Goal: Information Seeking & Learning: Check status

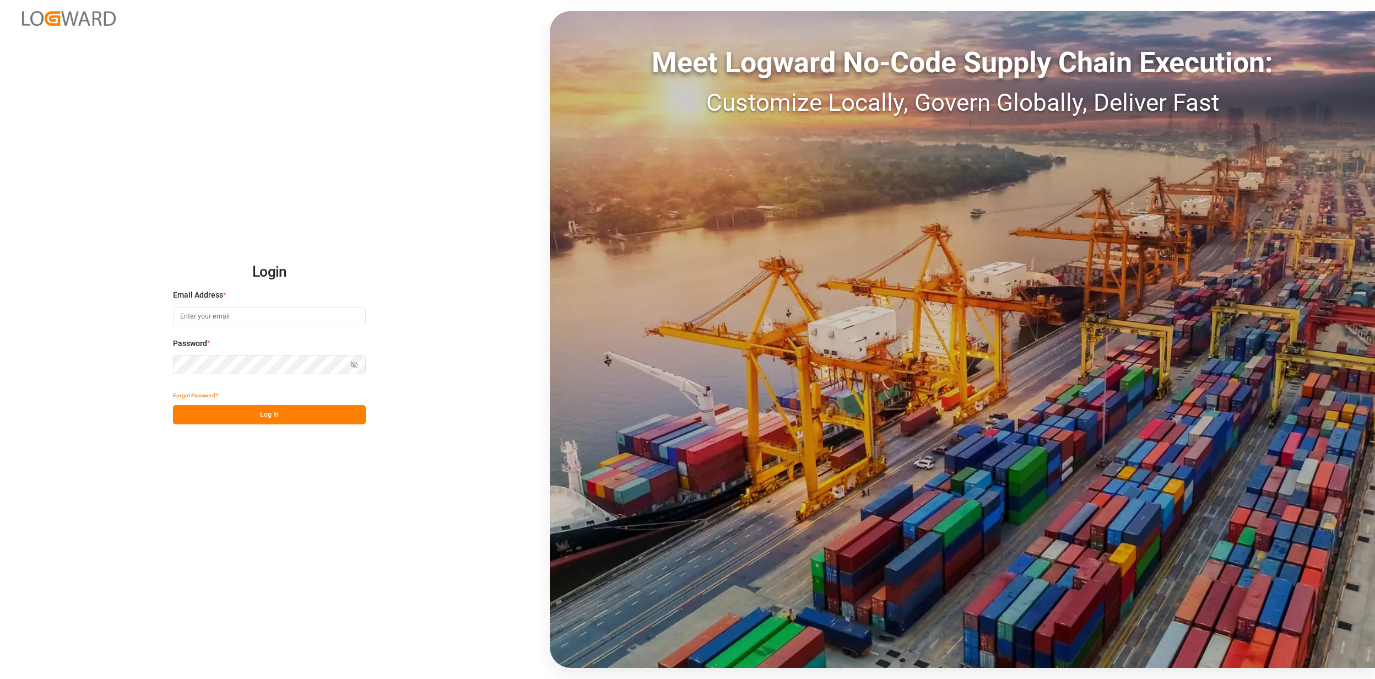
type input "[EMAIL_ADDRESS][PERSON_NAME][DOMAIN_NAME]"
click at [288, 415] on button "Log In" at bounding box center [269, 414] width 193 height 19
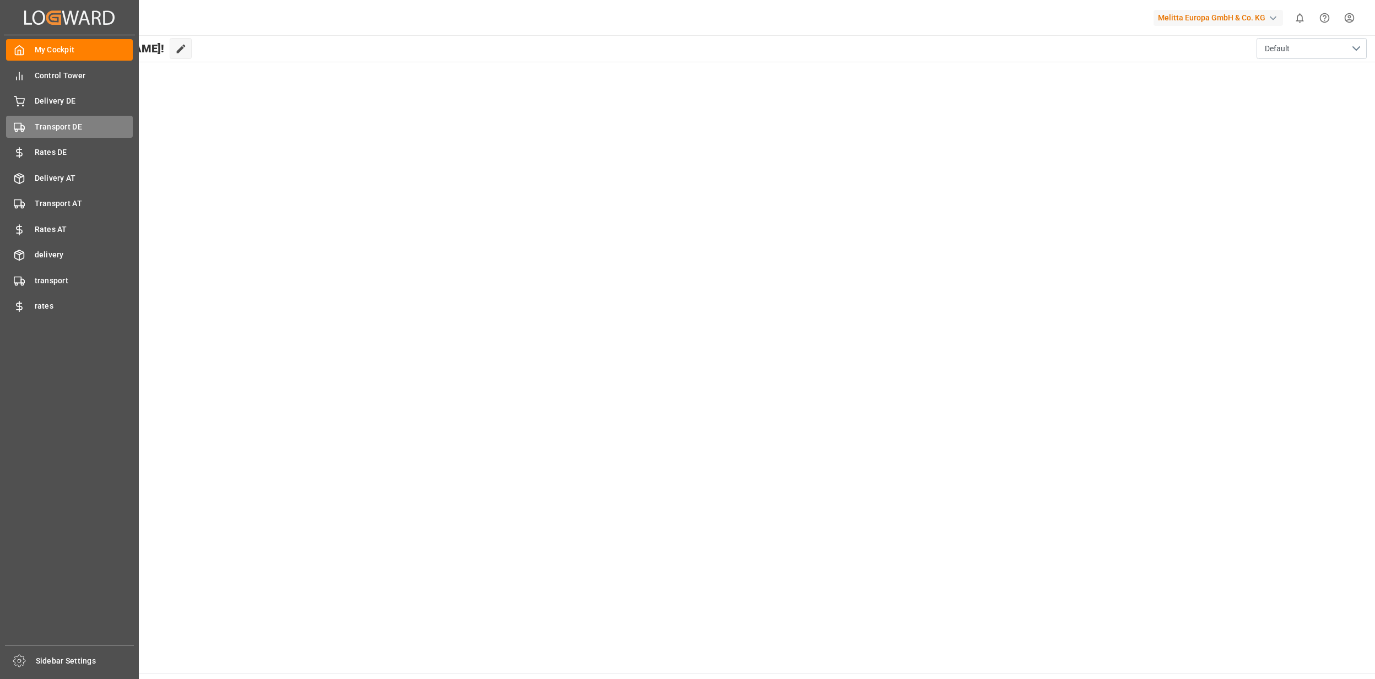
click at [36, 124] on span "Transport DE" at bounding box center [84, 127] width 99 height 12
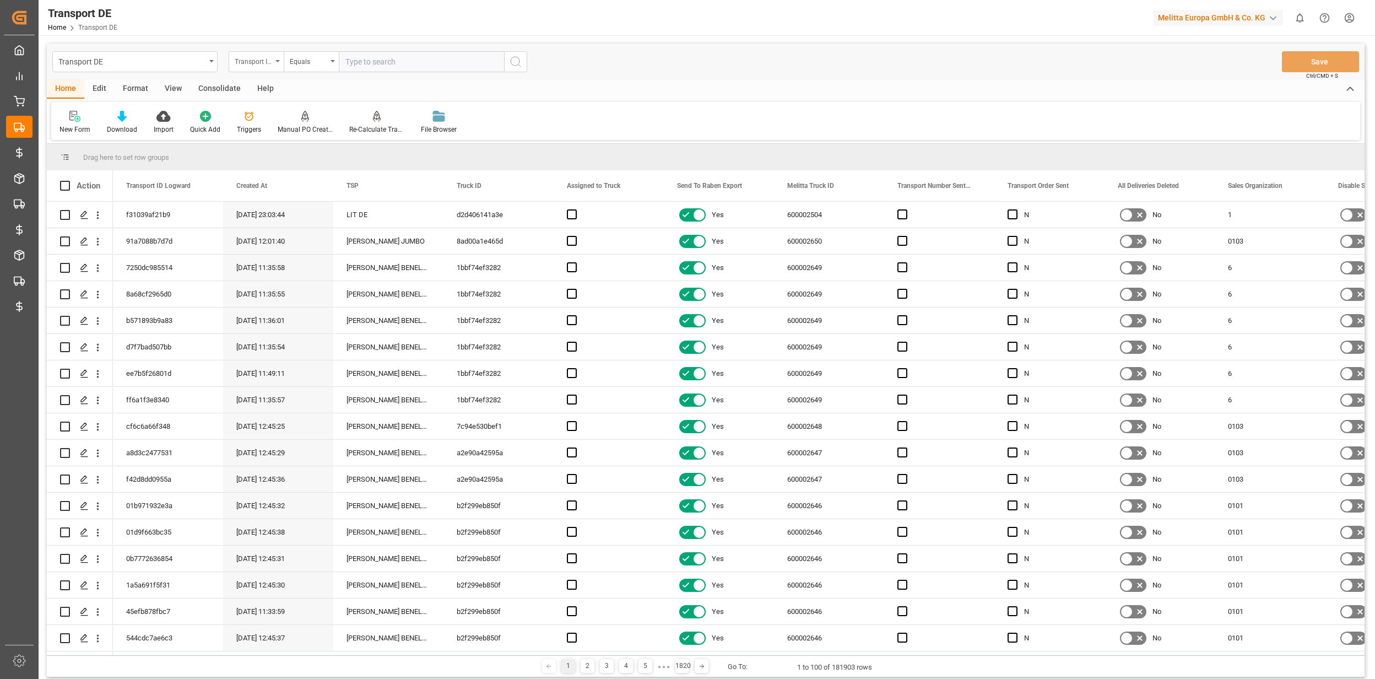
click at [247, 58] on div "Transport ID Logward" at bounding box center [253, 60] width 37 height 13
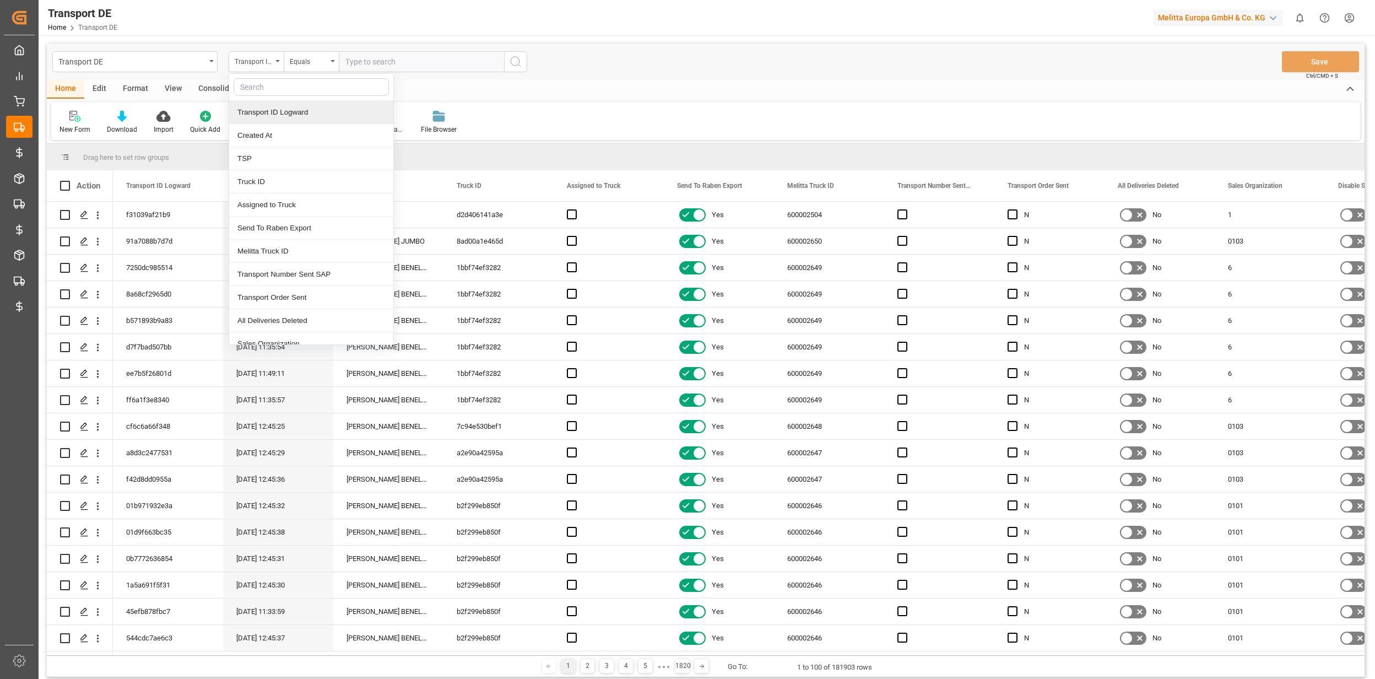
click at [373, 58] on input "text" at bounding box center [421, 61] width 165 height 21
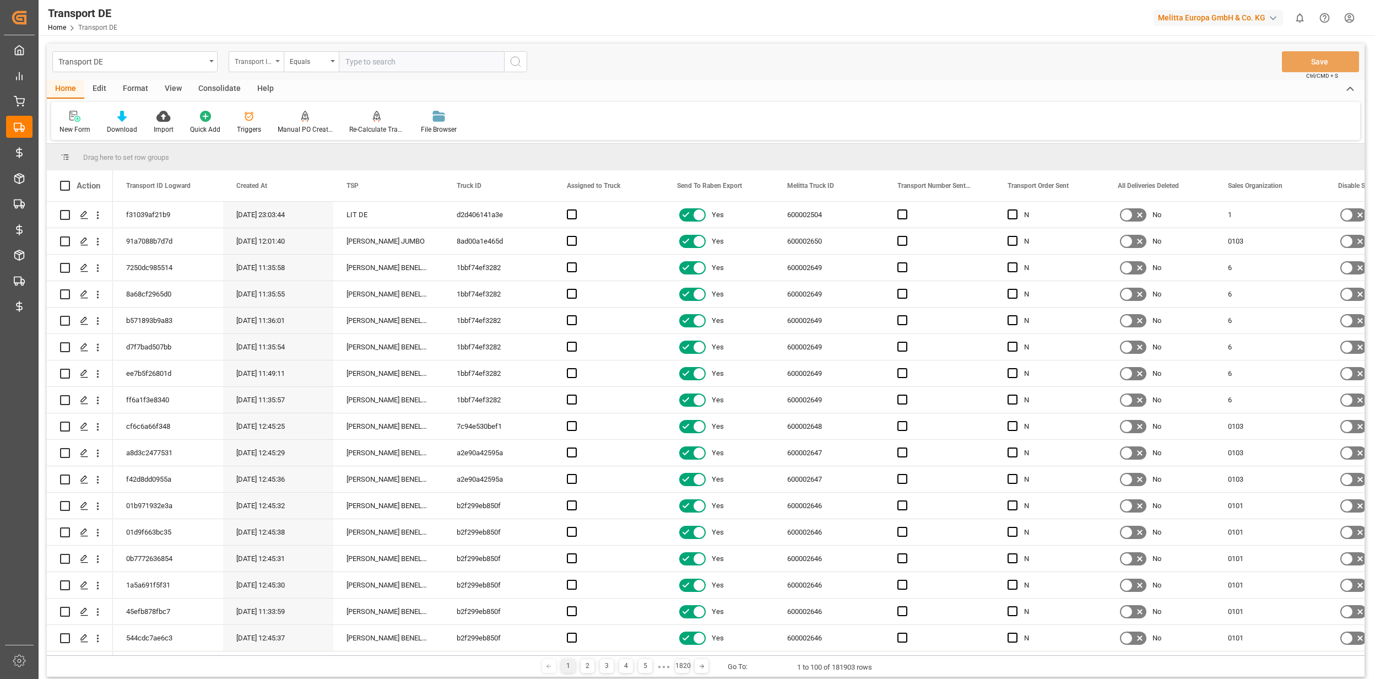
click at [260, 62] on div "Transport ID Logward" at bounding box center [253, 60] width 37 height 13
click at [269, 227] on div "DD City" at bounding box center [311, 227] width 164 height 23
click at [366, 58] on input "text" at bounding box center [421, 61] width 165 height 21
click at [296, 64] on div "Equals" at bounding box center [308, 60] width 37 height 13
click at [324, 137] on div "Fuzzy search" at bounding box center [366, 135] width 164 height 23
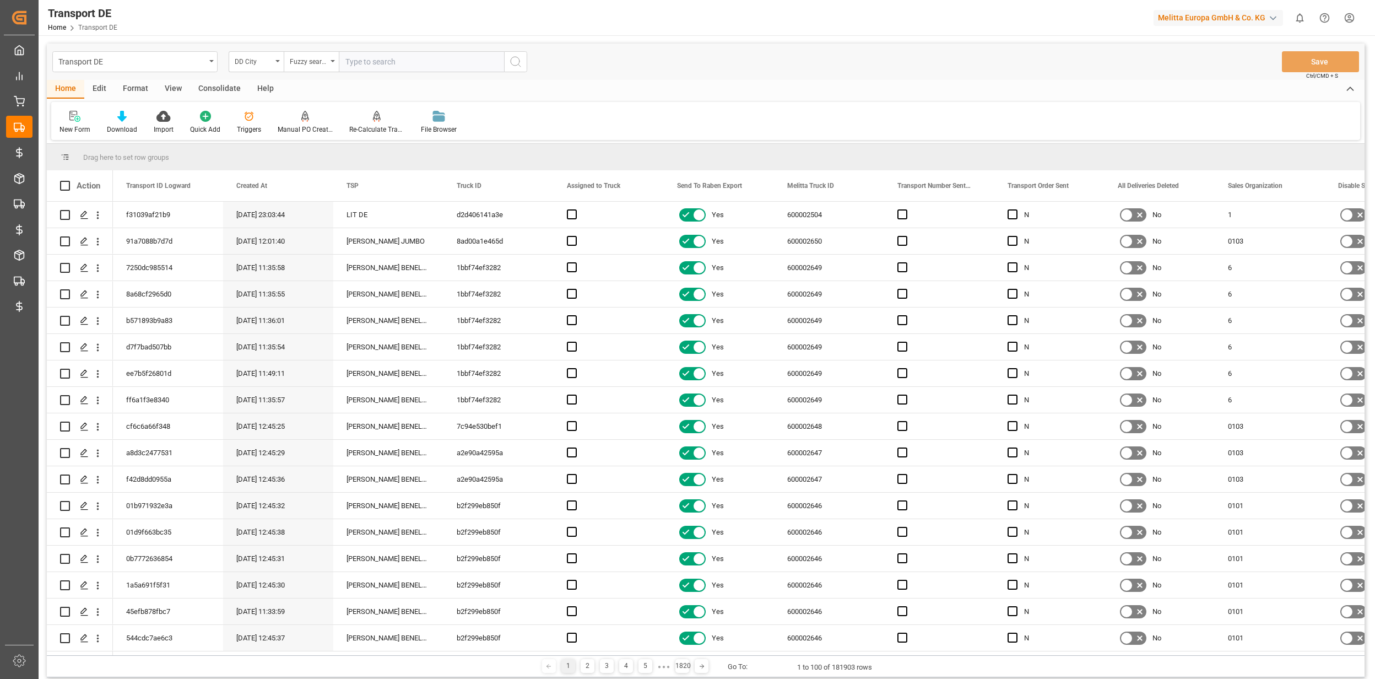
click at [345, 68] on input "text" at bounding box center [421, 61] width 165 height 21
type input "Chezy"
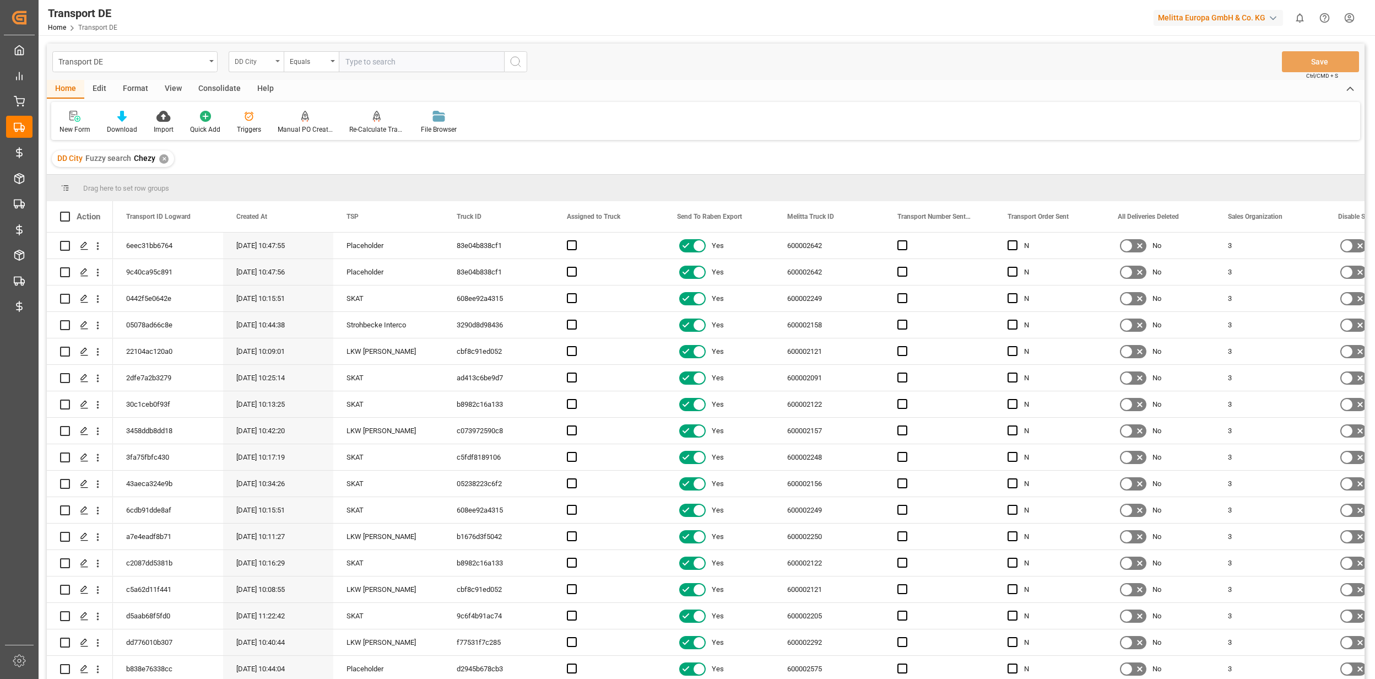
click at [261, 60] on div "DD City" at bounding box center [253, 60] width 37 height 13
type input "sales"
click at [273, 111] on div "Sales Organization" at bounding box center [311, 112] width 164 height 23
click at [359, 62] on input "text" at bounding box center [421, 61] width 165 height 21
type input "3"
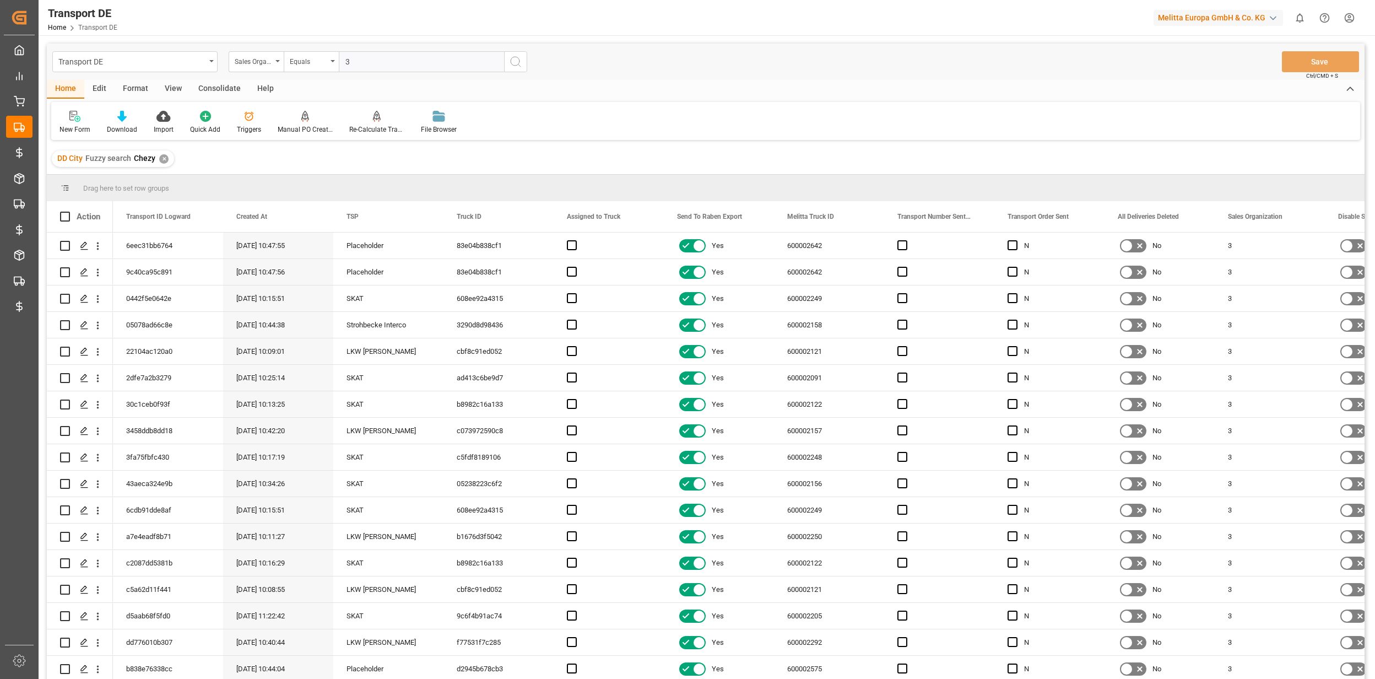
click at [163, 158] on div "✕" at bounding box center [163, 158] width 9 height 9
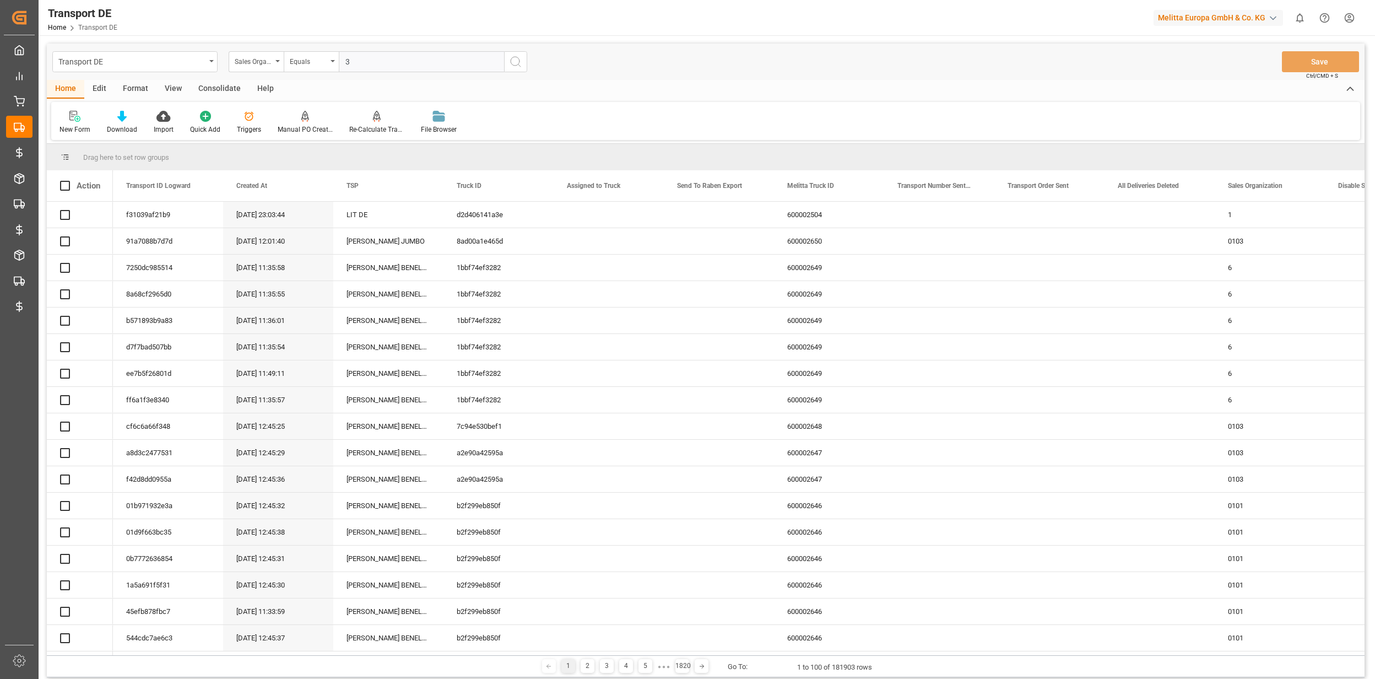
click at [513, 62] on icon "search button" at bounding box center [515, 61] width 13 height 13
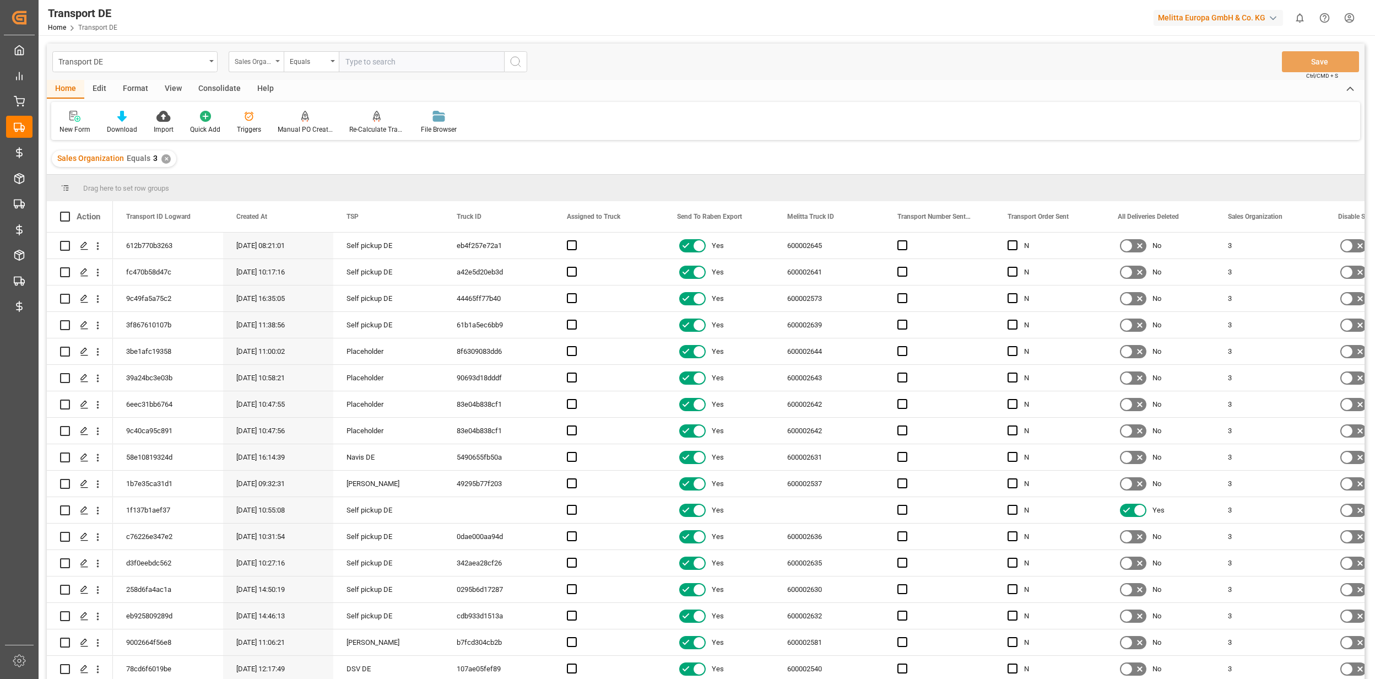
click at [272, 67] on div "Sales Organization" at bounding box center [256, 61] width 55 height 21
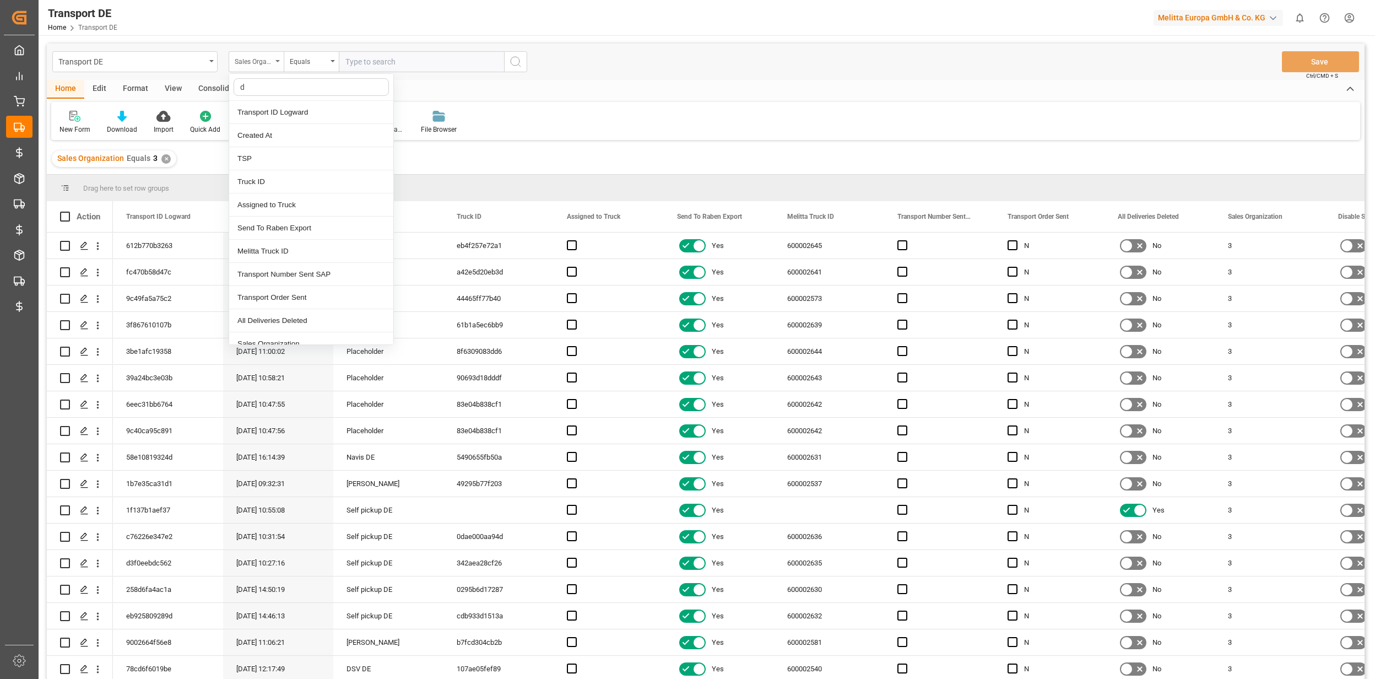
type input "dd"
click at [267, 246] on div "DD Country" at bounding box center [311, 251] width 164 height 23
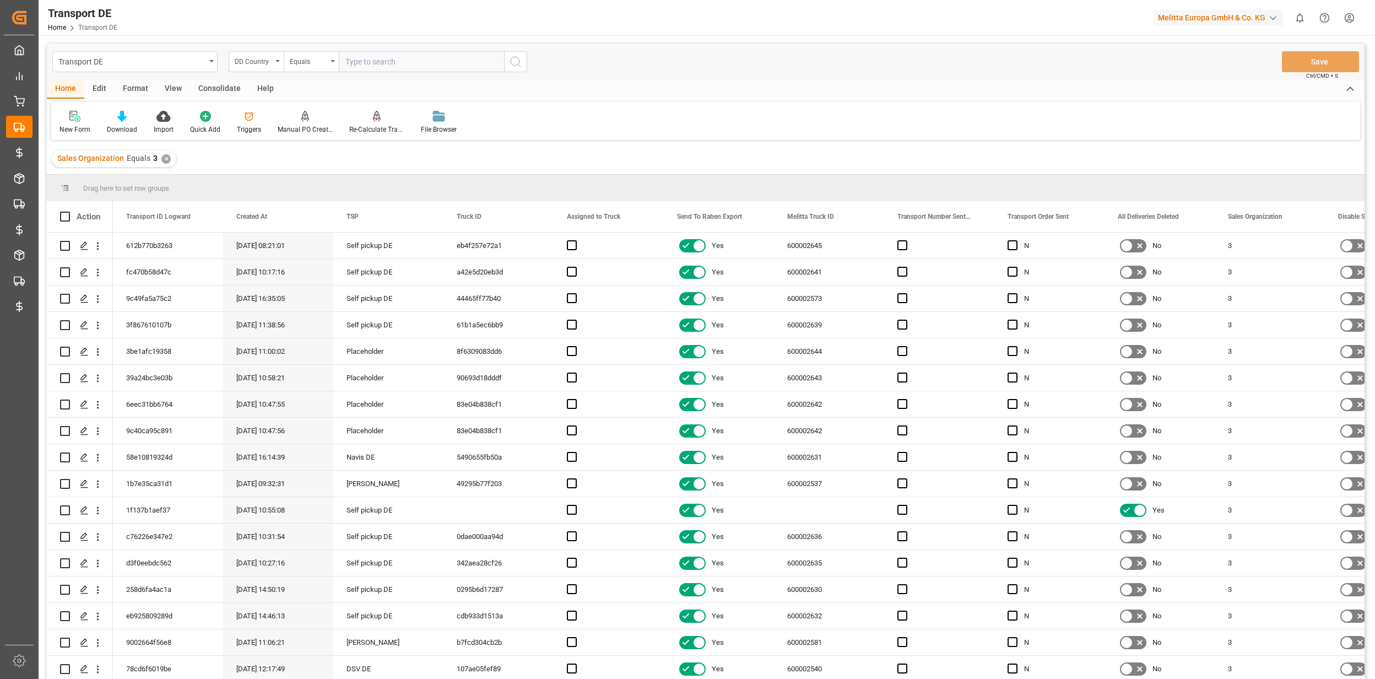
click at [375, 59] on input "text" at bounding box center [421, 61] width 165 height 21
type input "ES"
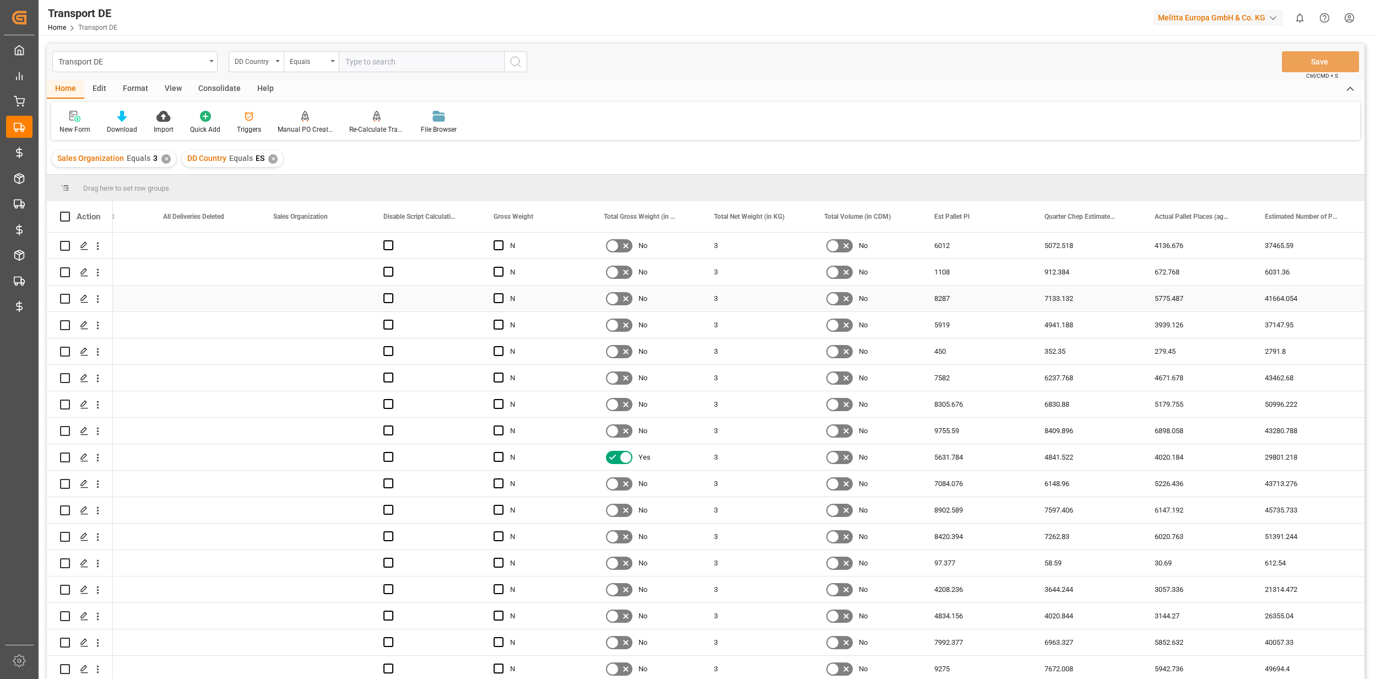
scroll to position [0, 955]
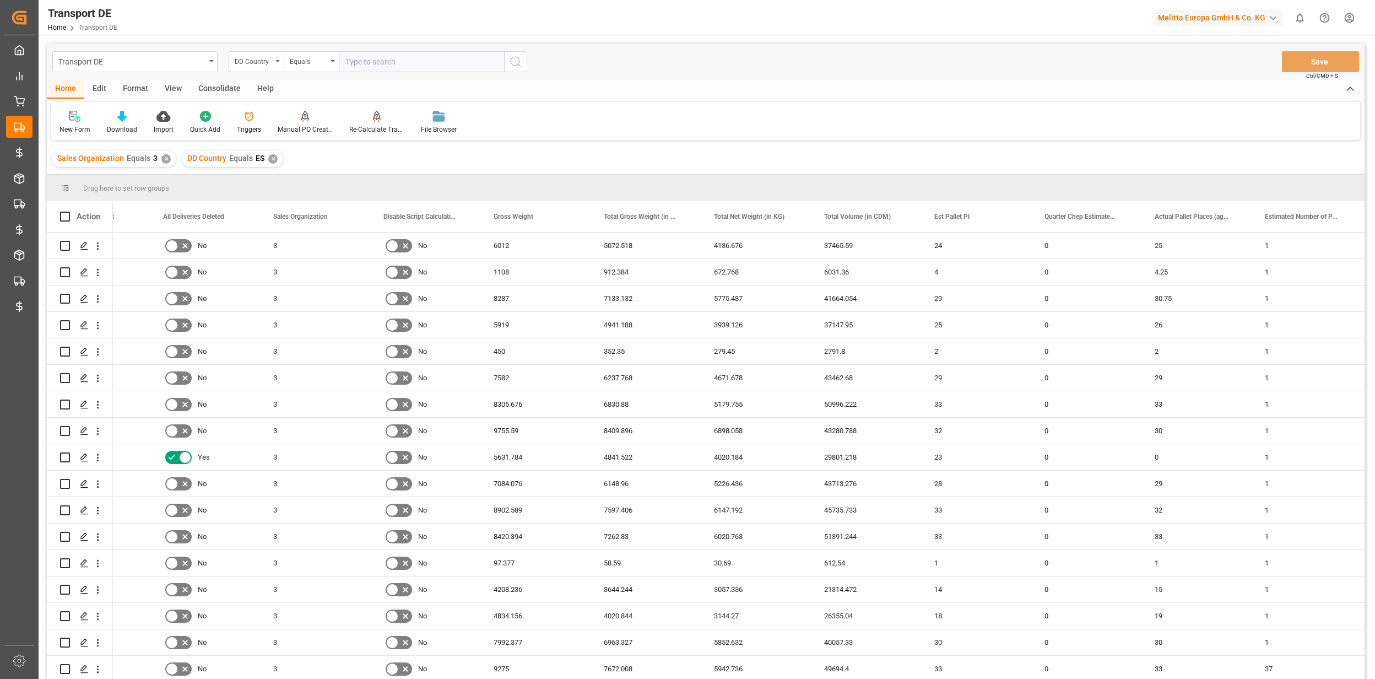
click at [272, 158] on div "✕" at bounding box center [272, 158] width 9 height 9
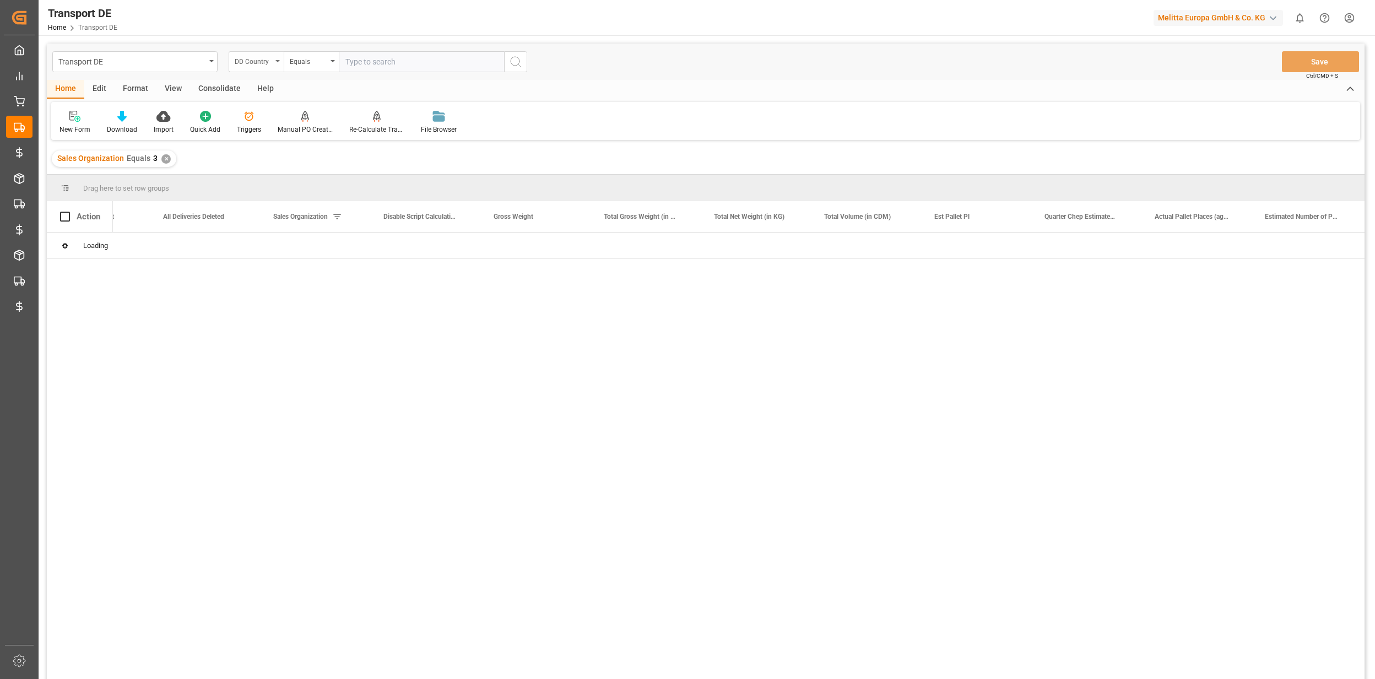
click at [257, 63] on div "DD Country" at bounding box center [253, 60] width 37 height 13
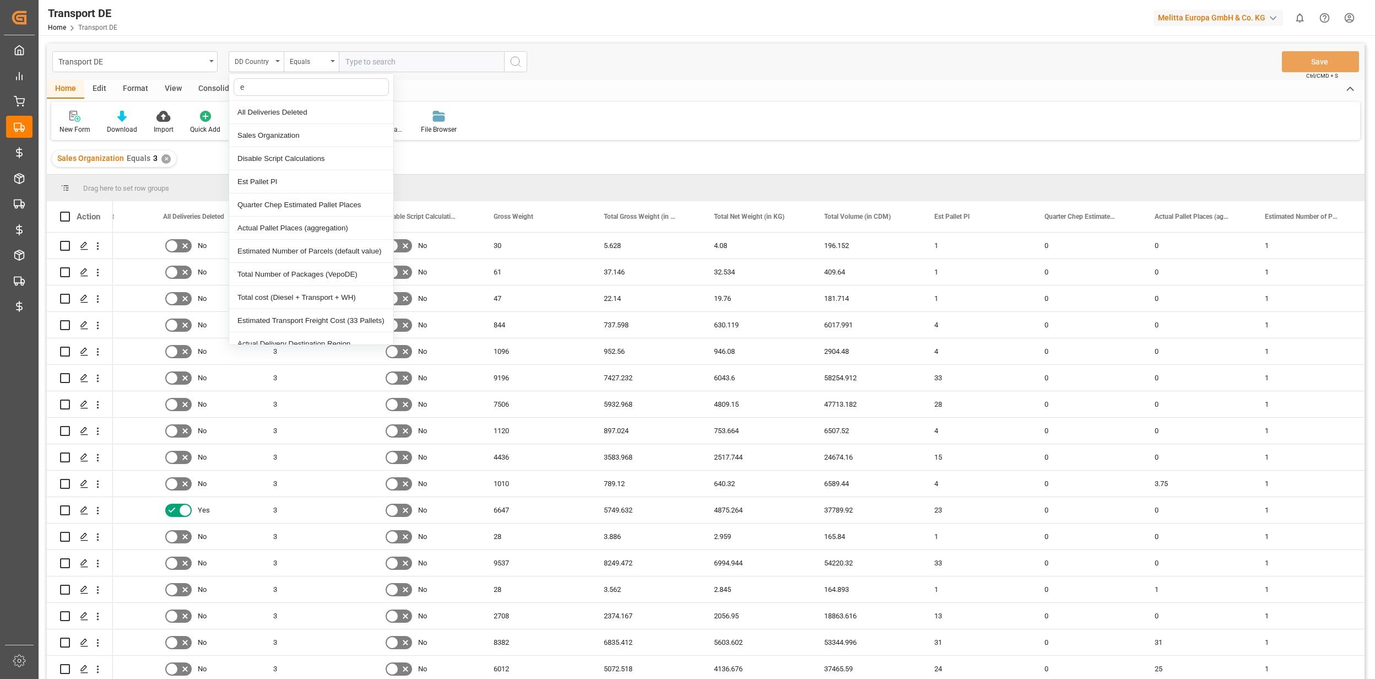
type input "es"
click at [275, 175] on div "Est Pallet Pl" at bounding box center [311, 181] width 164 height 23
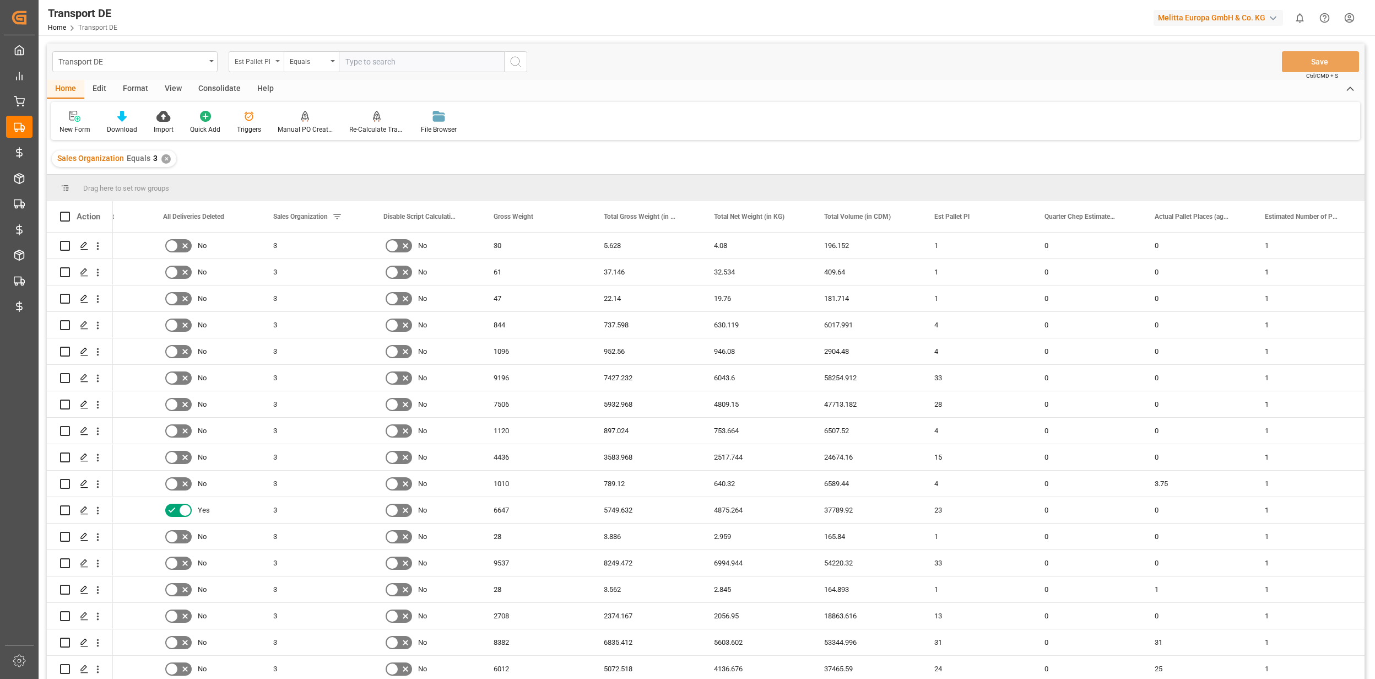
click at [256, 55] on div "Est Pallet Pl" at bounding box center [253, 60] width 37 height 13
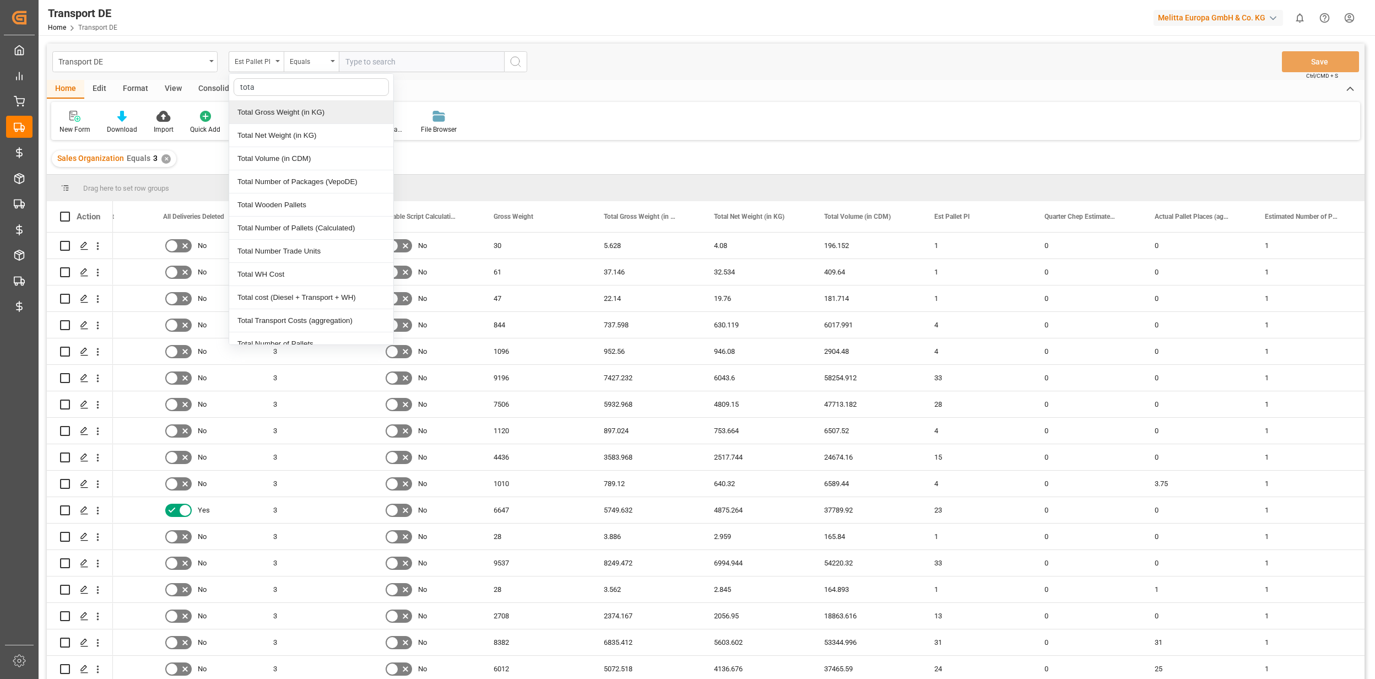
type input "total"
click at [305, 209] on div "Total Wooden Pallets" at bounding box center [311, 204] width 164 height 23
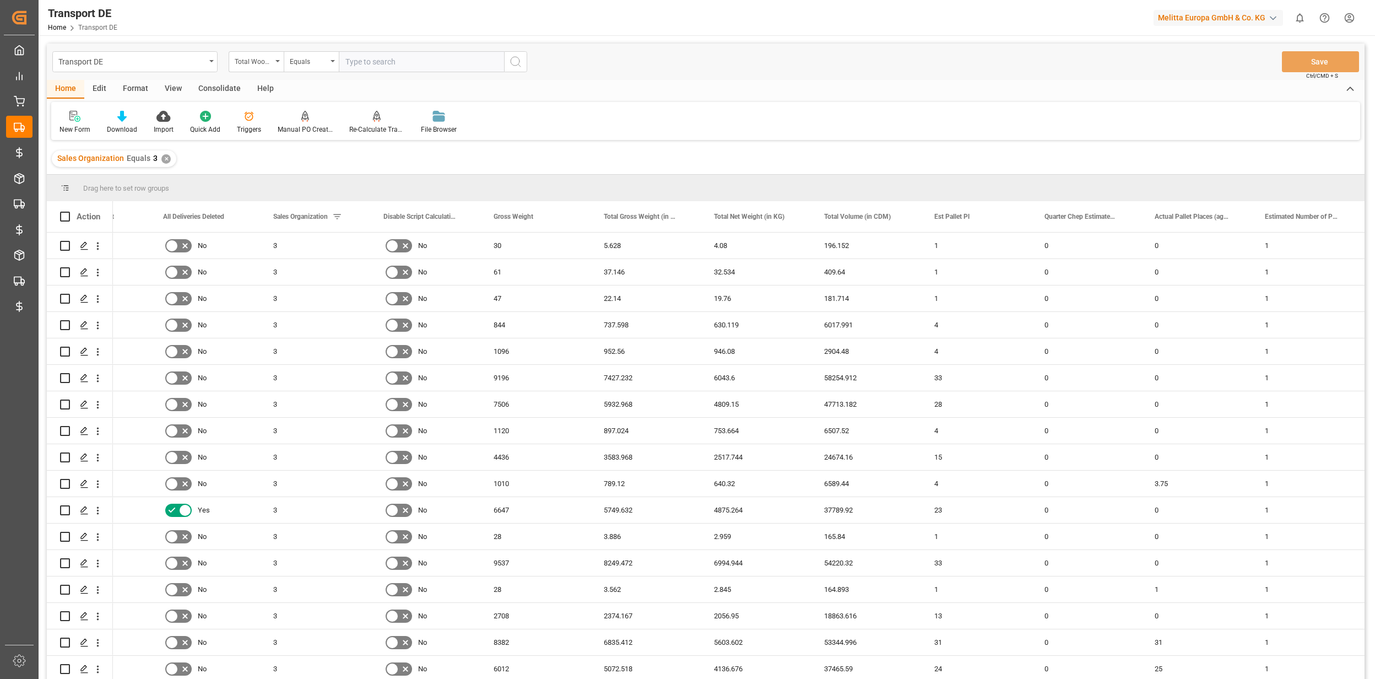
click at [360, 62] on input "number" at bounding box center [421, 61] width 165 height 21
type input "66"
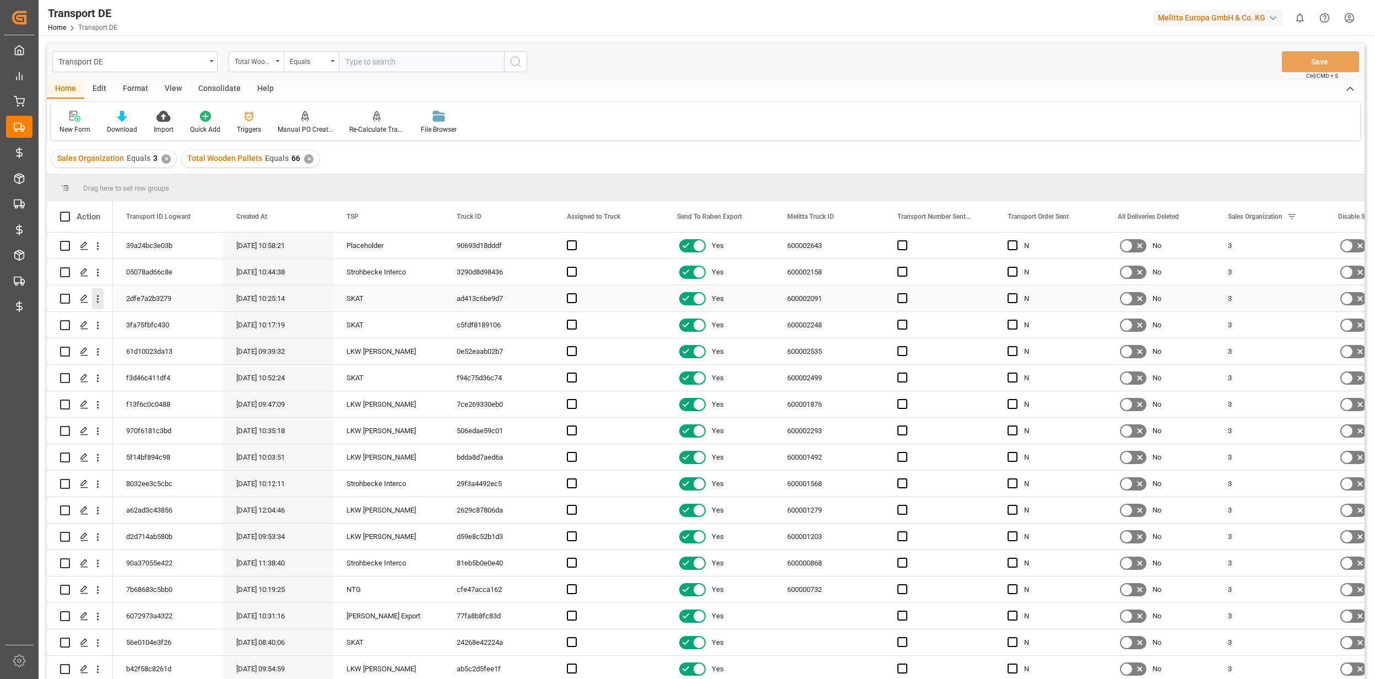
click at [94, 299] on icon "open menu" at bounding box center [98, 299] width 12 height 12
click at [137, 317] on span "Open in new tab" at bounding box center [170, 322] width 100 height 12
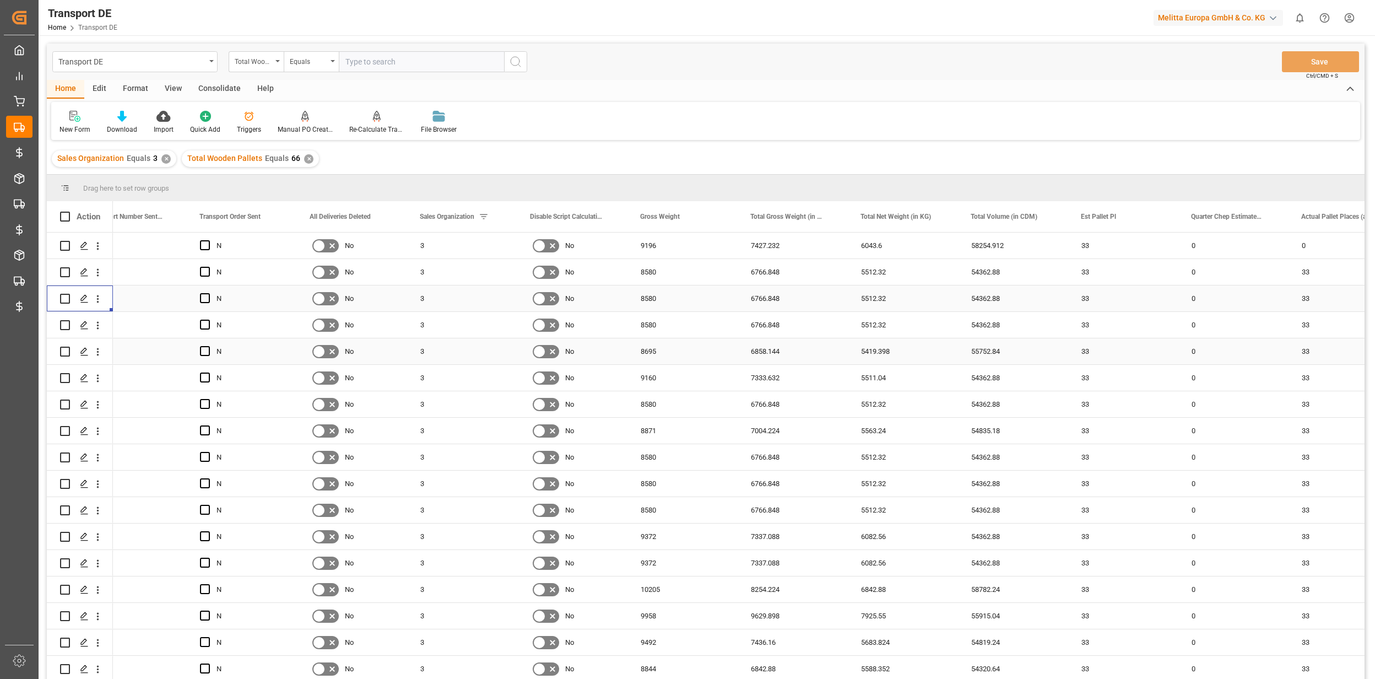
scroll to position [0, 807]
click at [97, 375] on icon "open menu" at bounding box center [98, 378] width 12 height 12
click at [146, 398] on span "Open in new tab" at bounding box center [170, 401] width 100 height 12
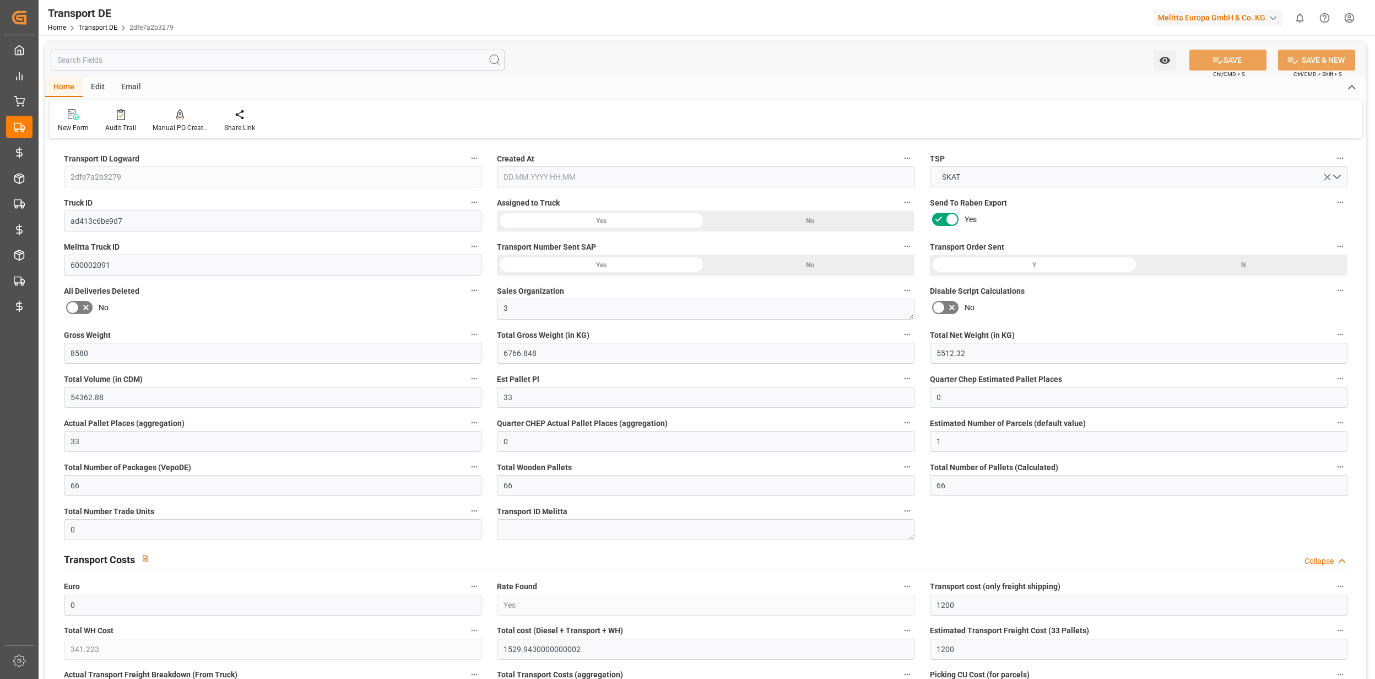
type input "8580"
type input "6766.848"
type input "5512.32"
type input "54362.88"
type input "33"
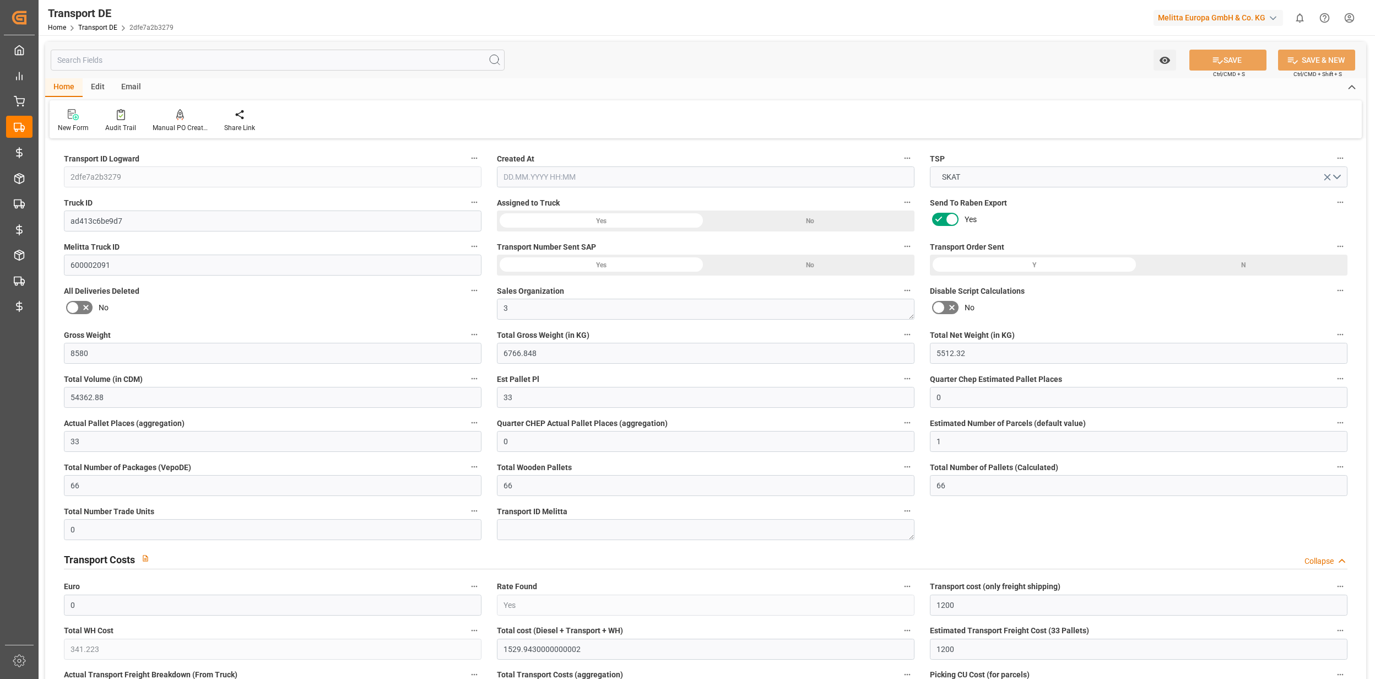
type input "0"
type input "33"
type input "0"
type input "1"
type input "66"
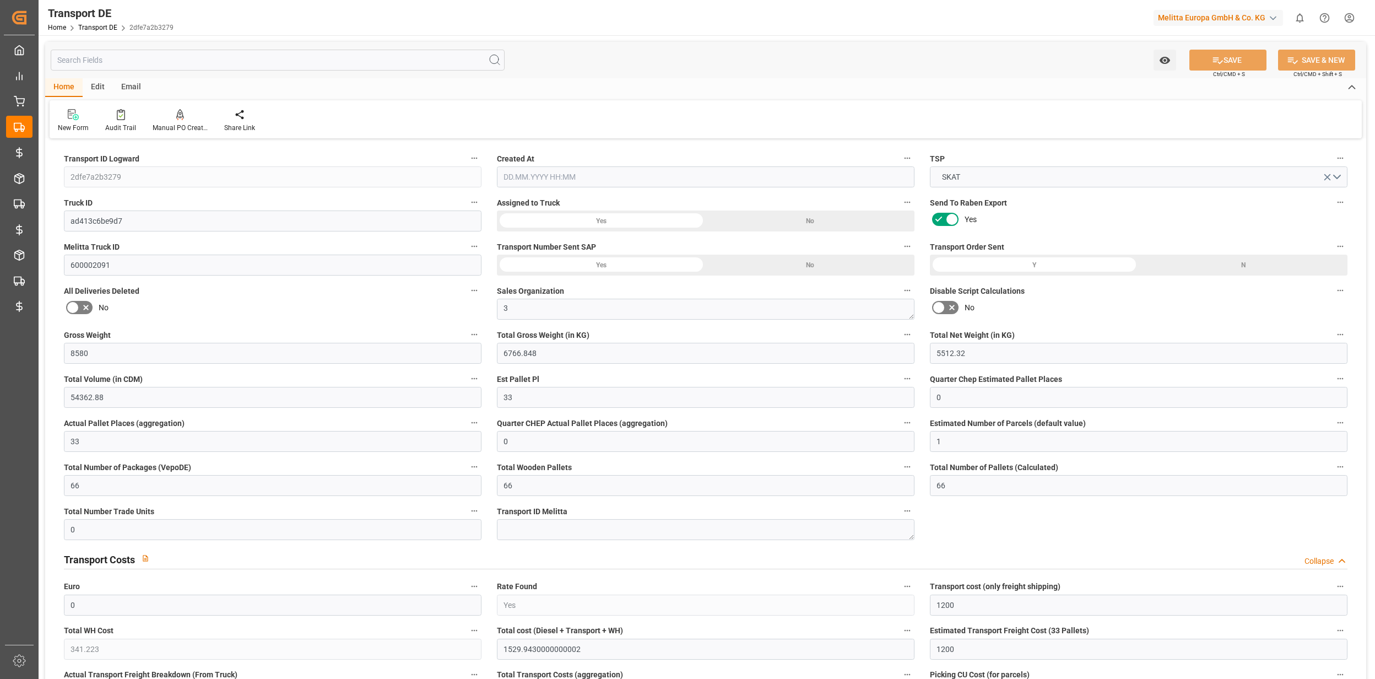
type input "66"
type input "0"
type input "1200"
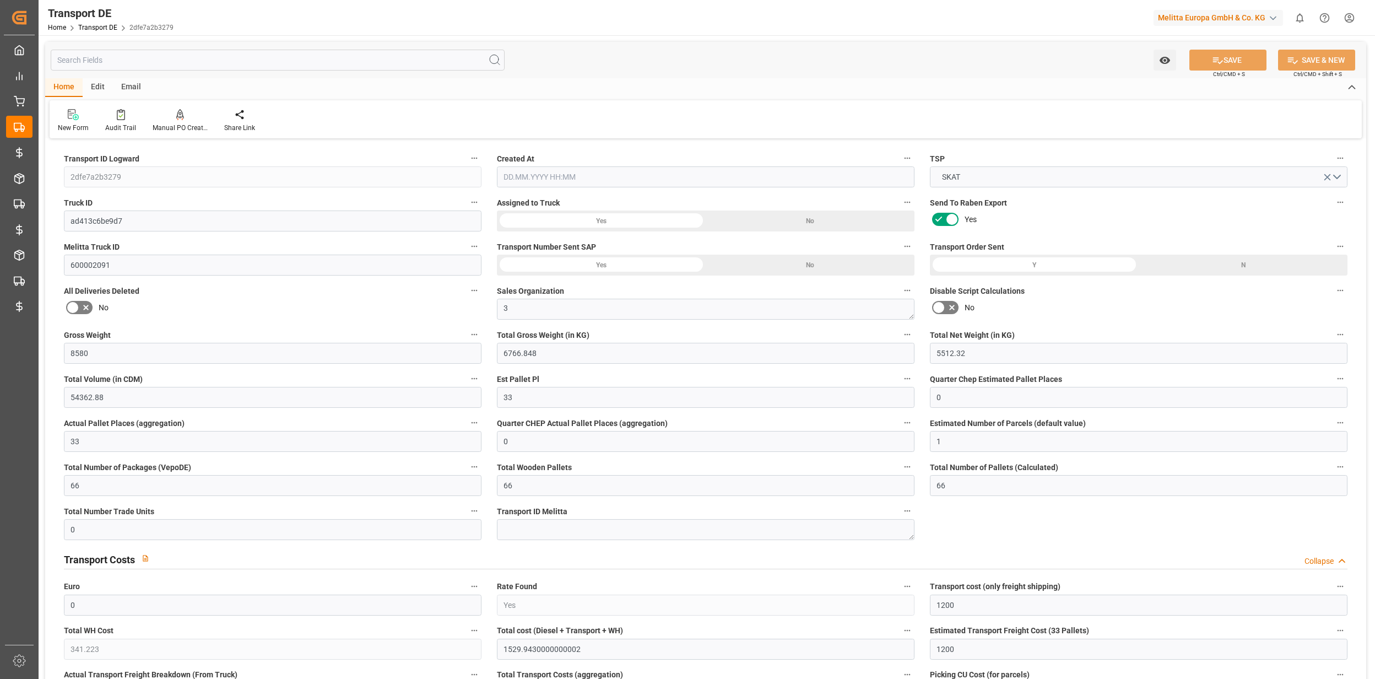
type input "341.223"
type input "1200"
type input "1188.72"
type input "2"
type input "66"
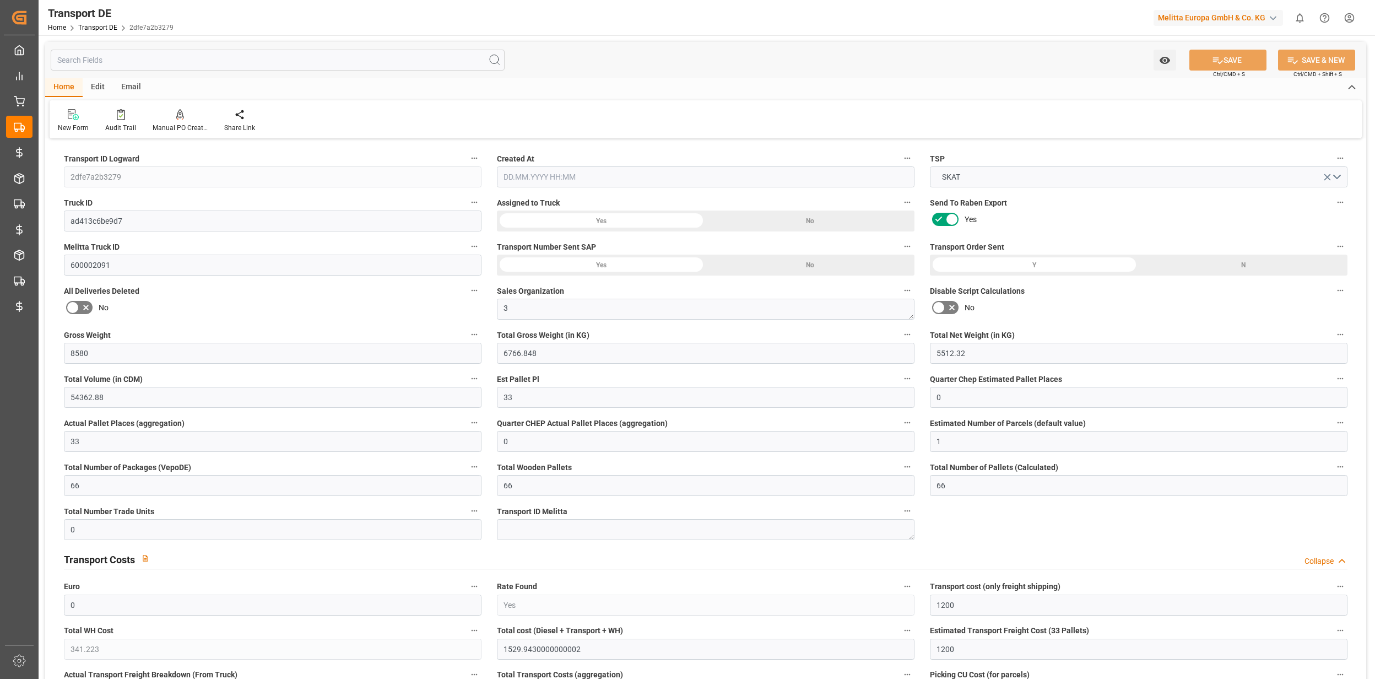
type input "0"
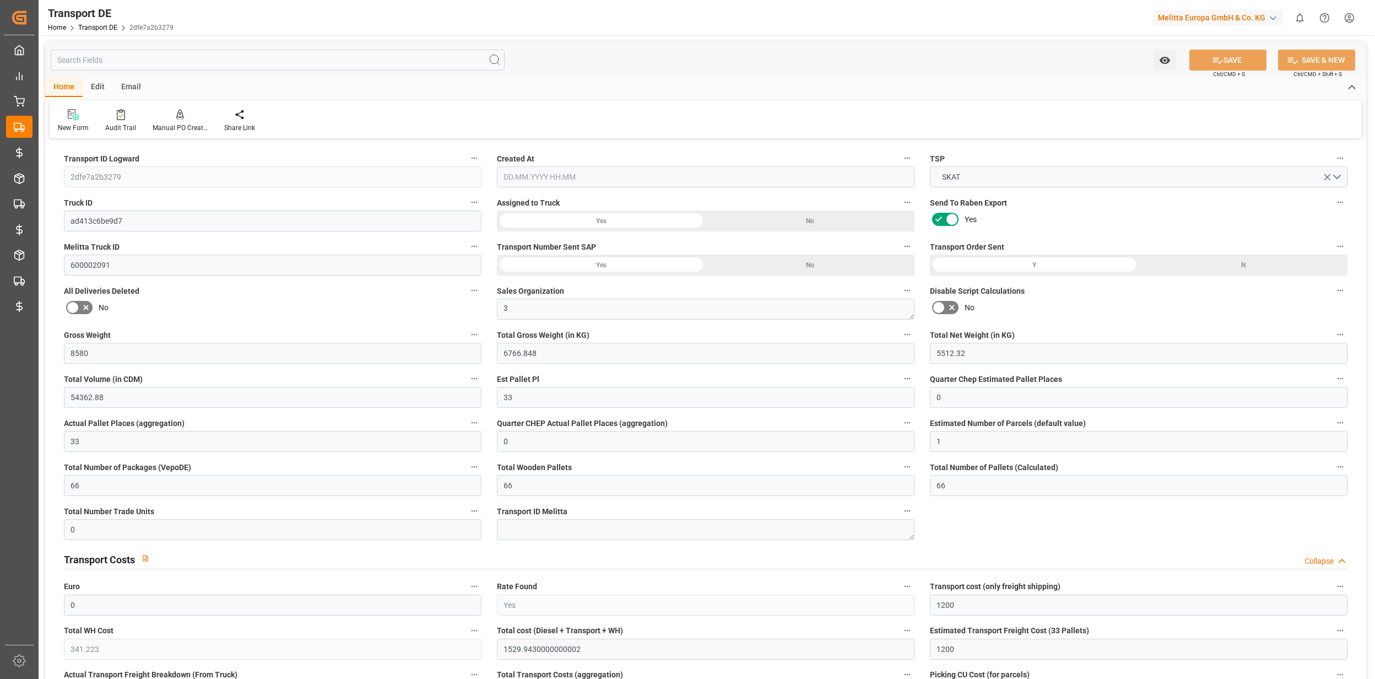
type input "0"
type input "-11.28"
type input "0"
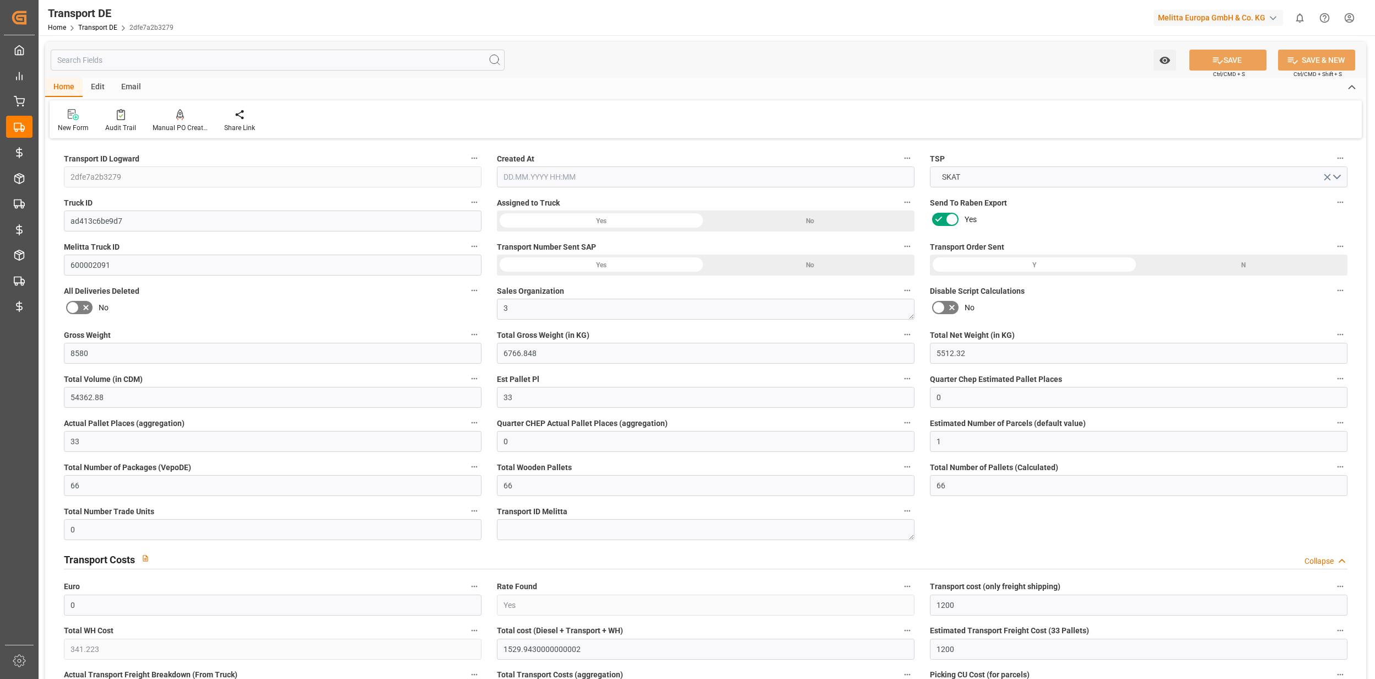
type input "0"
type input "6766.848"
type input "21"
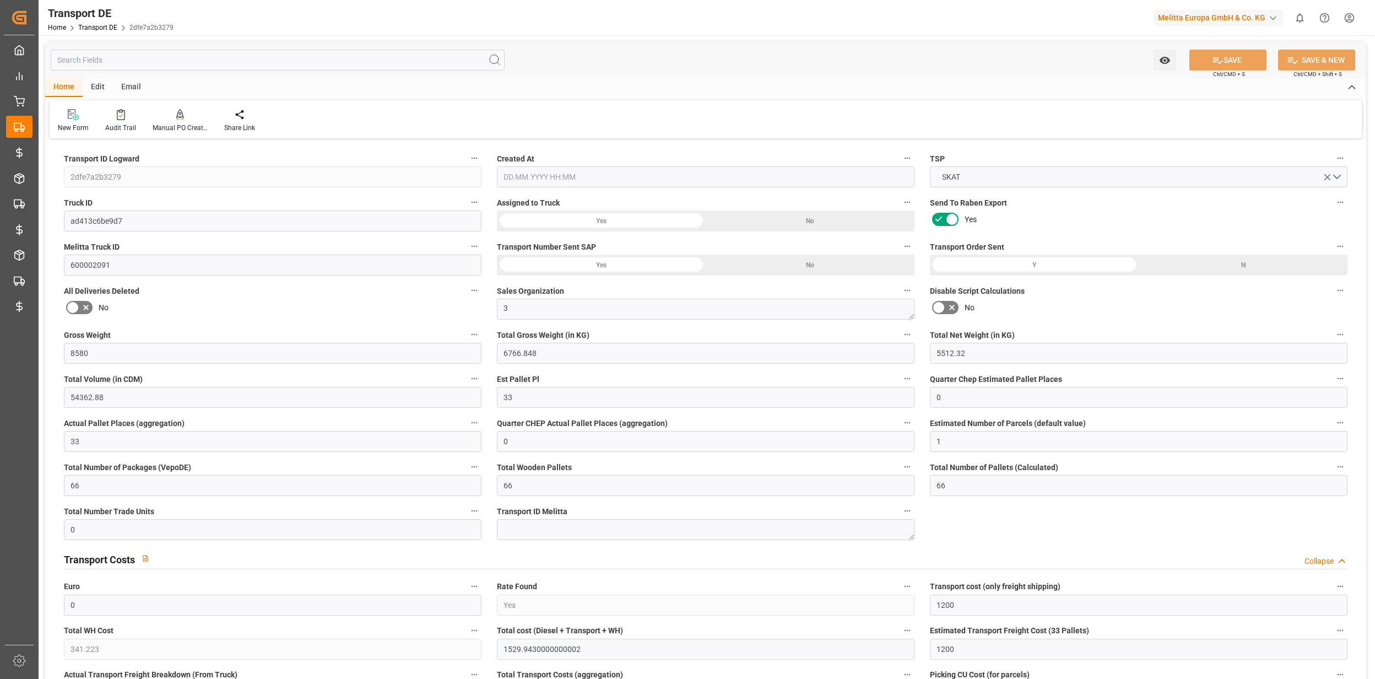
type input "100"
type input "0"
type input "66"
type input "0"
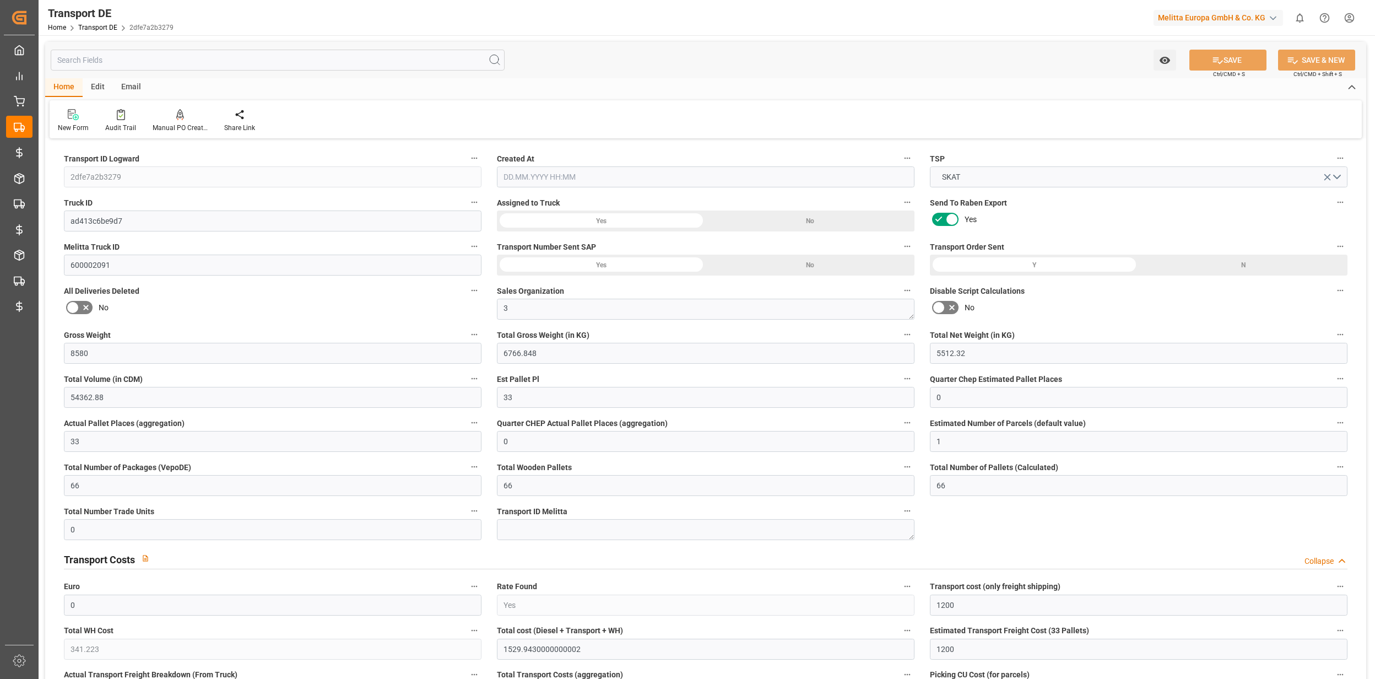
type input "0"
type input "1"
type input "0"
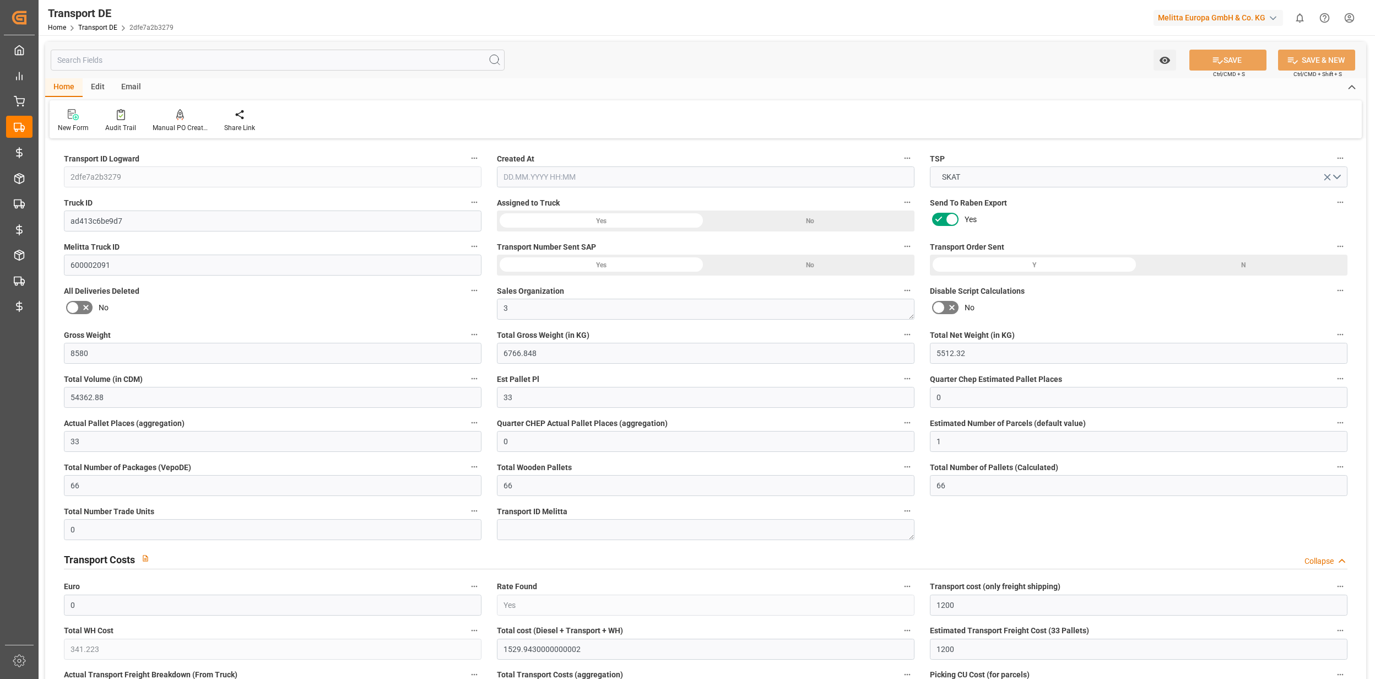
type input "4224"
type input "1529.943"
type input "1188.72"
type input "28.08.2025 08:25"
type input "29.08.2025"
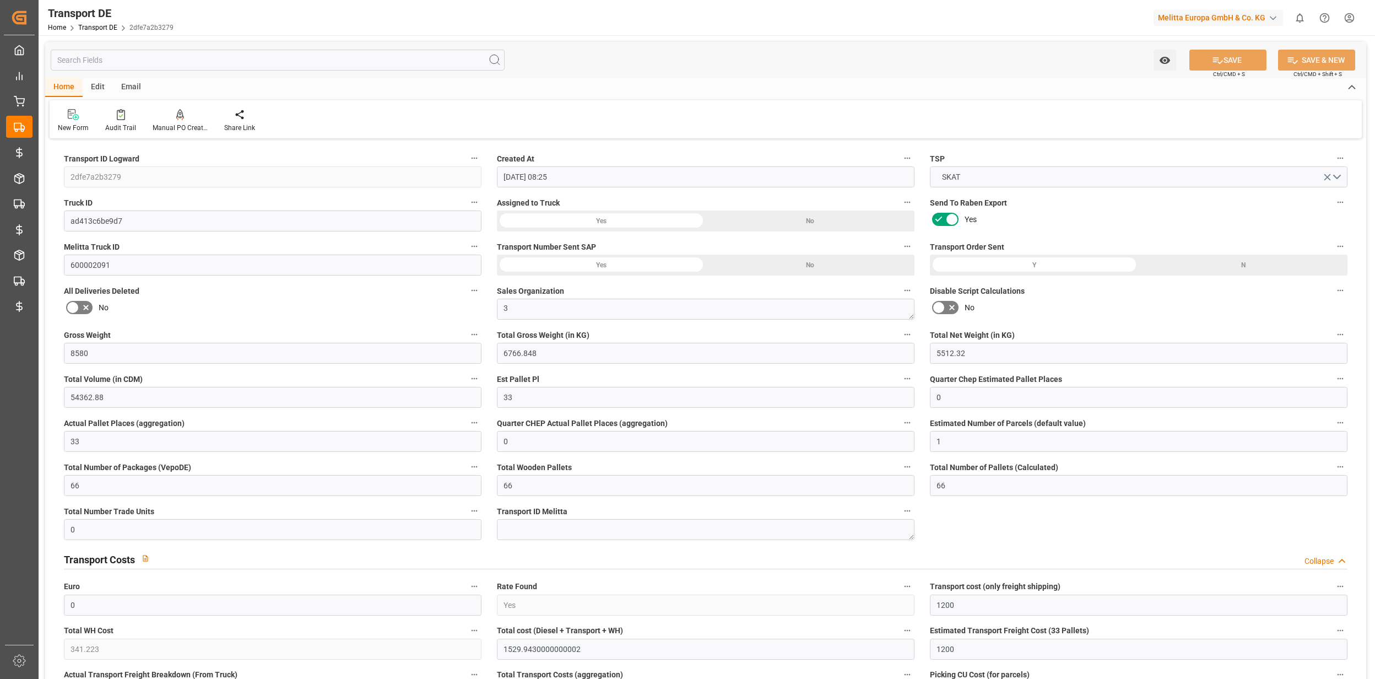
type input "03.09.2025"
type input "02.09.2025"
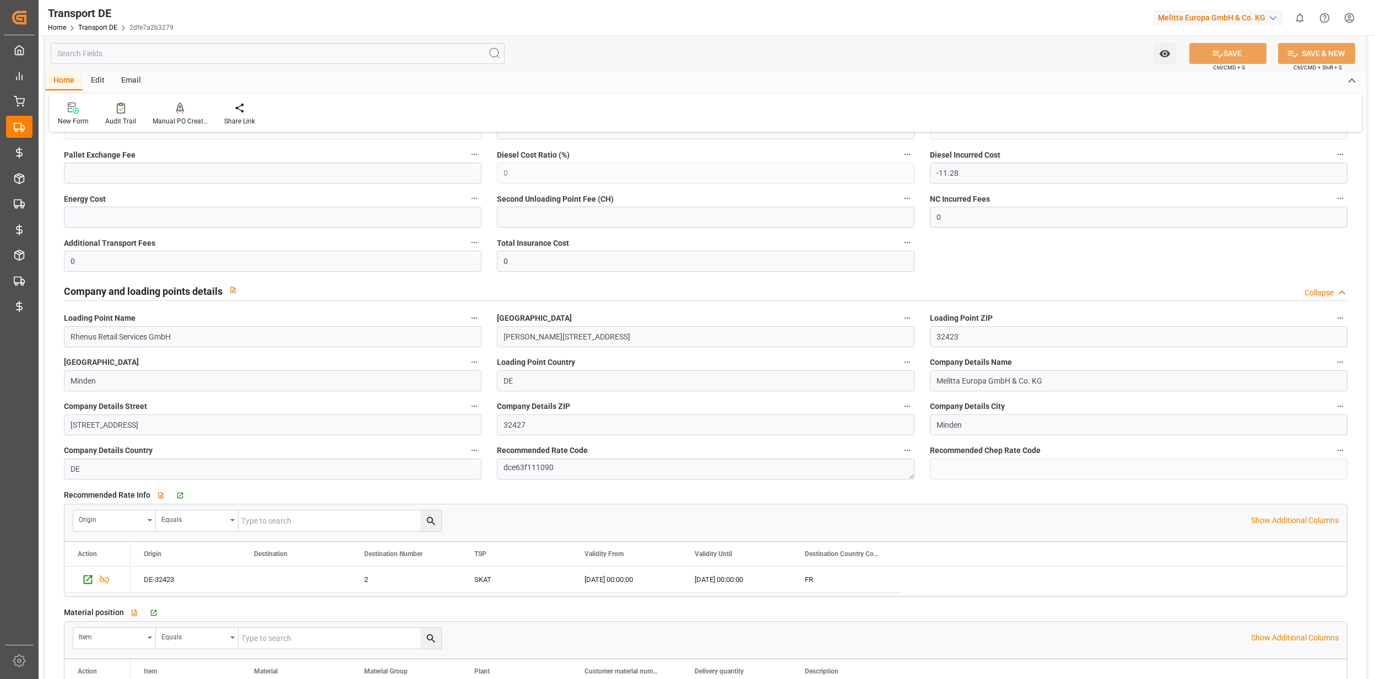
scroll to position [1689, 0]
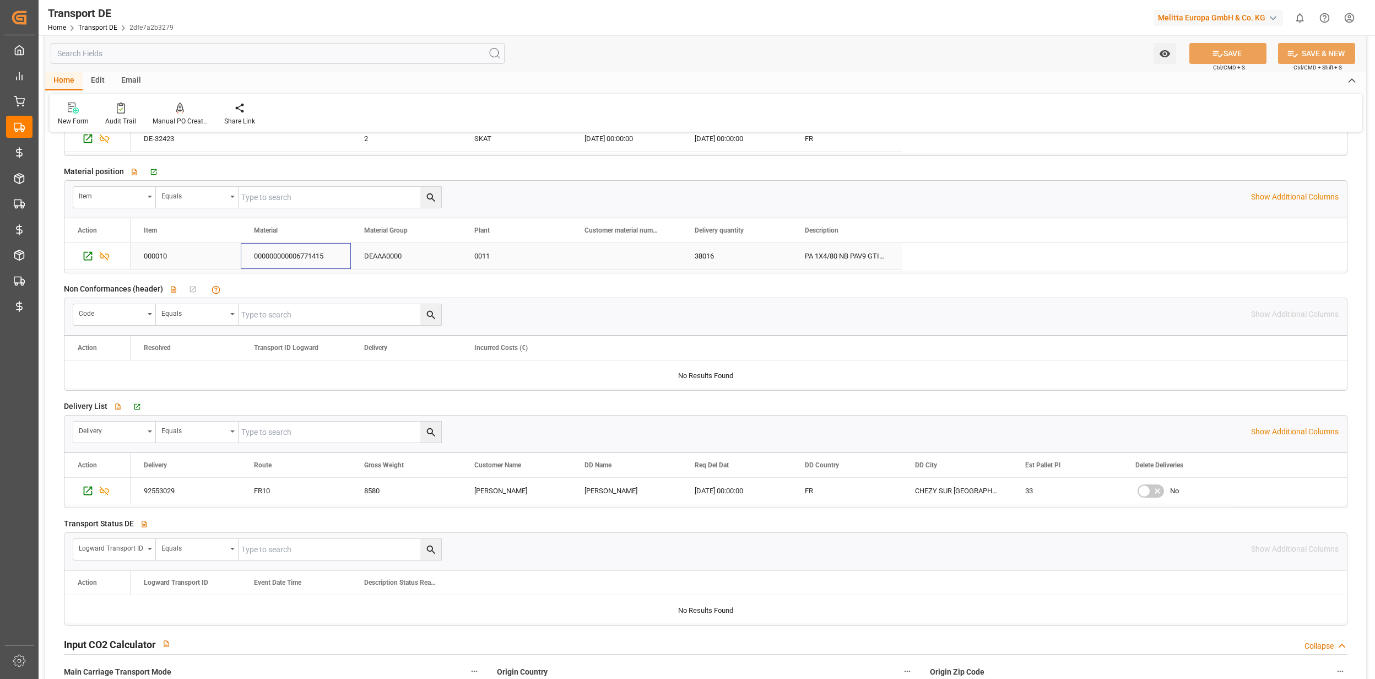
click at [275, 260] on div "000000000006771415" at bounding box center [296, 256] width 110 height 26
click at [91, 260] on icon "Press SPACE to deselect this row." at bounding box center [88, 255] width 9 height 9
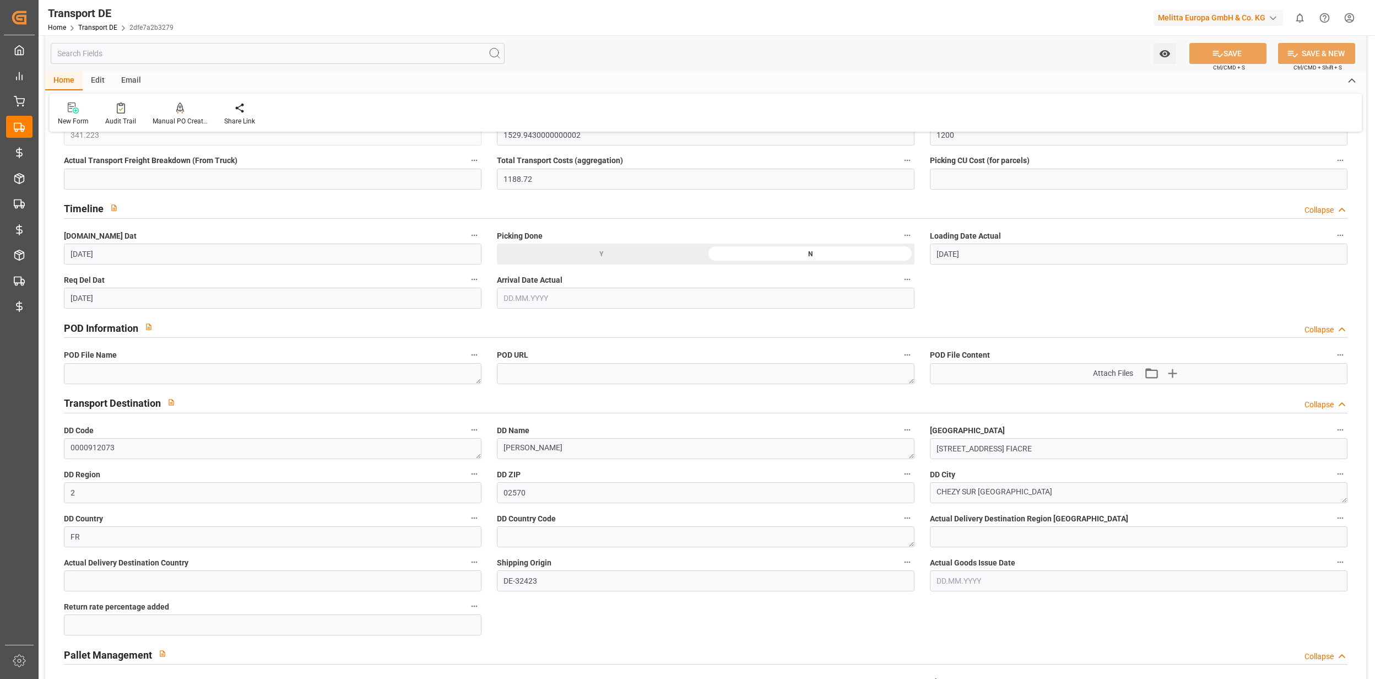
scroll to position [0, 0]
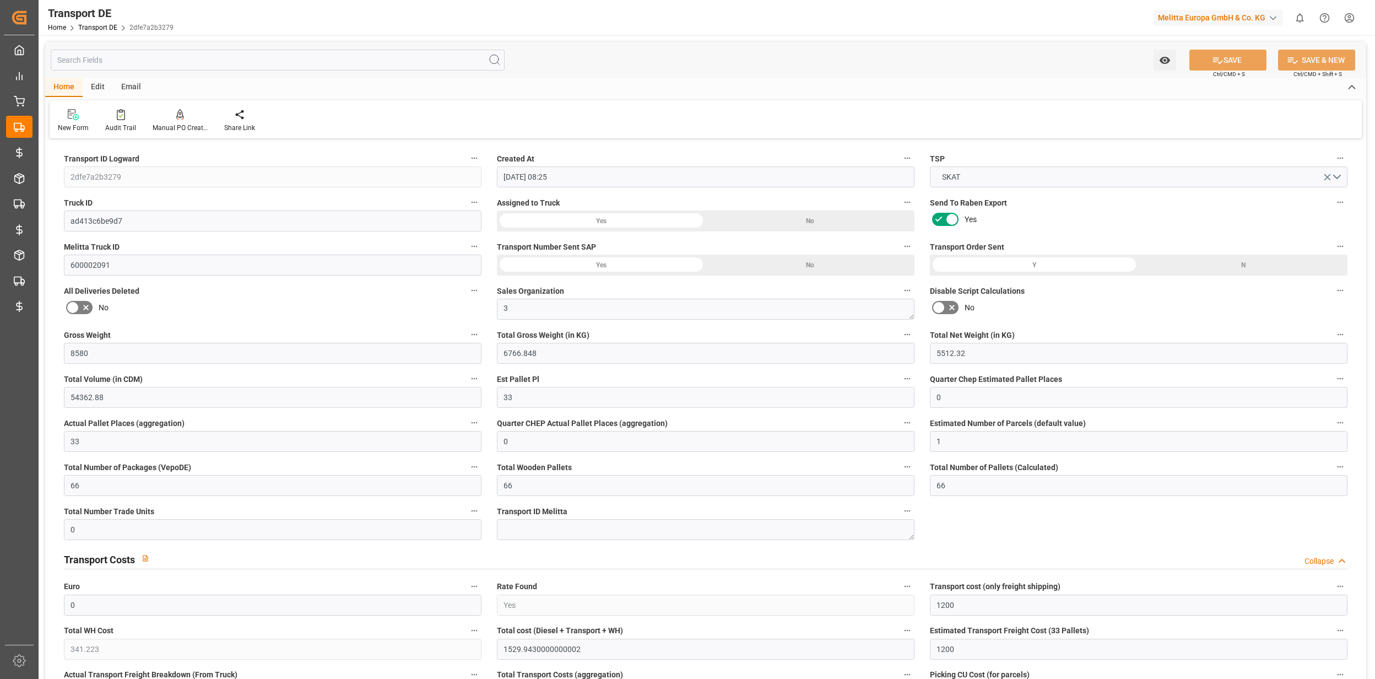
click at [62, 184] on div "Transport ID Logward 2dfe7a2b3279" at bounding box center [272, 169] width 433 height 44
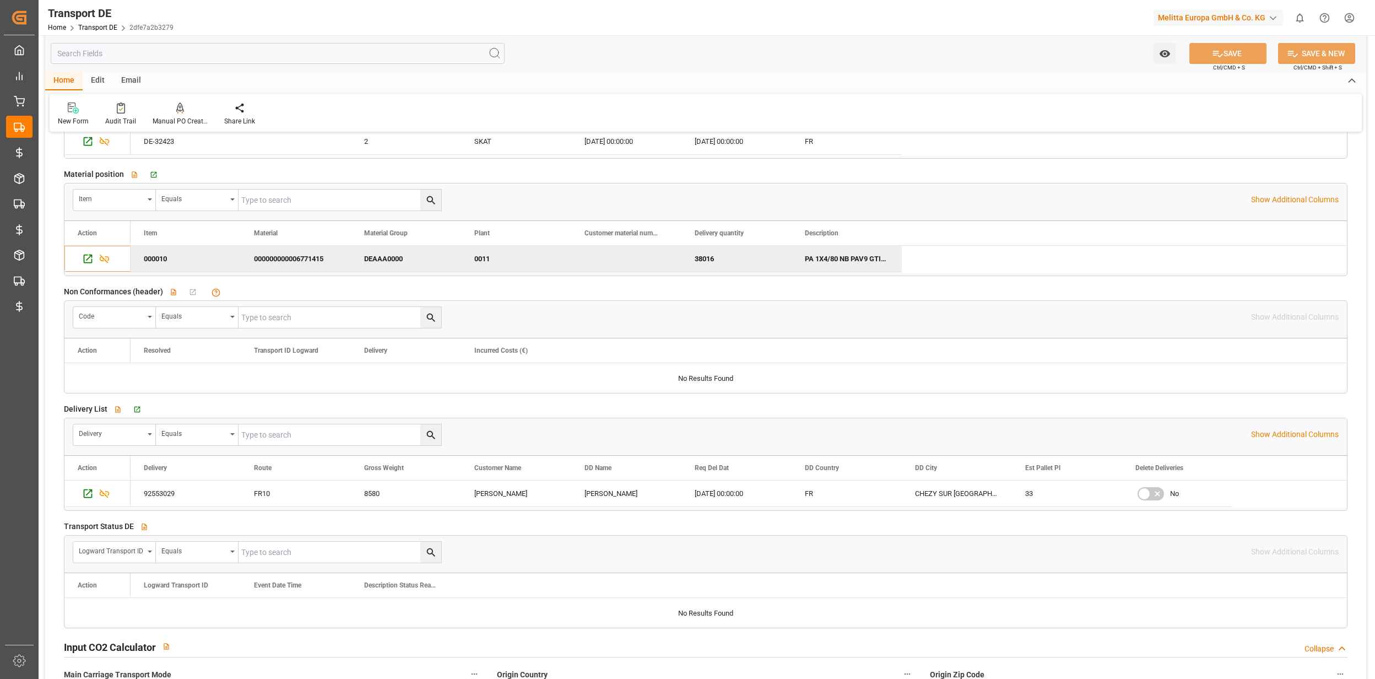
scroll to position [1689, 0]
click at [186, 489] on div "92553029" at bounding box center [186, 491] width 110 height 26
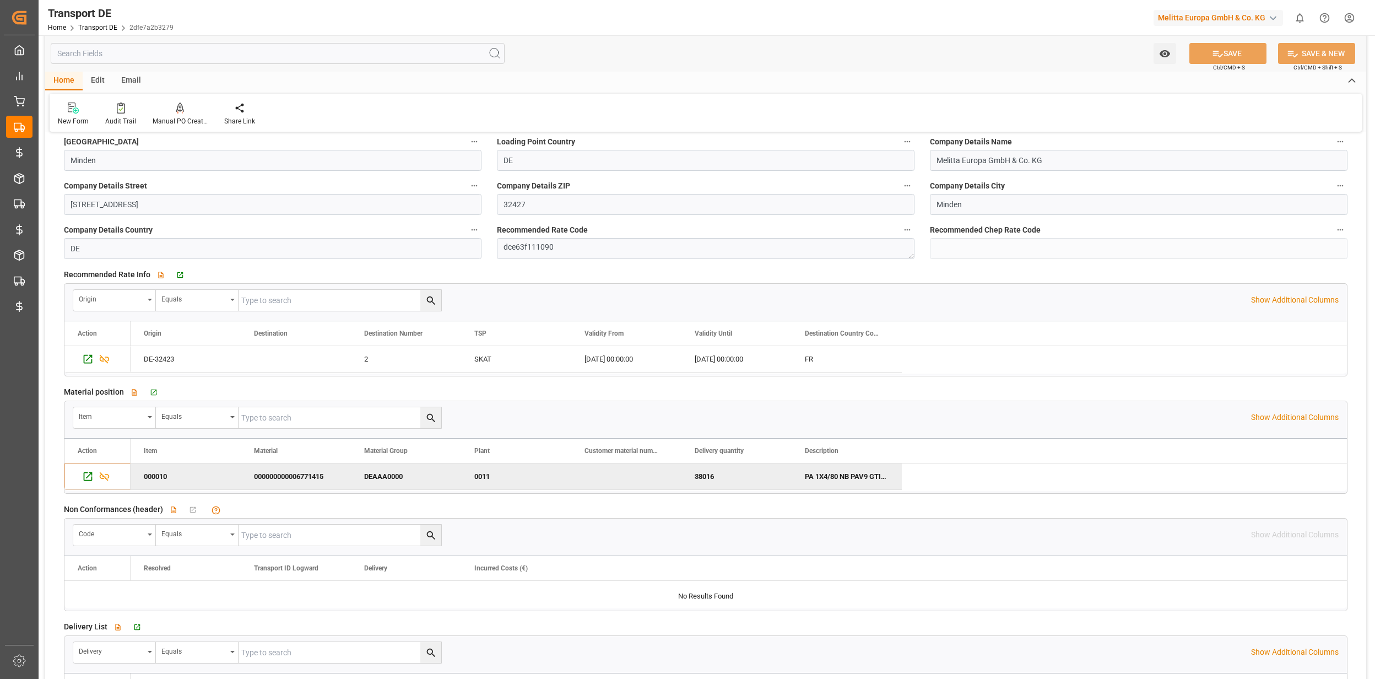
scroll to position [955, 0]
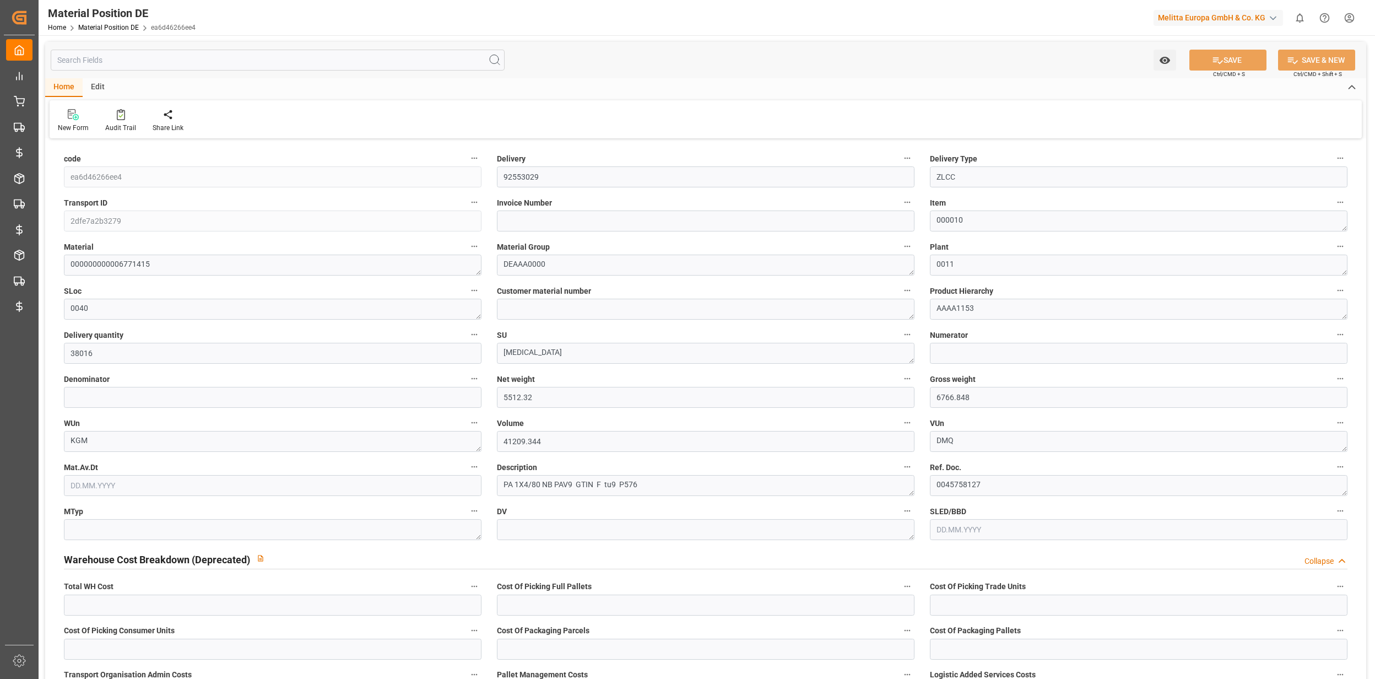
type input "38016"
type input "5512.32"
type input "6766.848"
type input "41209.344"
type input "-11.28"
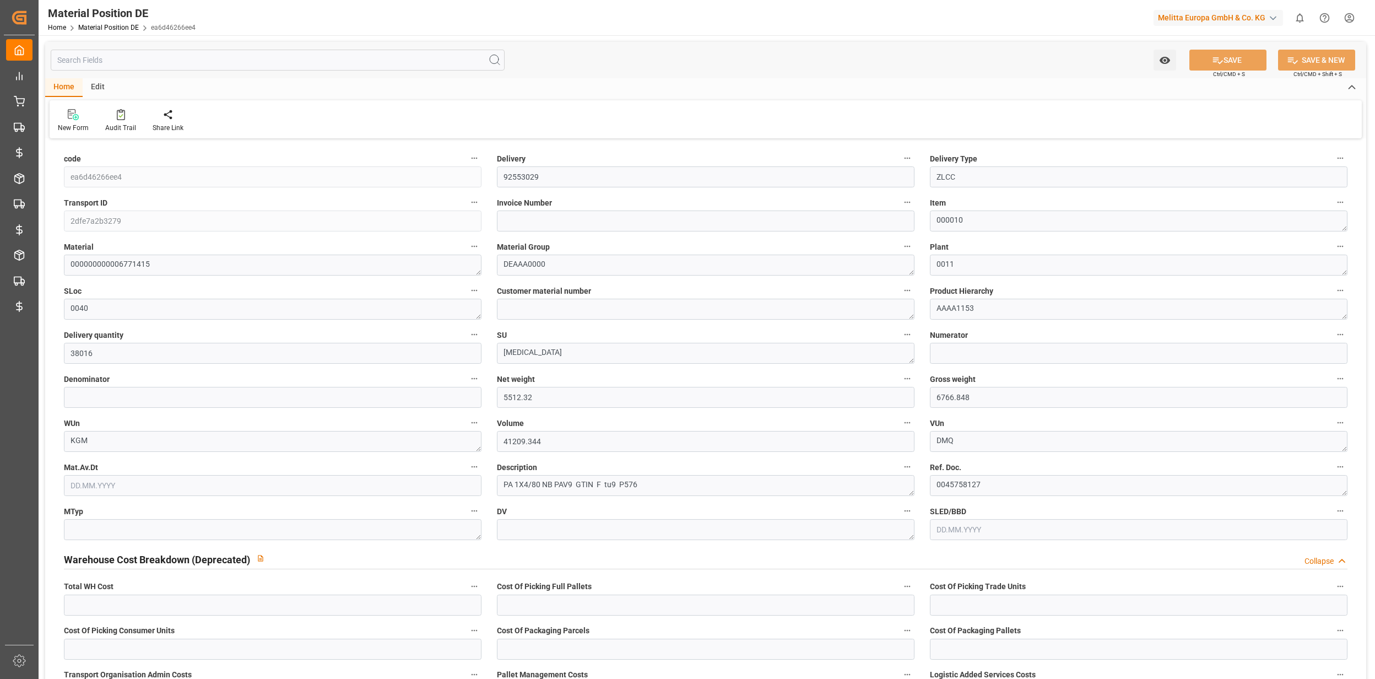
type input "1200"
type input "1188.72"
type input "66"
type input "0"
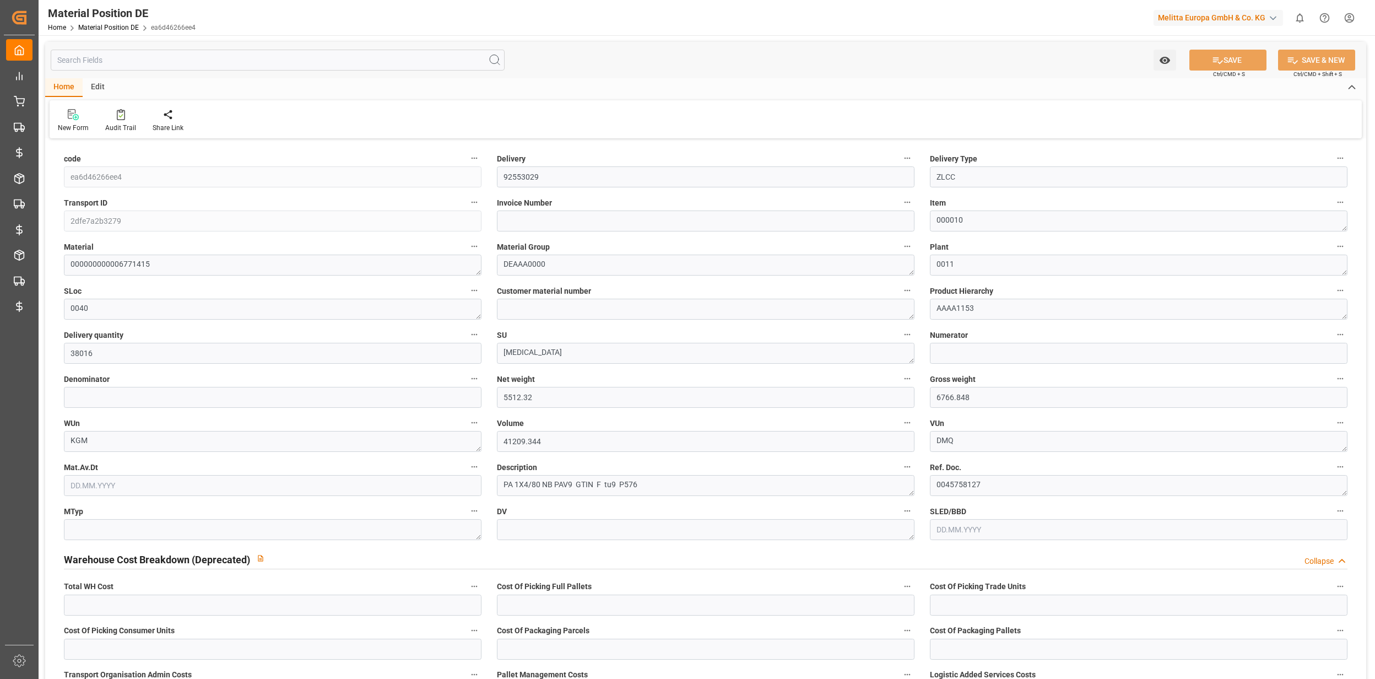
type input "38016"
type input "576"
type input "144"
type input "9"
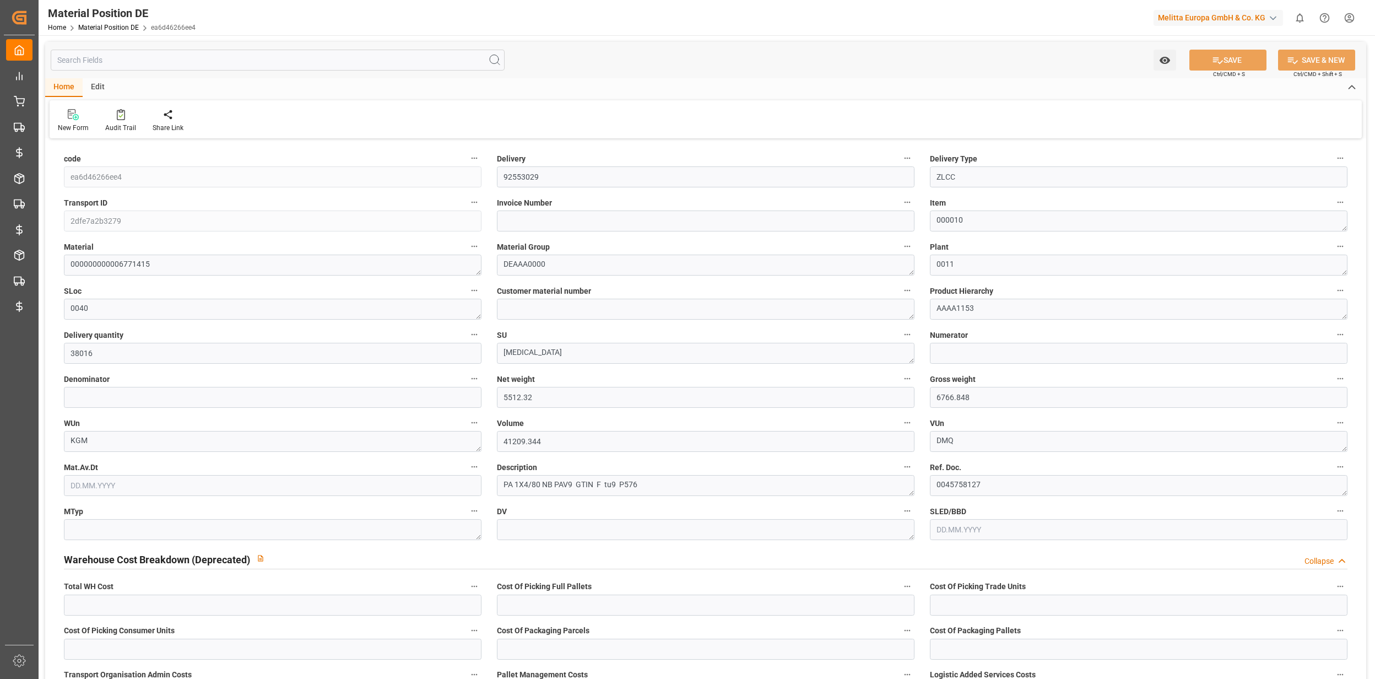
type input "10.7"
type input "4"
type input "1"
type input "66"
type input "0"
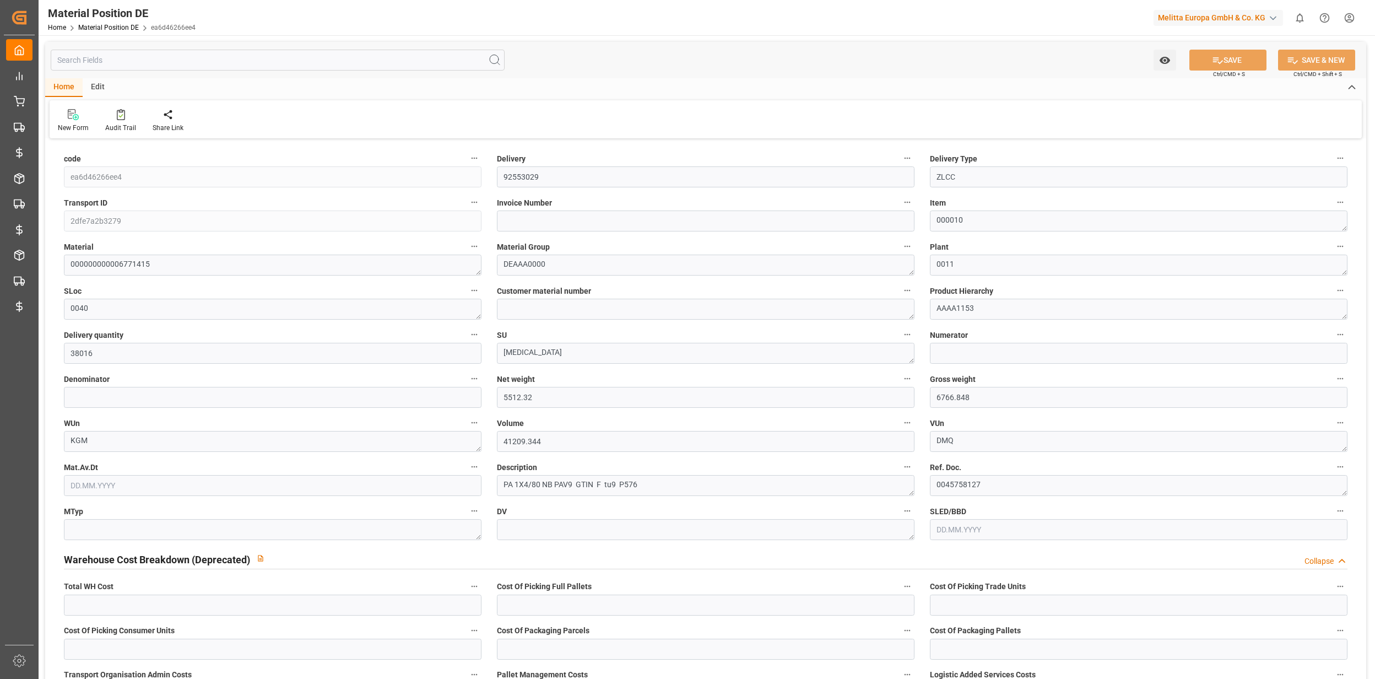
type input "0"
type input "95.238"
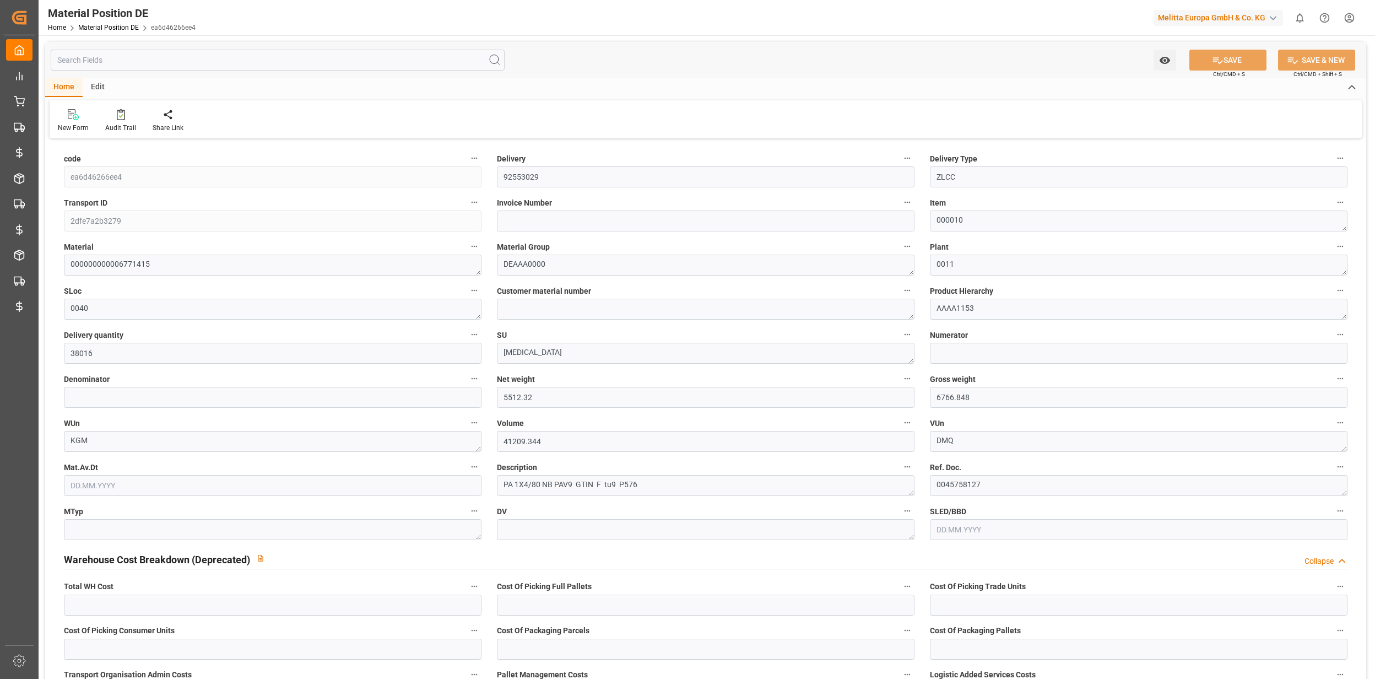
type input "3.039"
type input "242.946"
type input "95.238"
type input "0"
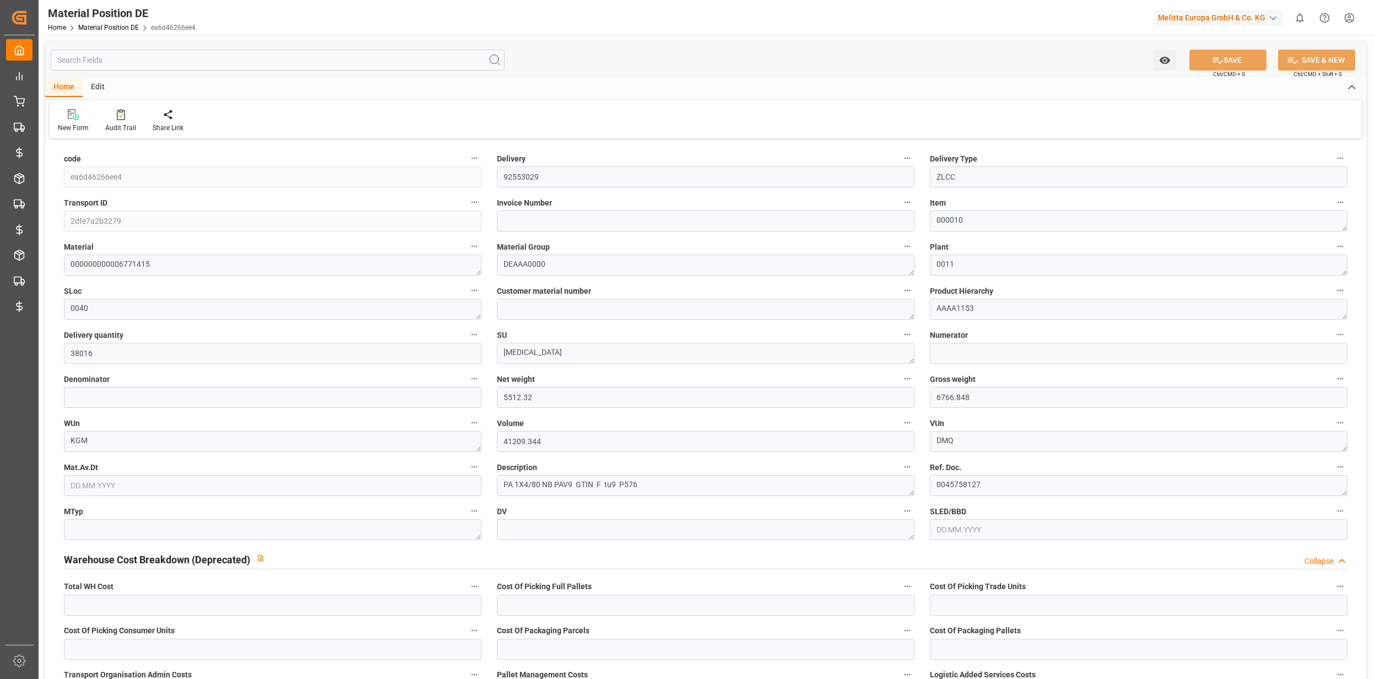
type input "0"
type input "242.946"
type input "3.039"
type input "0.3695"
type input "5677.5341"
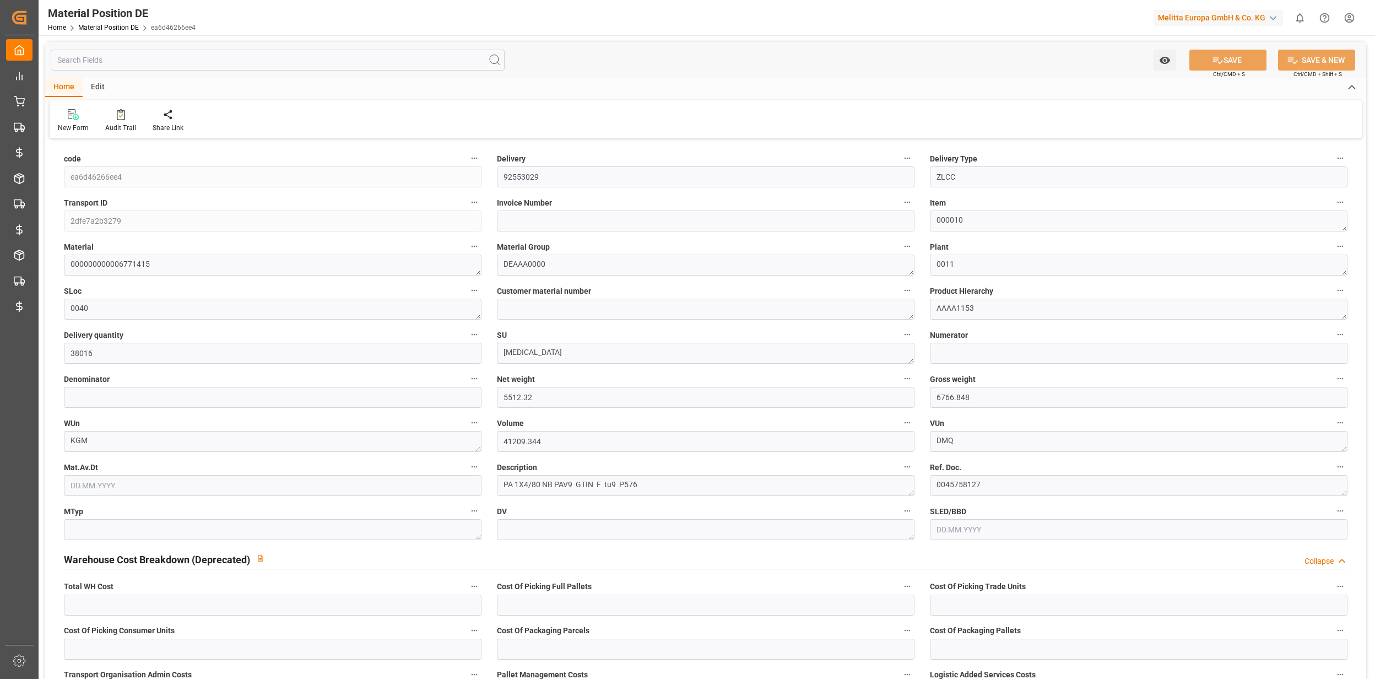
type input "94.1"
type input "4224"
type input "0"
type input "1188.72"
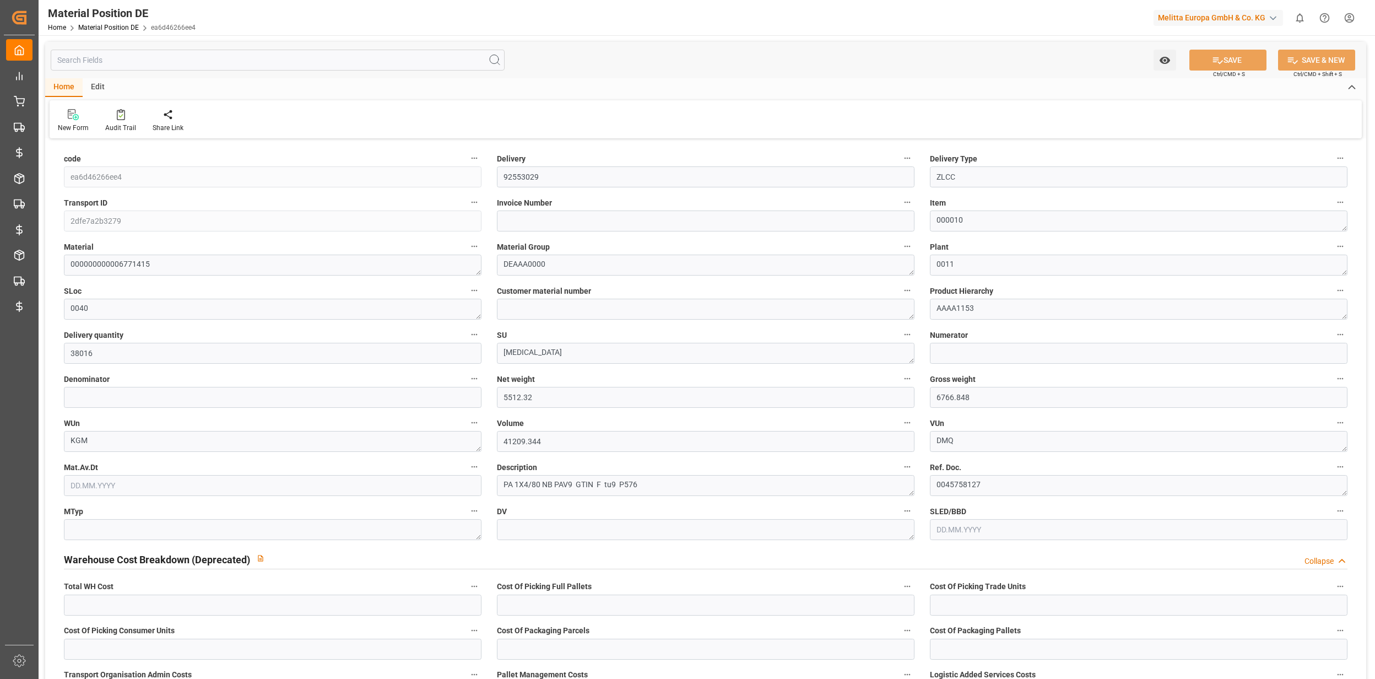
type input "1188.72"
type input "28.08.2025 08:25"
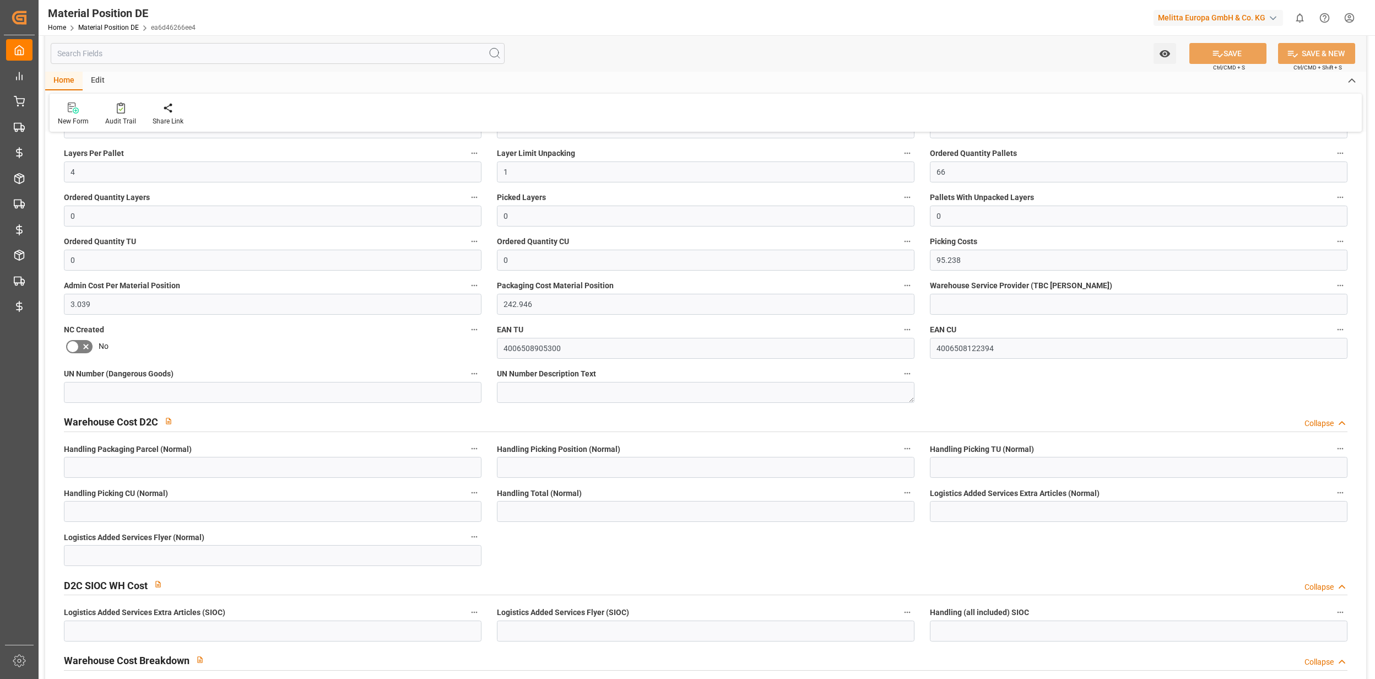
scroll to position [880, 0]
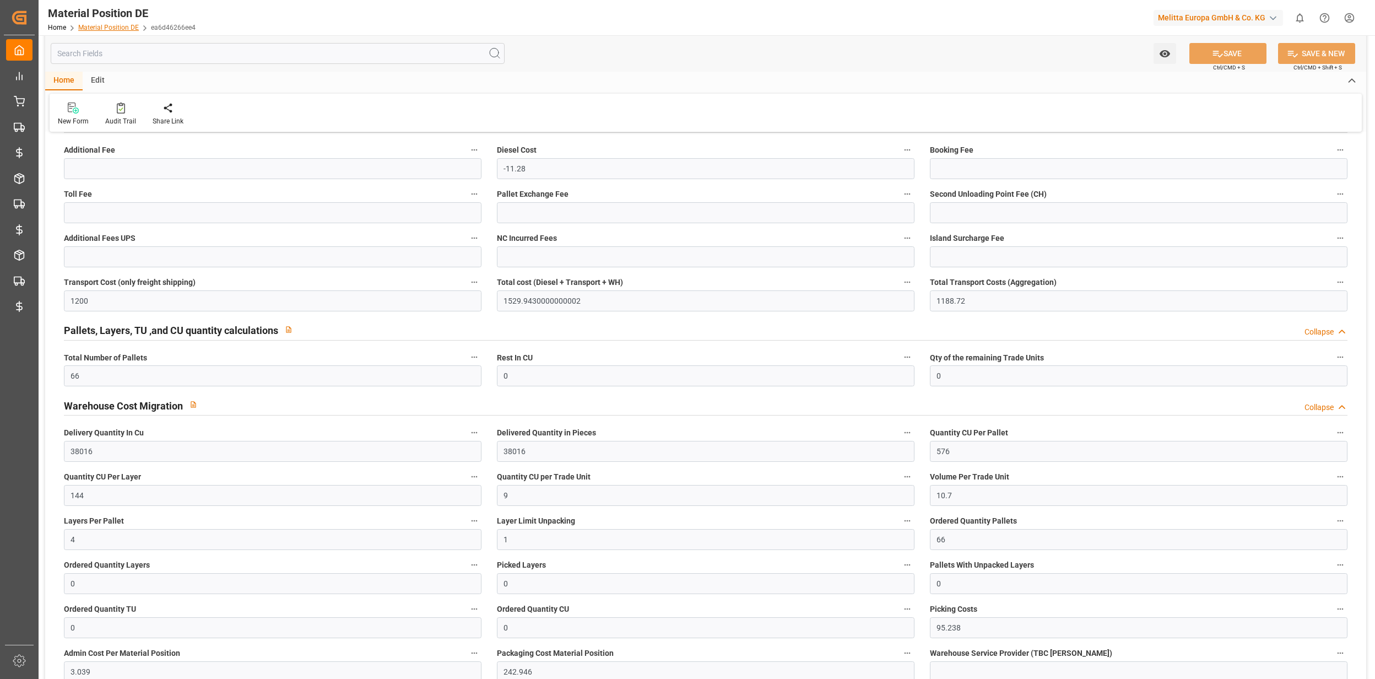
click at [116, 27] on link "Material Position DE" at bounding box center [108, 28] width 61 height 8
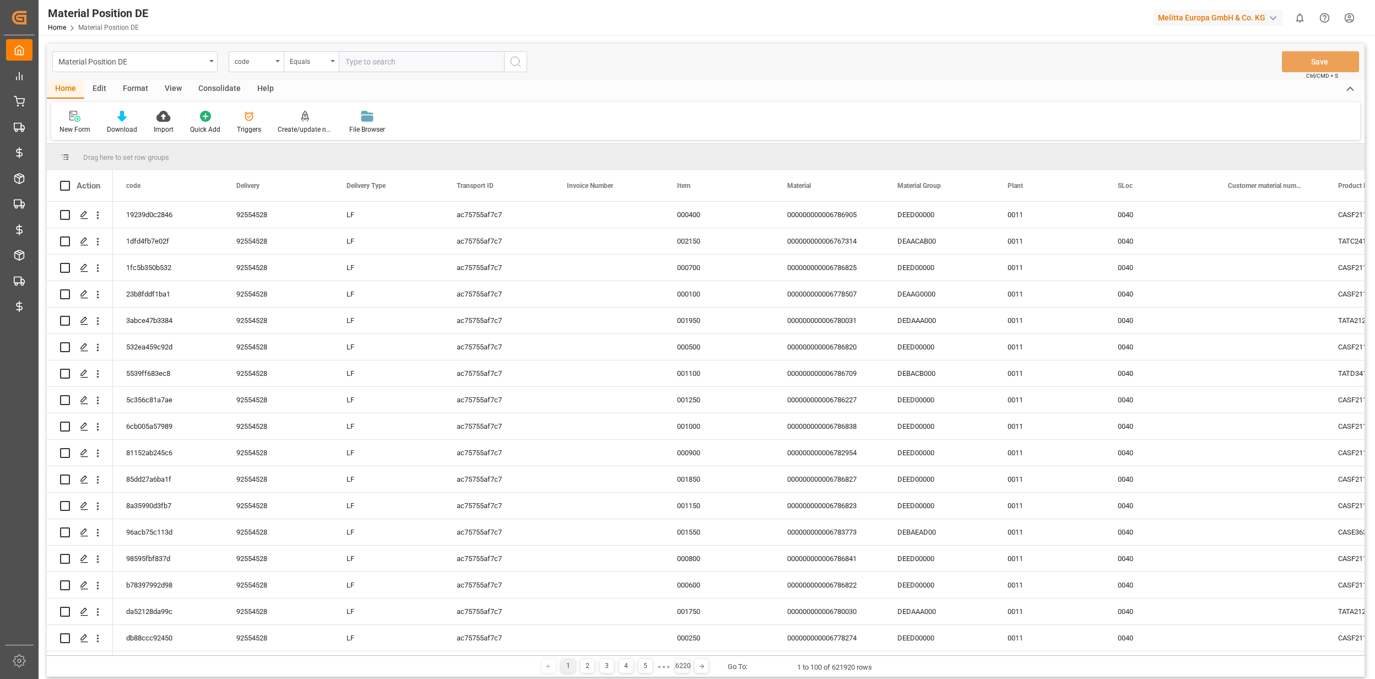
click at [258, 58] on div "code" at bounding box center [253, 60] width 37 height 13
type input "s"
type input "o"
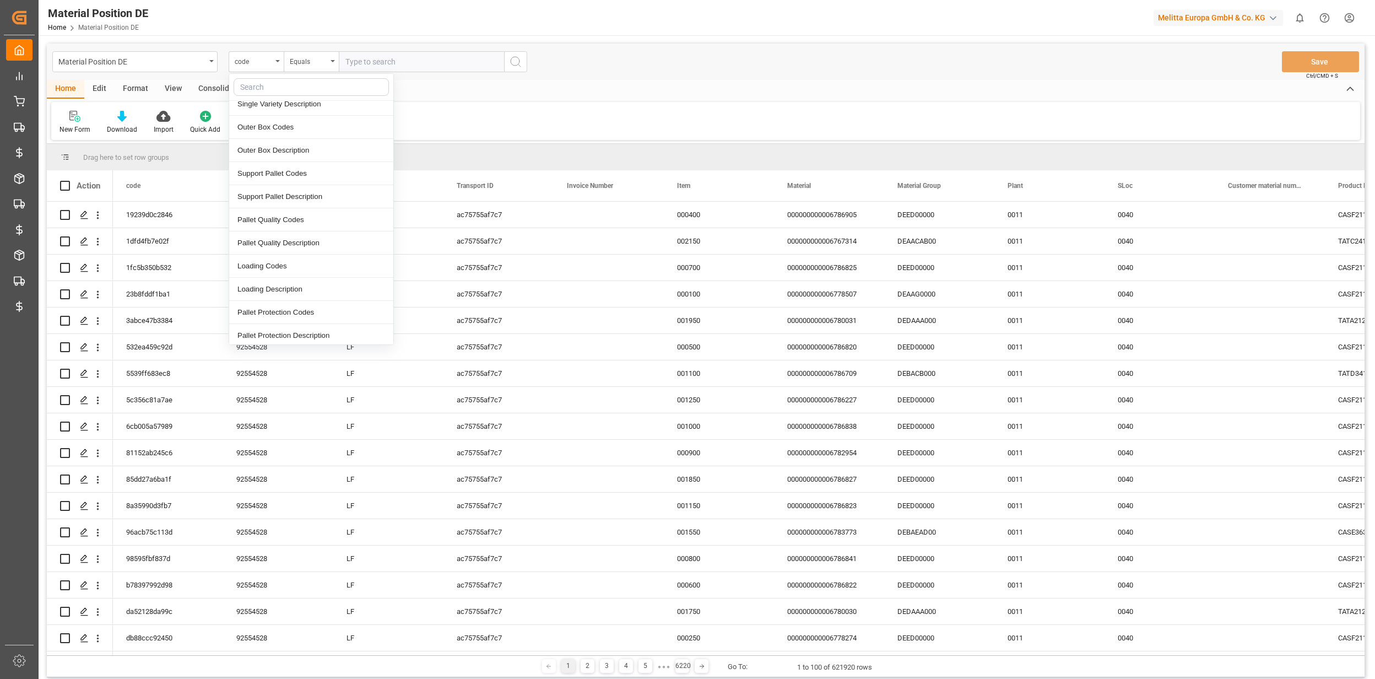
scroll to position [1028, 0]
click at [636, 44] on div "Material Position DE code code Delivery Delivery Type Transport ID Invoice Numb…" at bounding box center [705, 62] width 1317 height 36
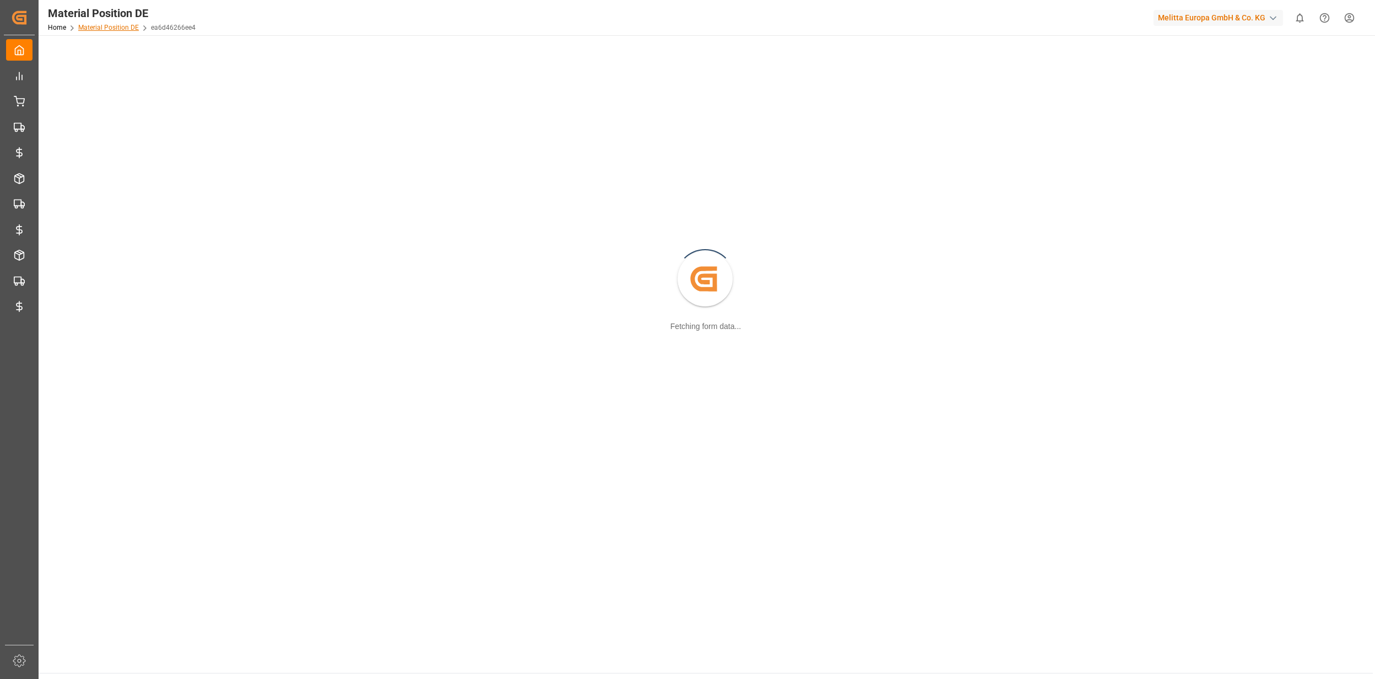
click at [122, 20] on div "Material Position DE" at bounding box center [122, 13] width 148 height 17
click at [122, 28] on link "Material Position DE" at bounding box center [108, 28] width 61 height 8
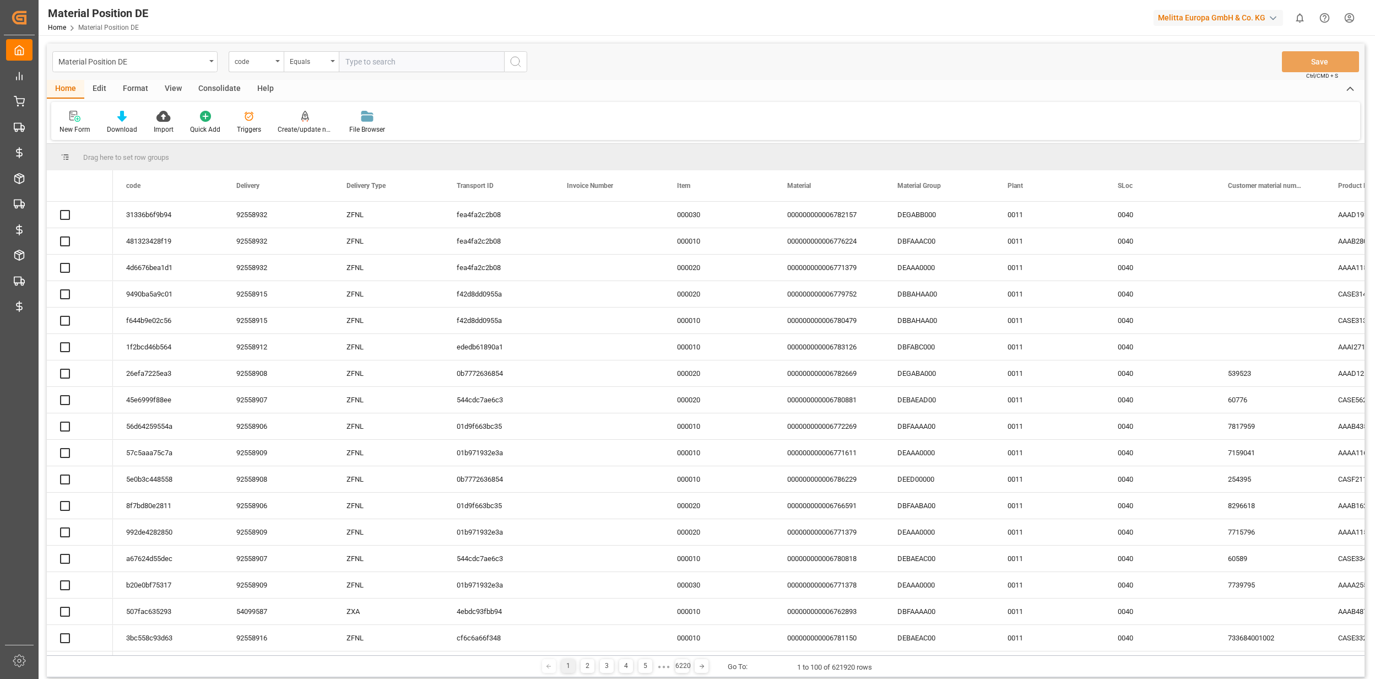
click at [118, 63] on div "Material Position DE" at bounding box center [131, 61] width 147 height 14
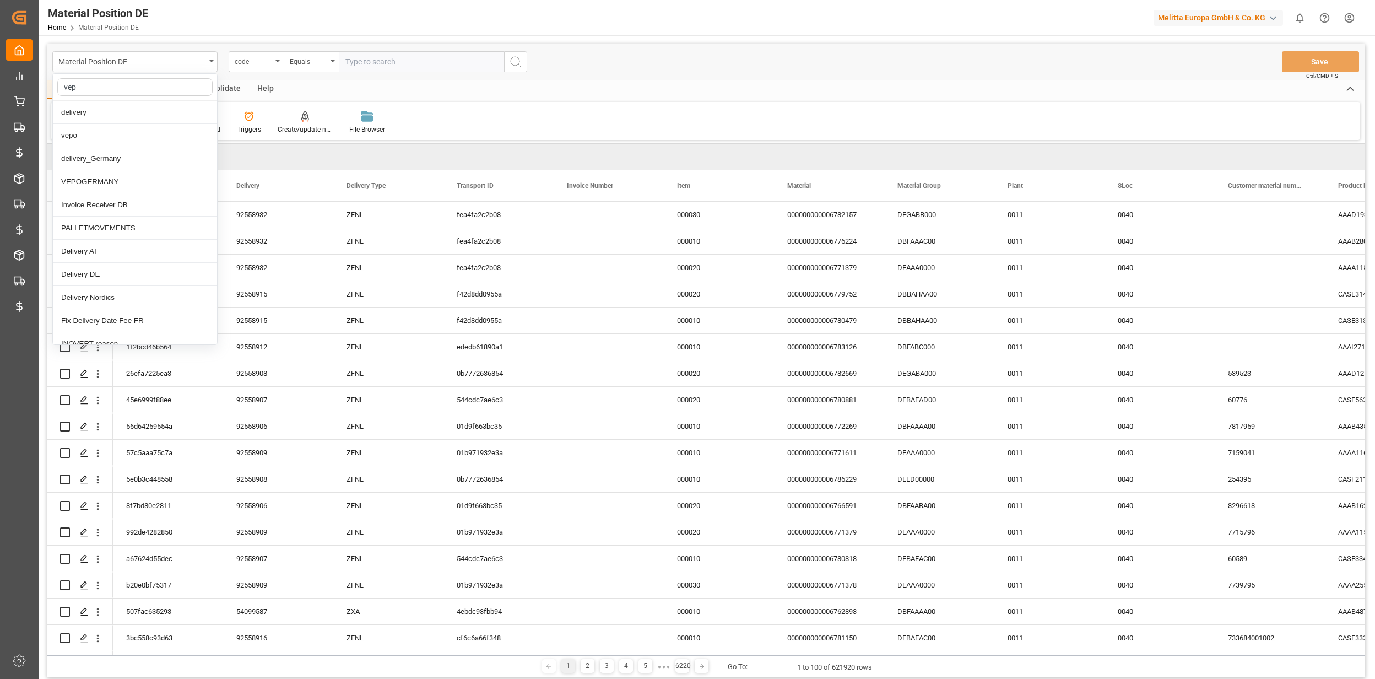
type input "vepo"
click at [117, 223] on div "Vepo DE Header" at bounding box center [135, 227] width 164 height 23
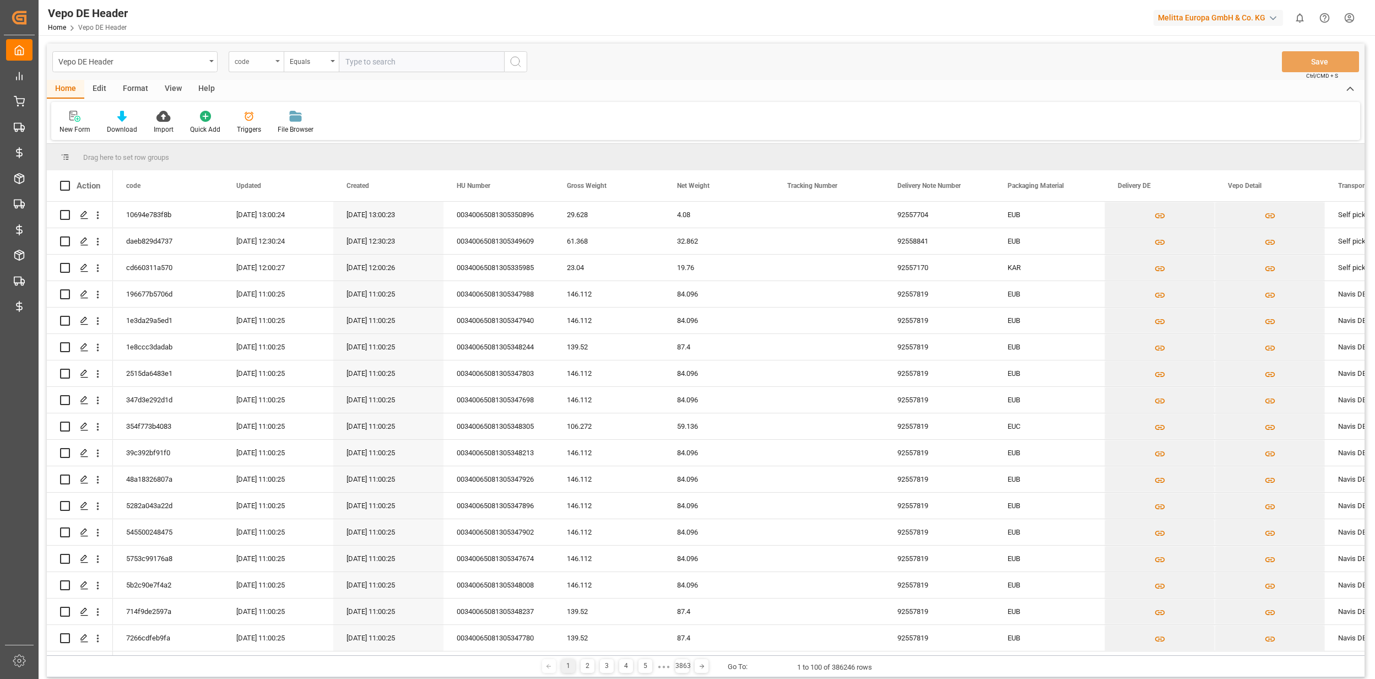
click at [236, 56] on div "code" at bounding box center [253, 60] width 37 height 13
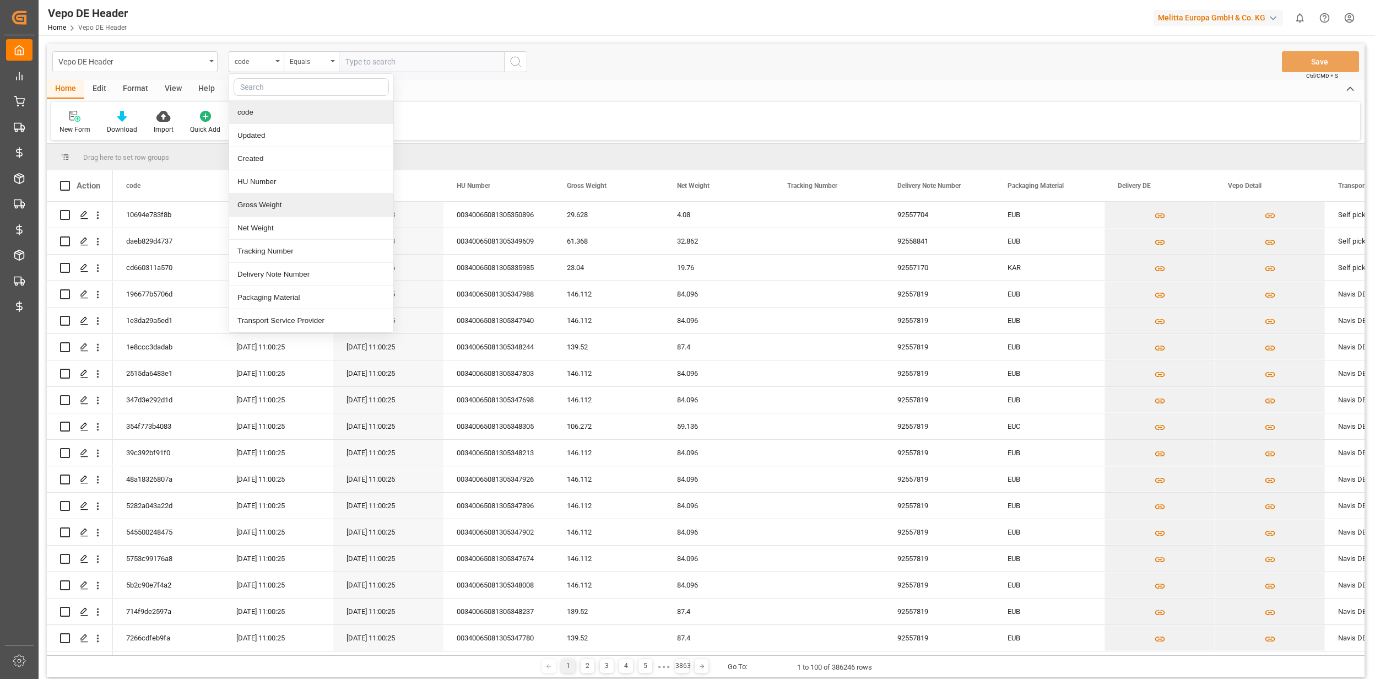
click at [613, 75] on div "Vepo DE Header code code Updated Created HU Number Gross Weight Net Weight Trac…" at bounding box center [705, 62] width 1317 height 36
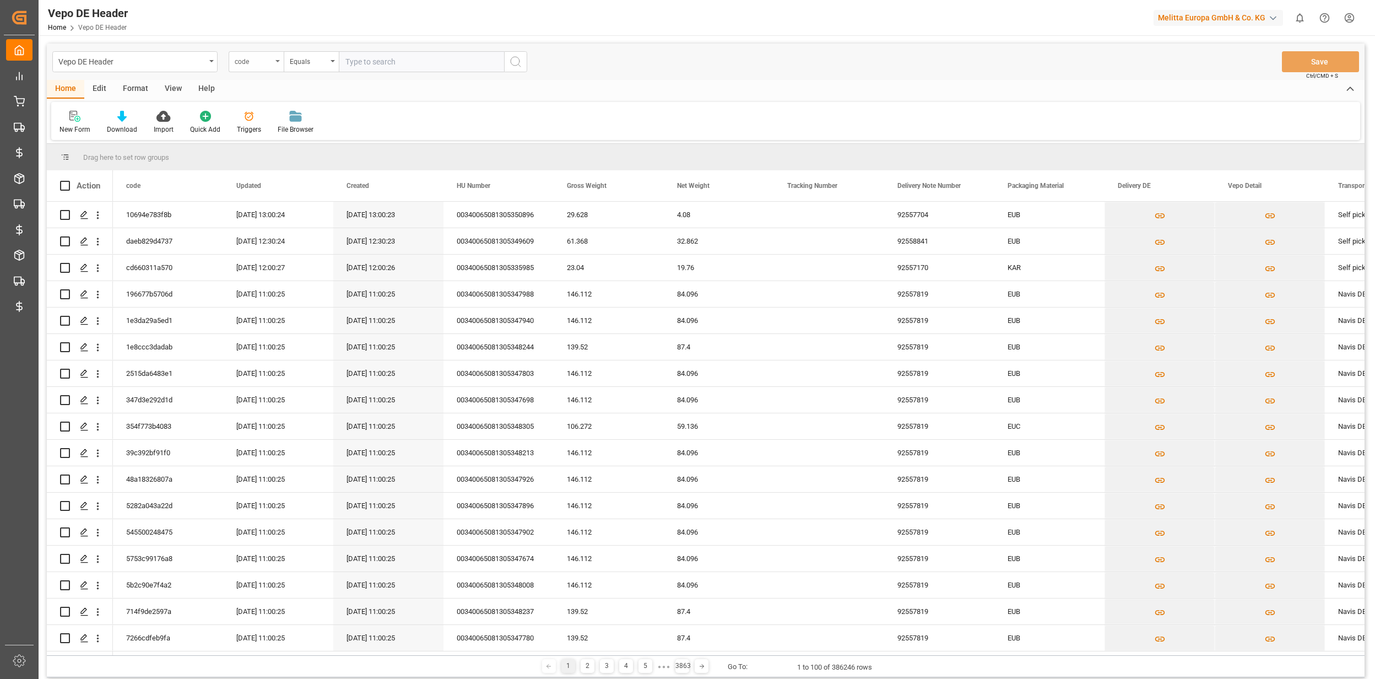
click at [258, 63] on div "code" at bounding box center [253, 60] width 37 height 13
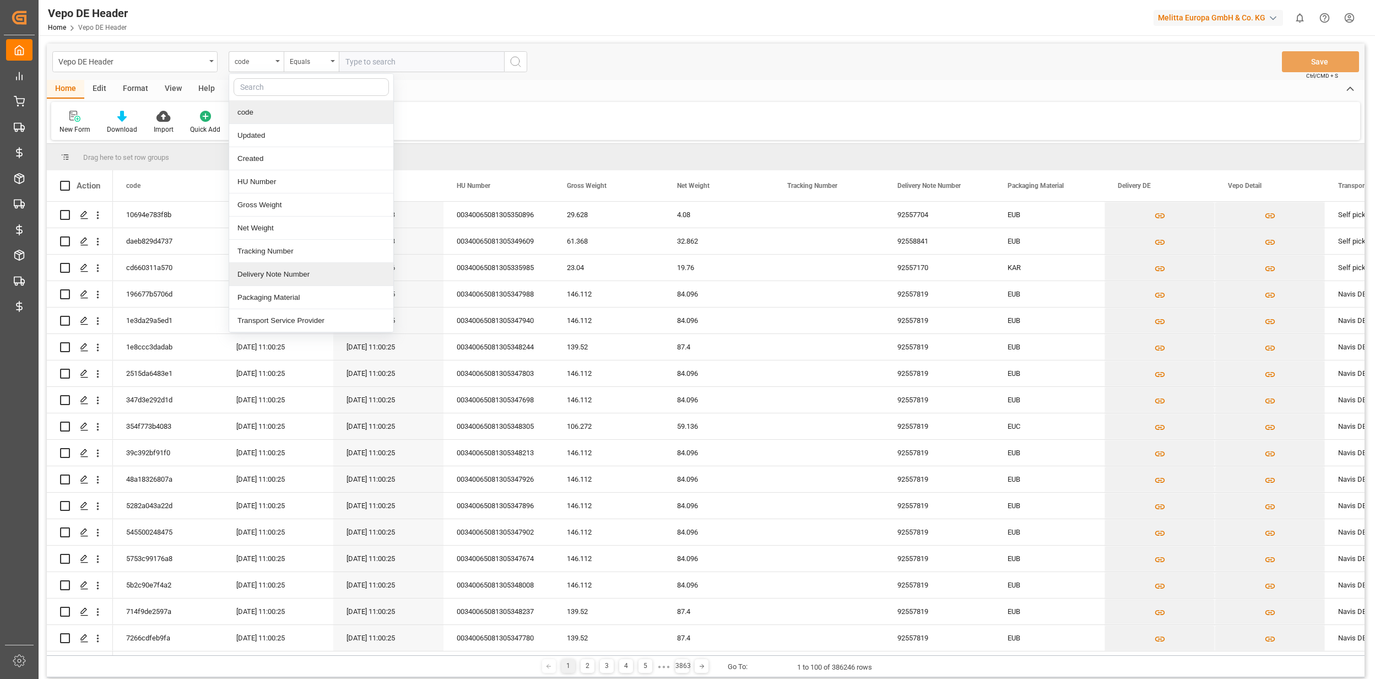
click at [290, 276] on div "Delivery Note Number" at bounding box center [311, 274] width 164 height 23
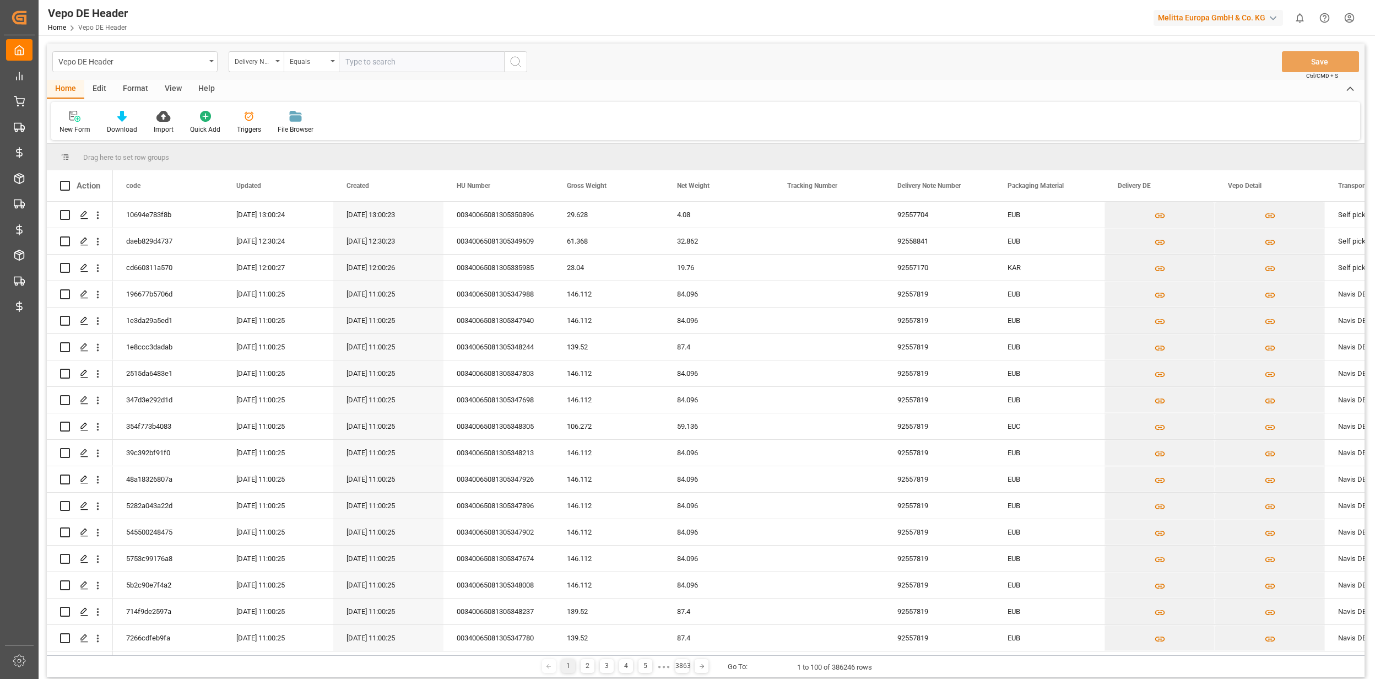
click at [410, 57] on input "text" at bounding box center [421, 61] width 165 height 21
paste input "92553029"
type input "92553029"
click at [505, 57] on button "search button" at bounding box center [515, 61] width 23 height 21
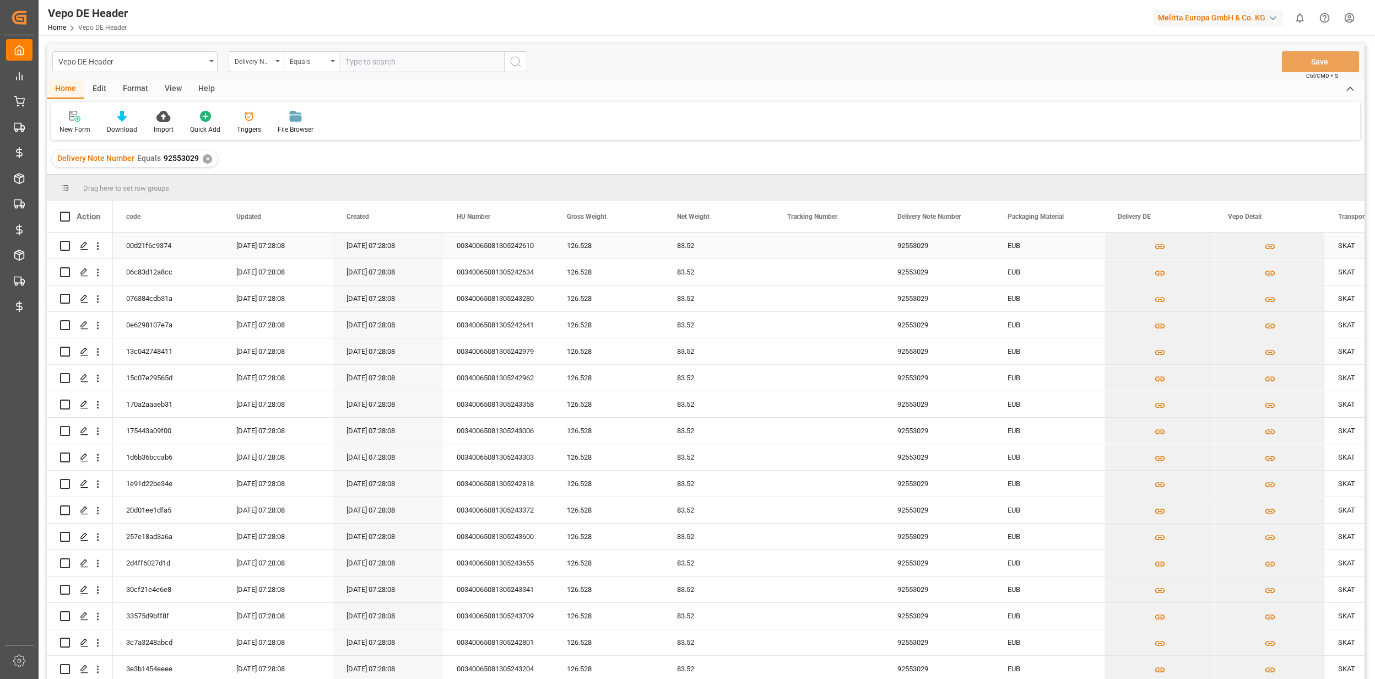
click at [97, 245] on icon "open menu" at bounding box center [98, 246] width 12 height 12
click at [139, 272] on span "Open in new tab" at bounding box center [170, 269] width 100 height 12
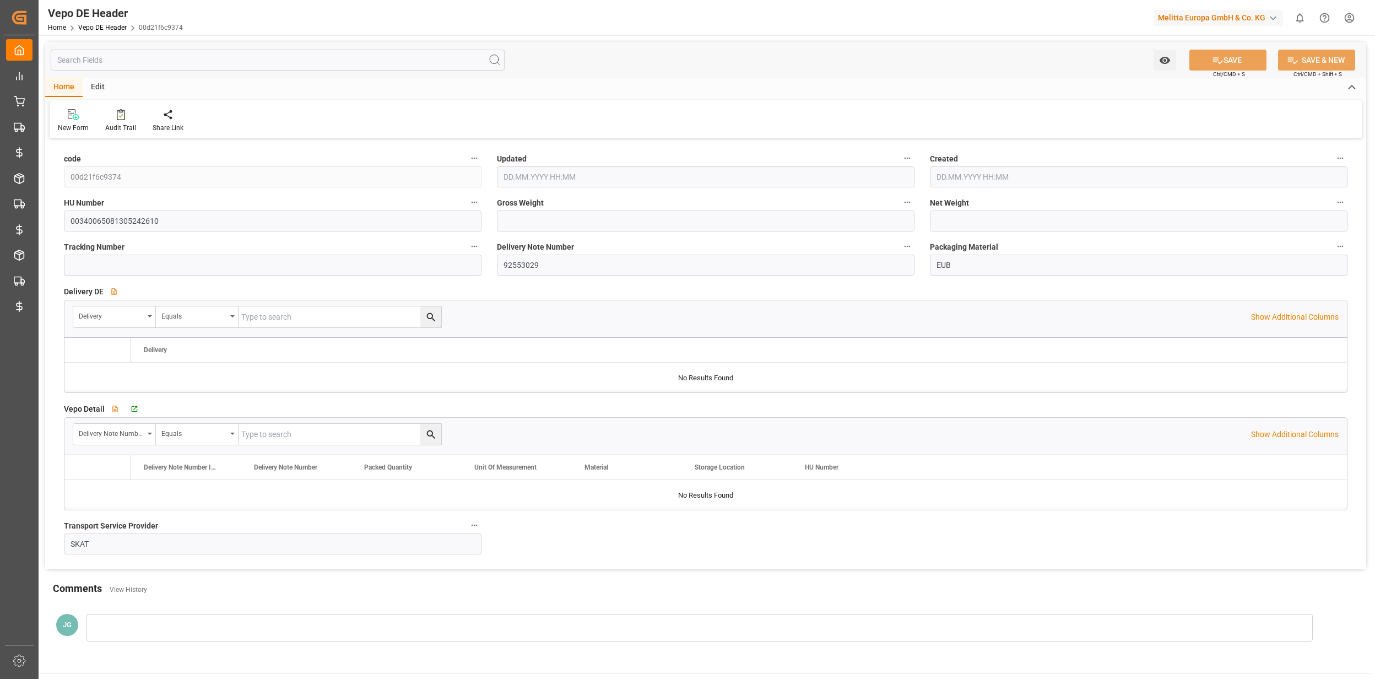
type input "126.528"
type input "83.52"
type input "[DATE] 05:28"
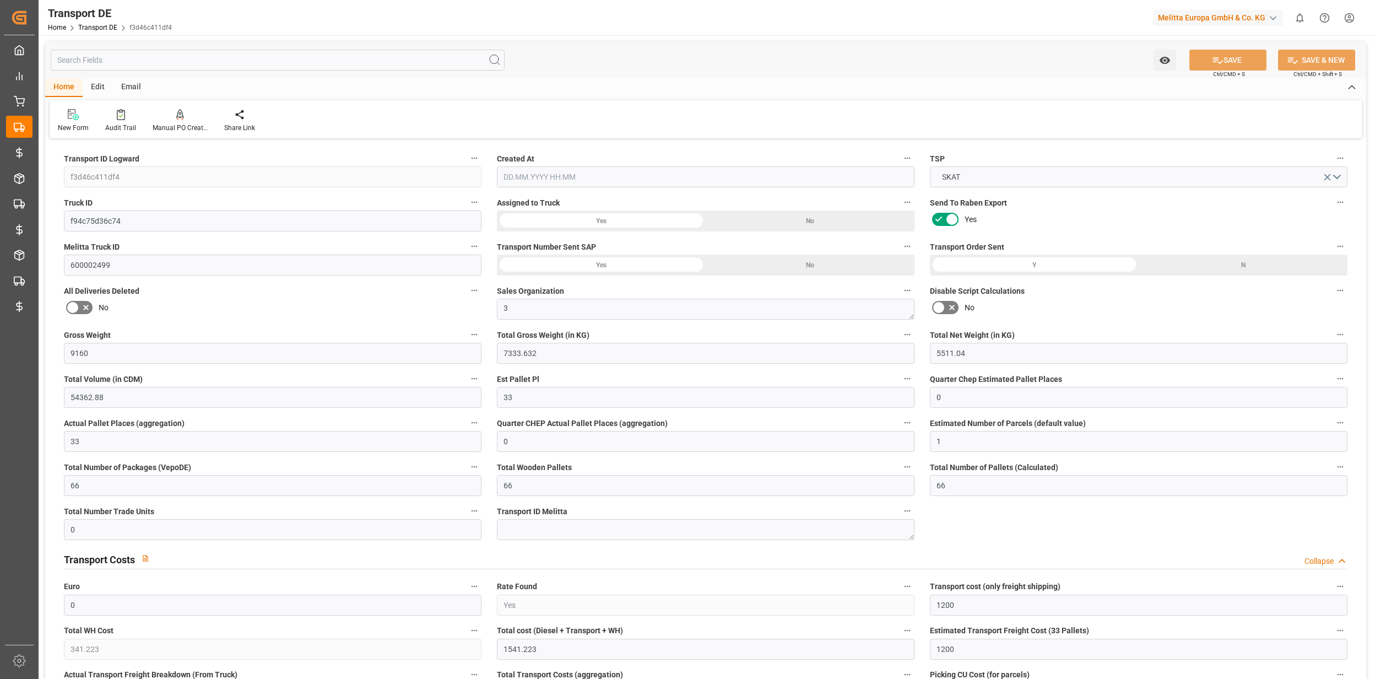
type input "9160"
type input "7333.632"
type input "5511.04"
type input "54362.88"
type input "33"
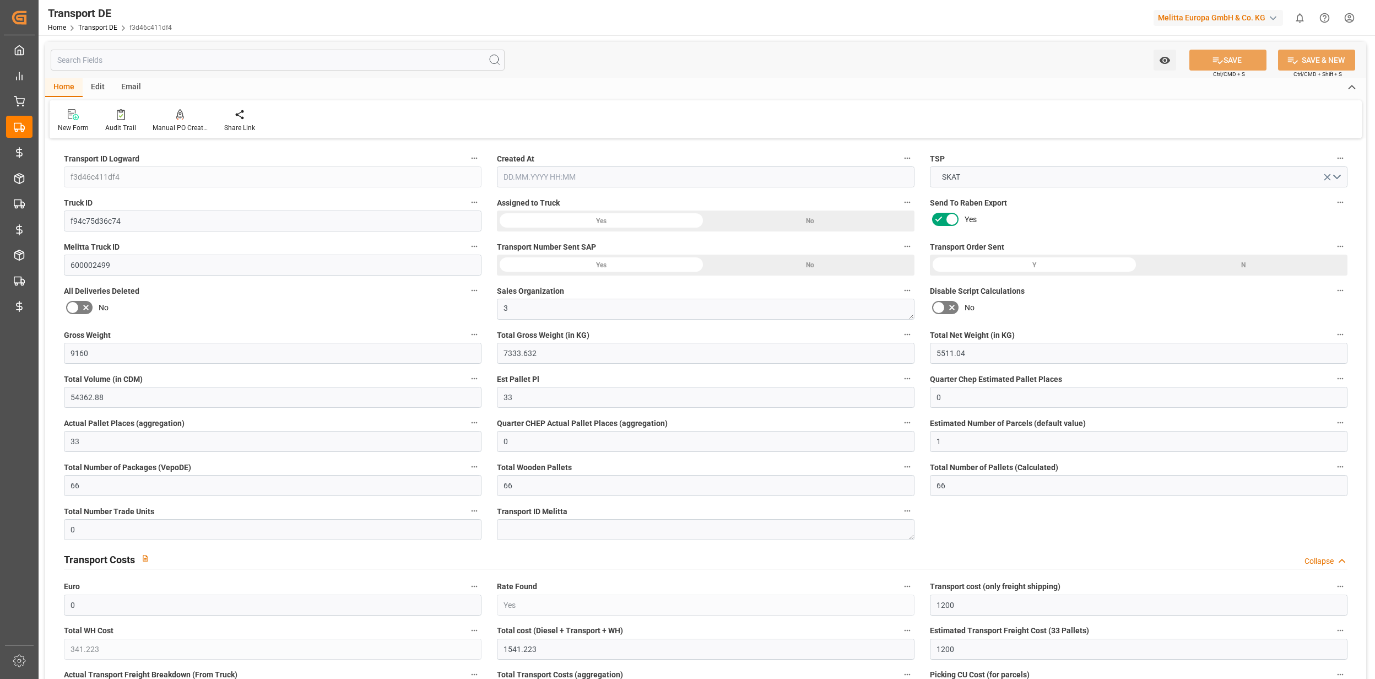
type input "0"
type input "33"
type input "0"
type input "1"
type input "66"
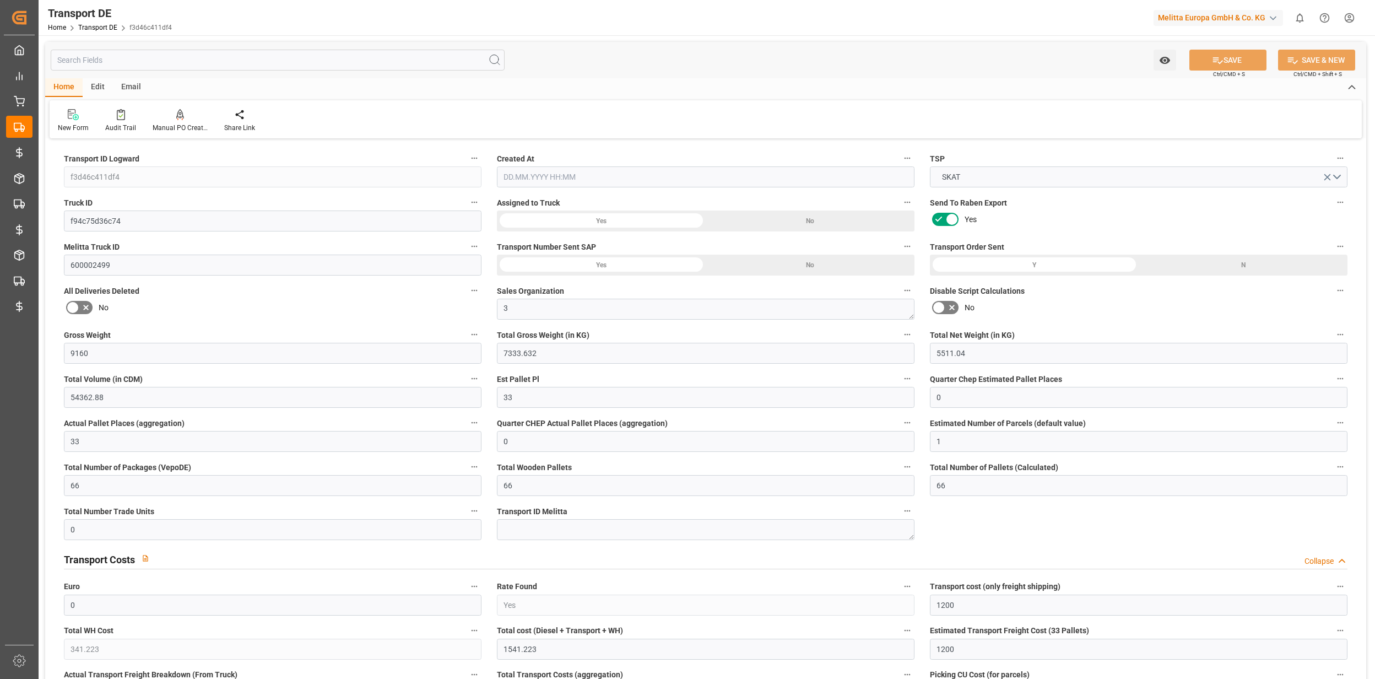
type input "66"
type input "0"
type input "1200"
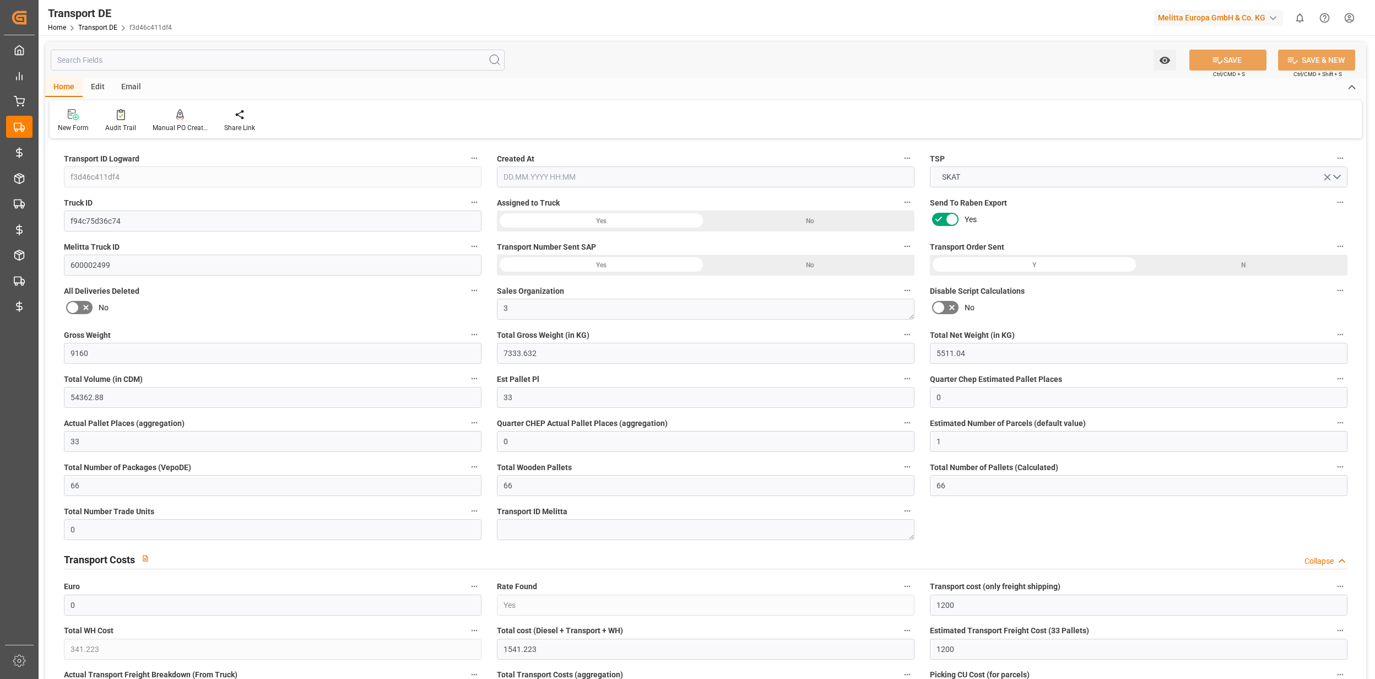
type input "341.223"
type input "1200"
type input "2"
type input "66"
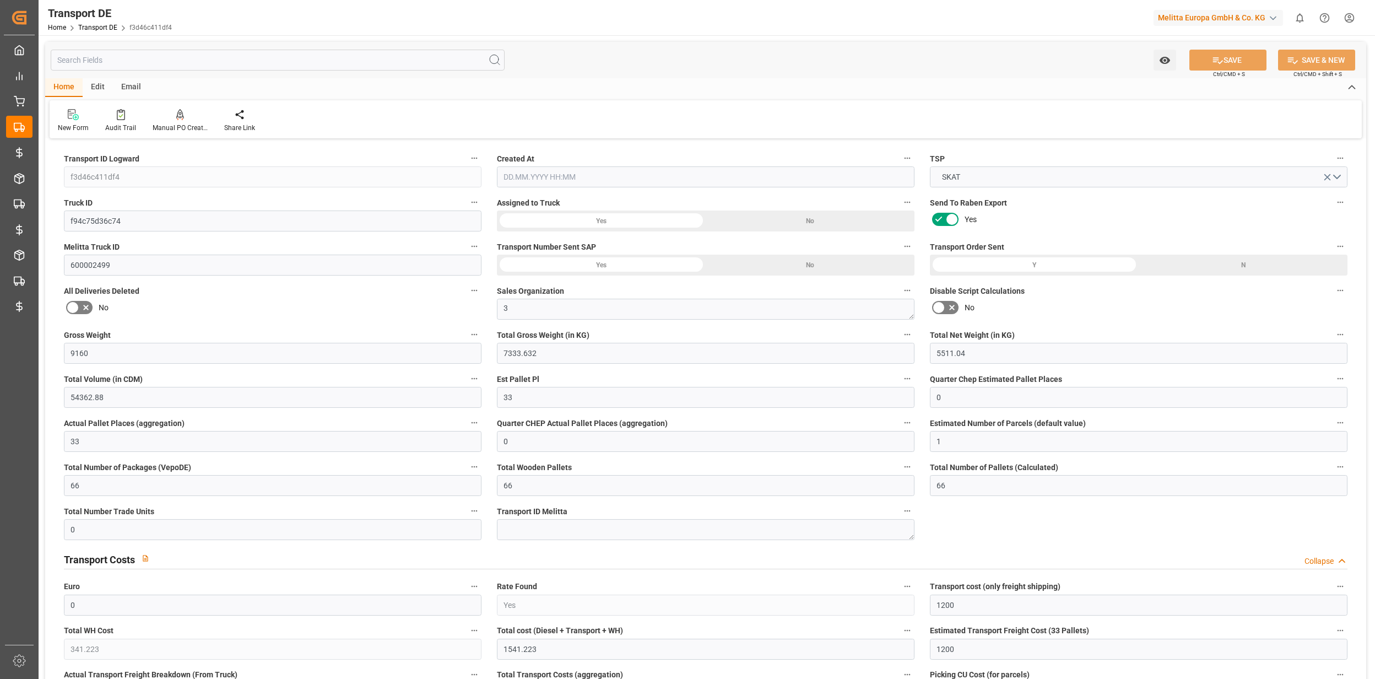
type input "0"
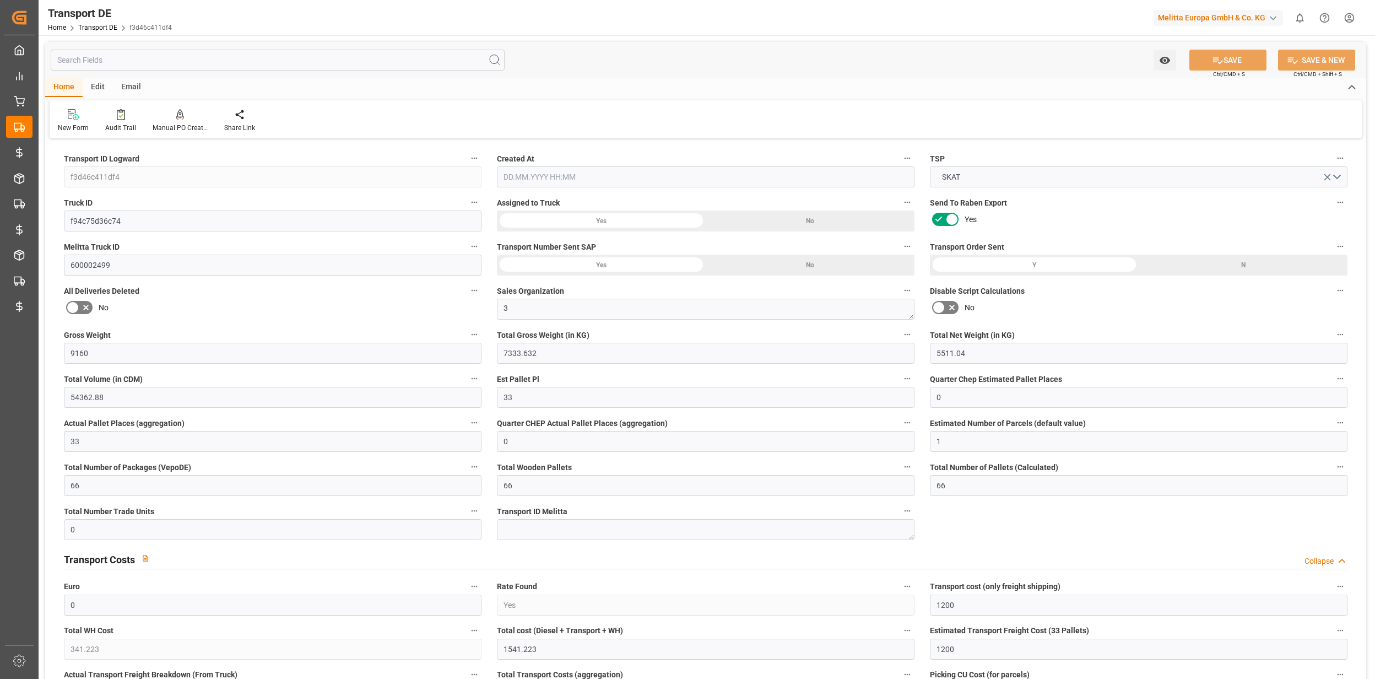
type input "0"
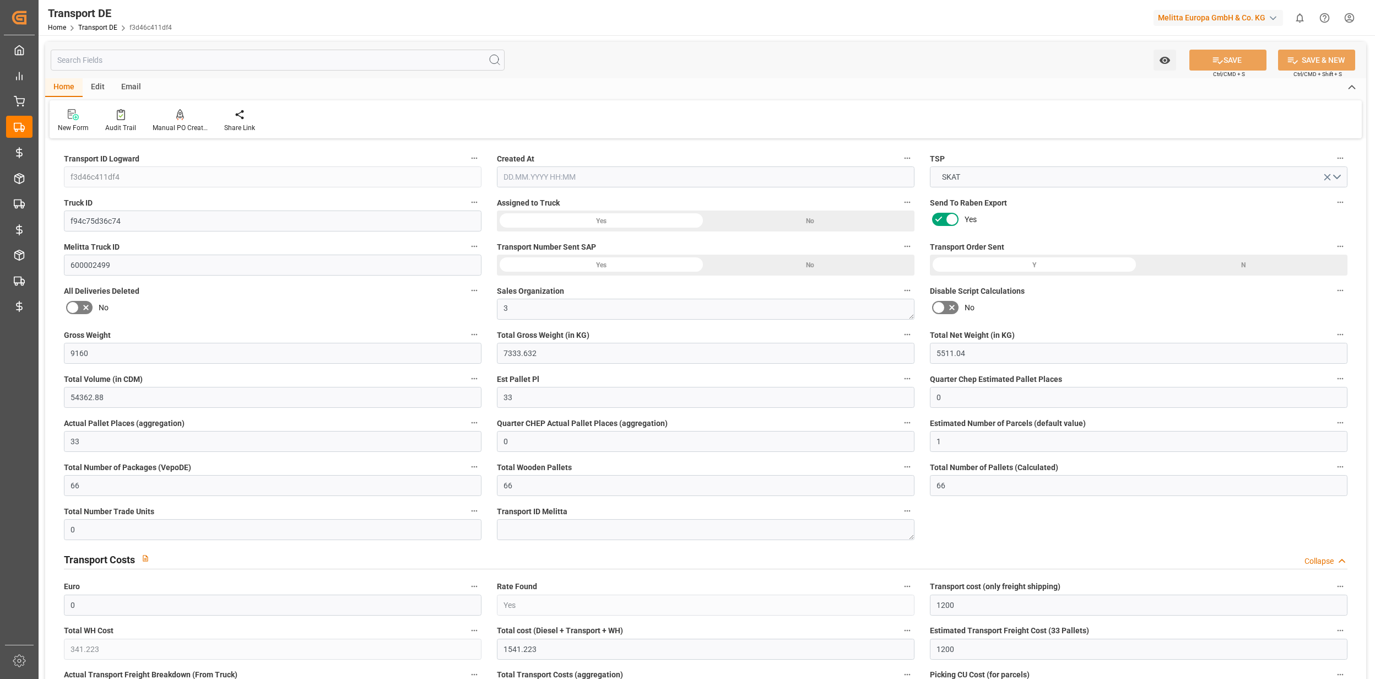
type input "0"
type input "7333.632"
type input "21"
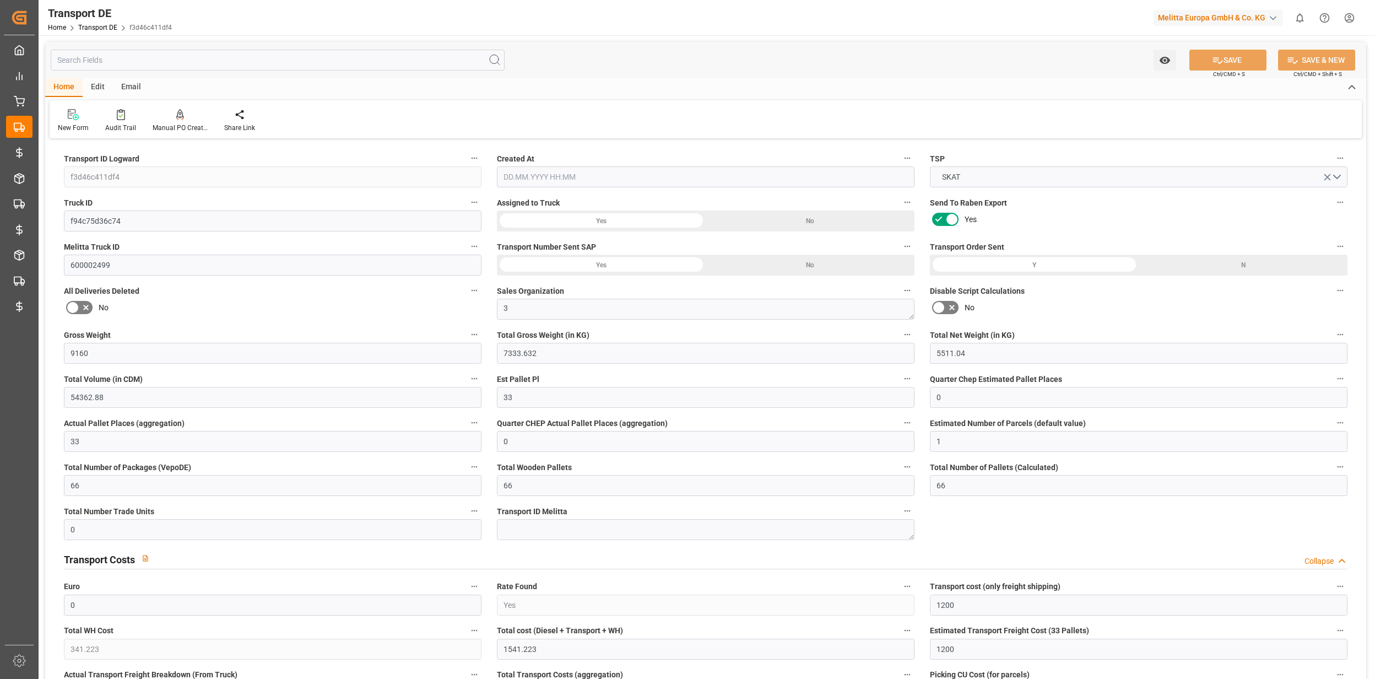
type input "100"
type input "0"
type input "66"
type input "0"
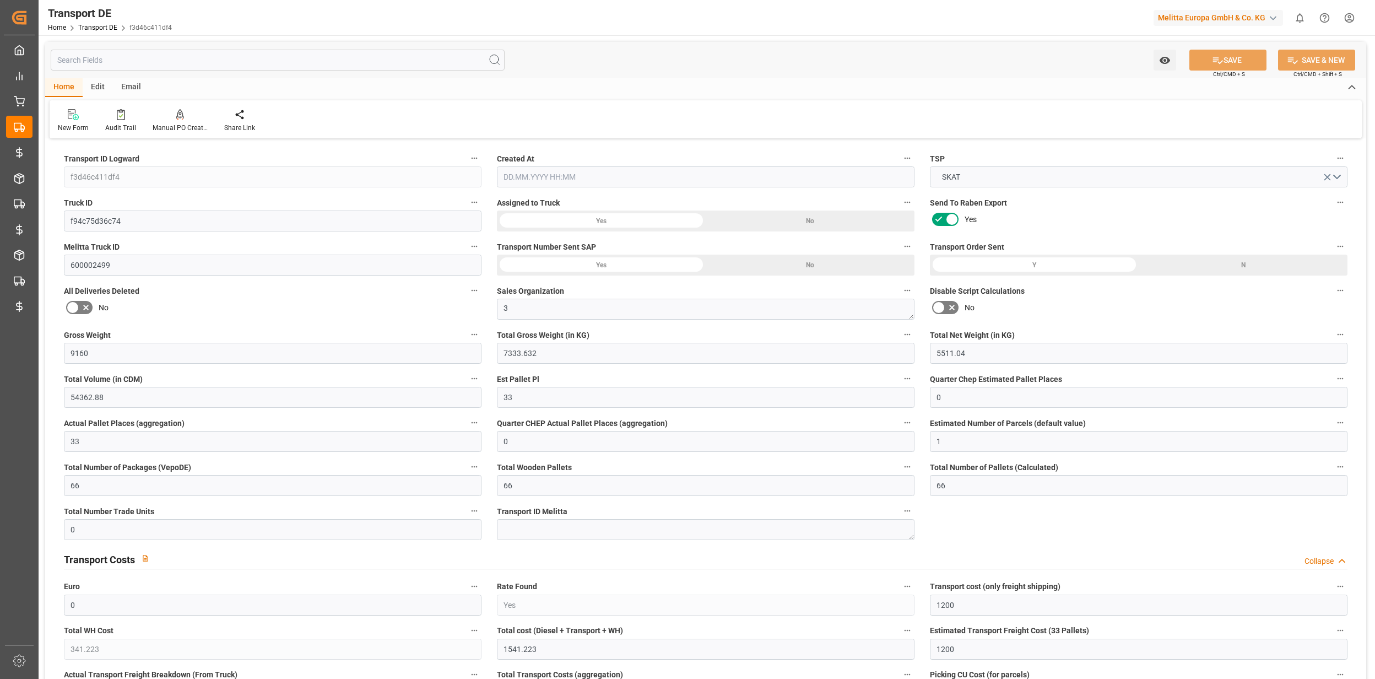
type input "0"
type input "1"
type input "0"
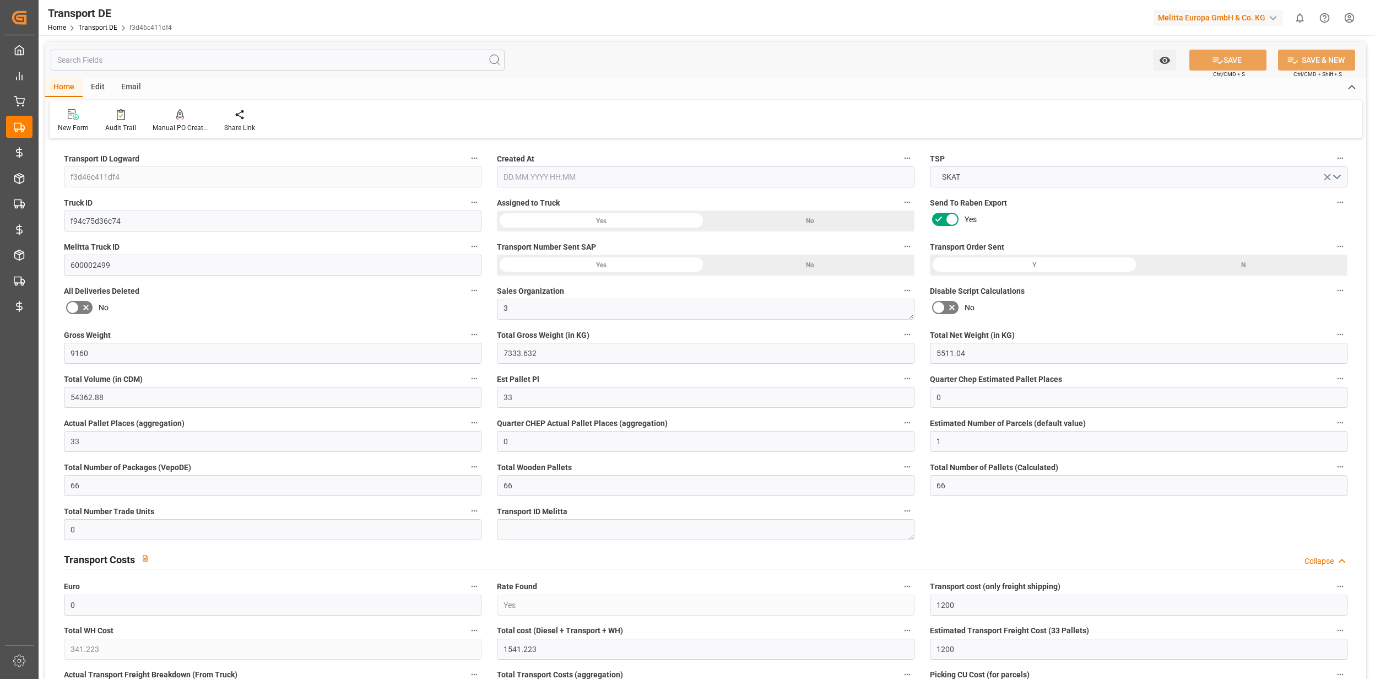
type input "4224"
type input "1541.223"
type input "1200"
type input "[DATE] 08:52"
type input "[DATE]"
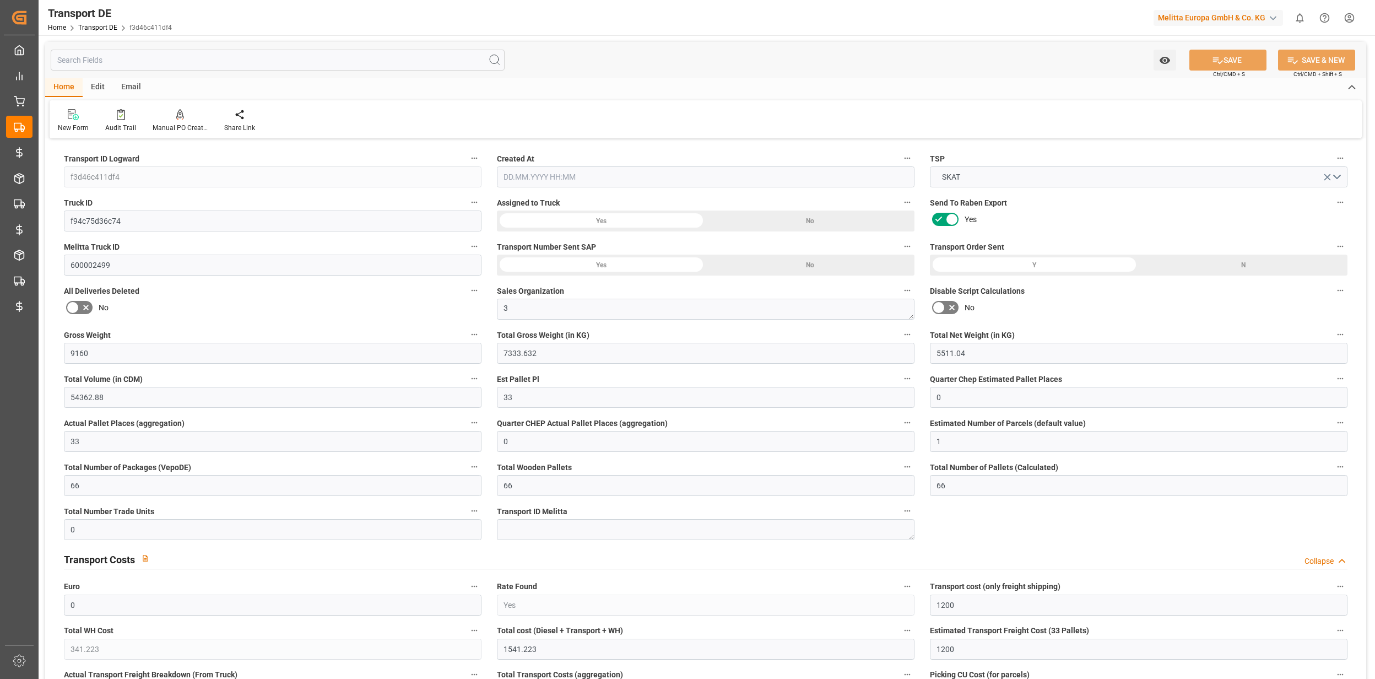
type input "[DATE]"
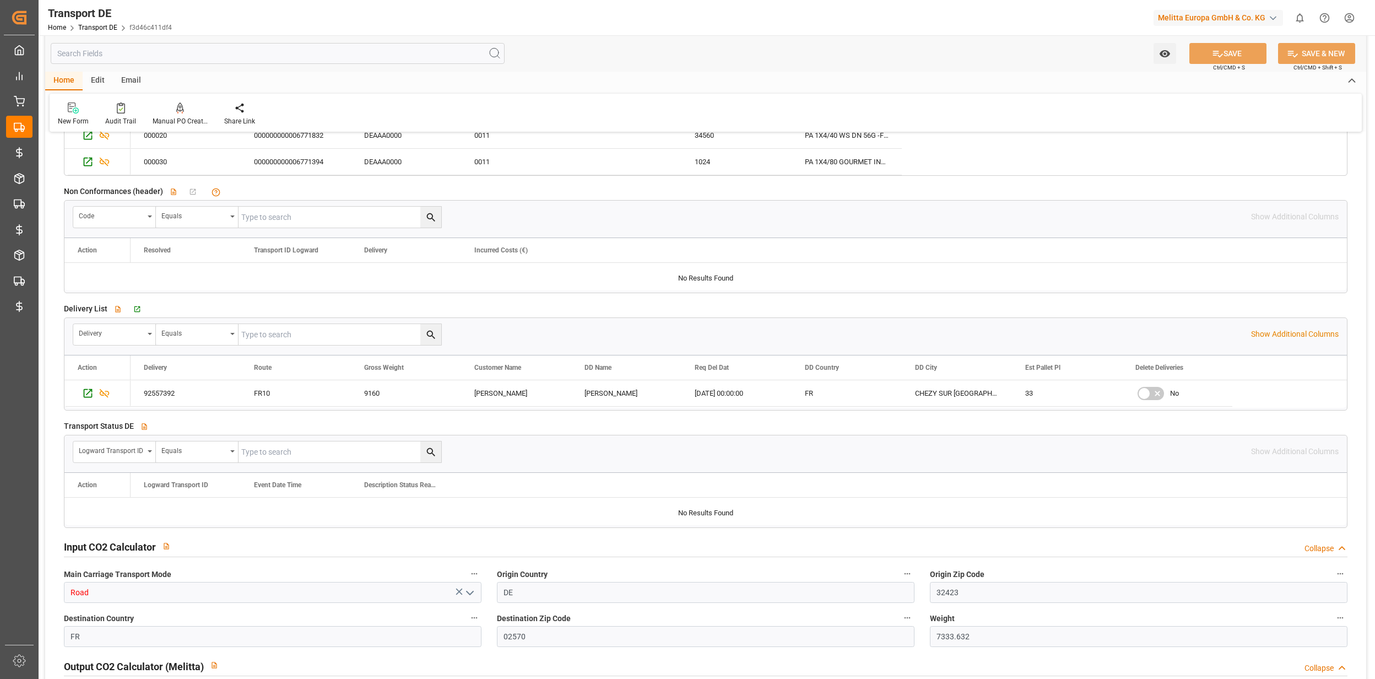
scroll to position [1689, 0]
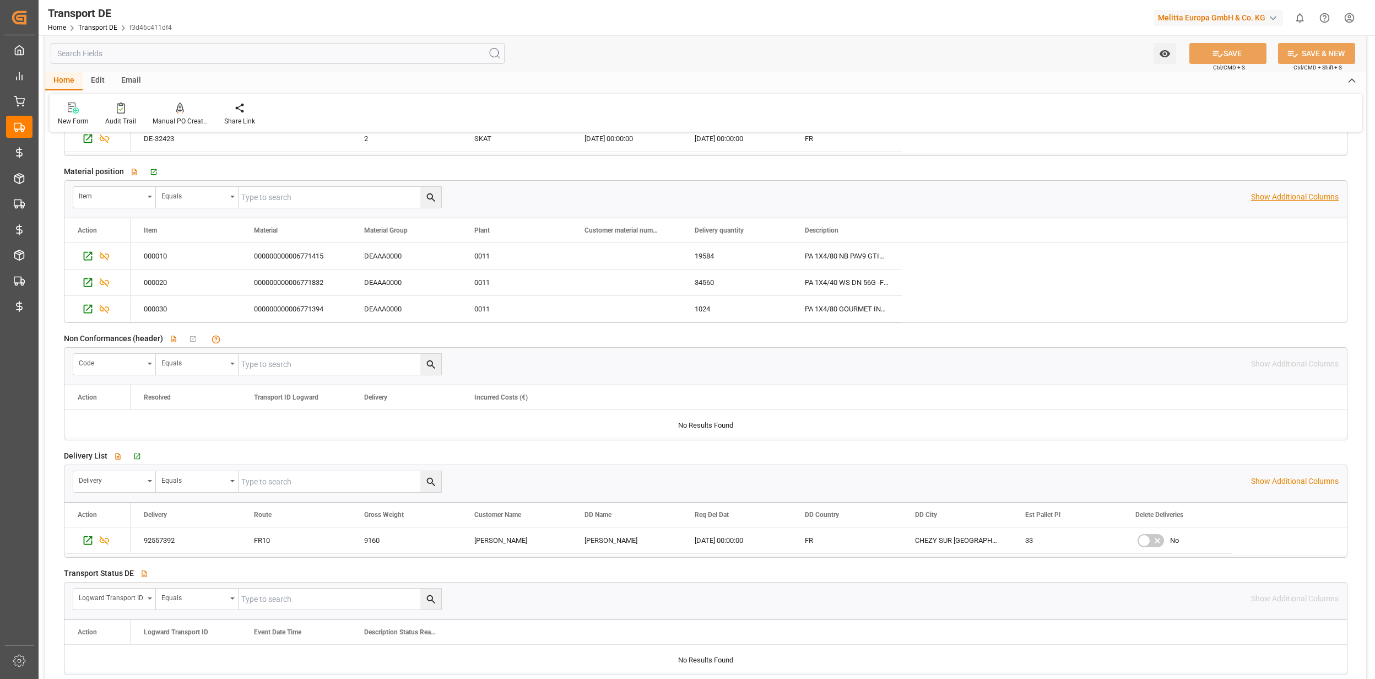
click at [1273, 197] on p "Show Additional Columns" at bounding box center [1295, 197] width 88 height 12
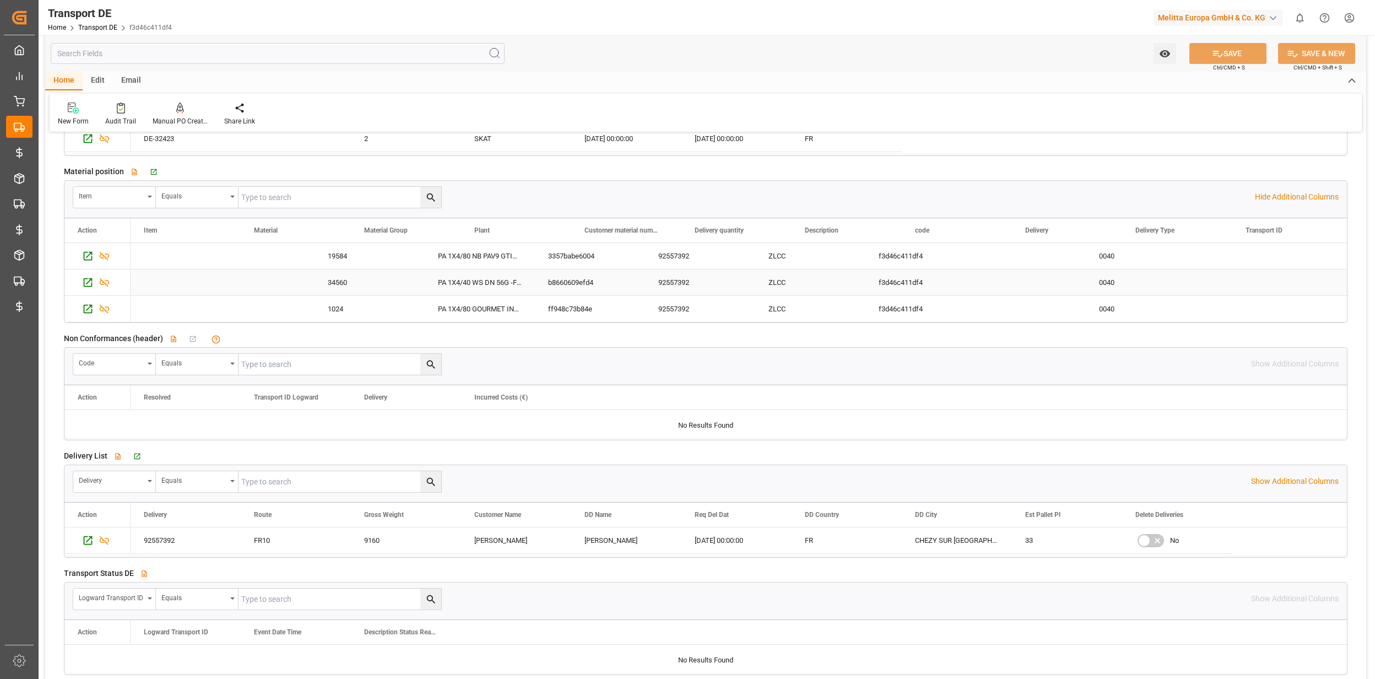
scroll to position [0, 0]
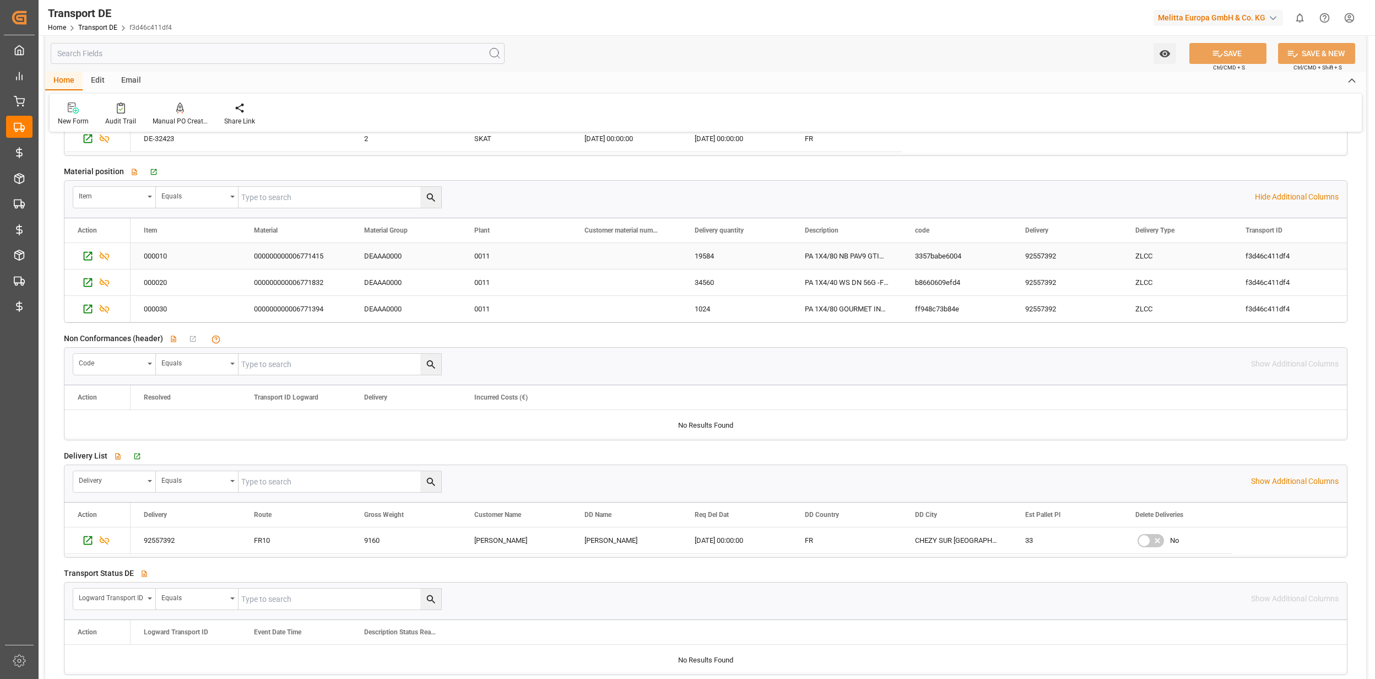
click at [290, 250] on div "000000000006771415" at bounding box center [296, 256] width 110 height 26
